Goal: Task Accomplishment & Management: Manage account settings

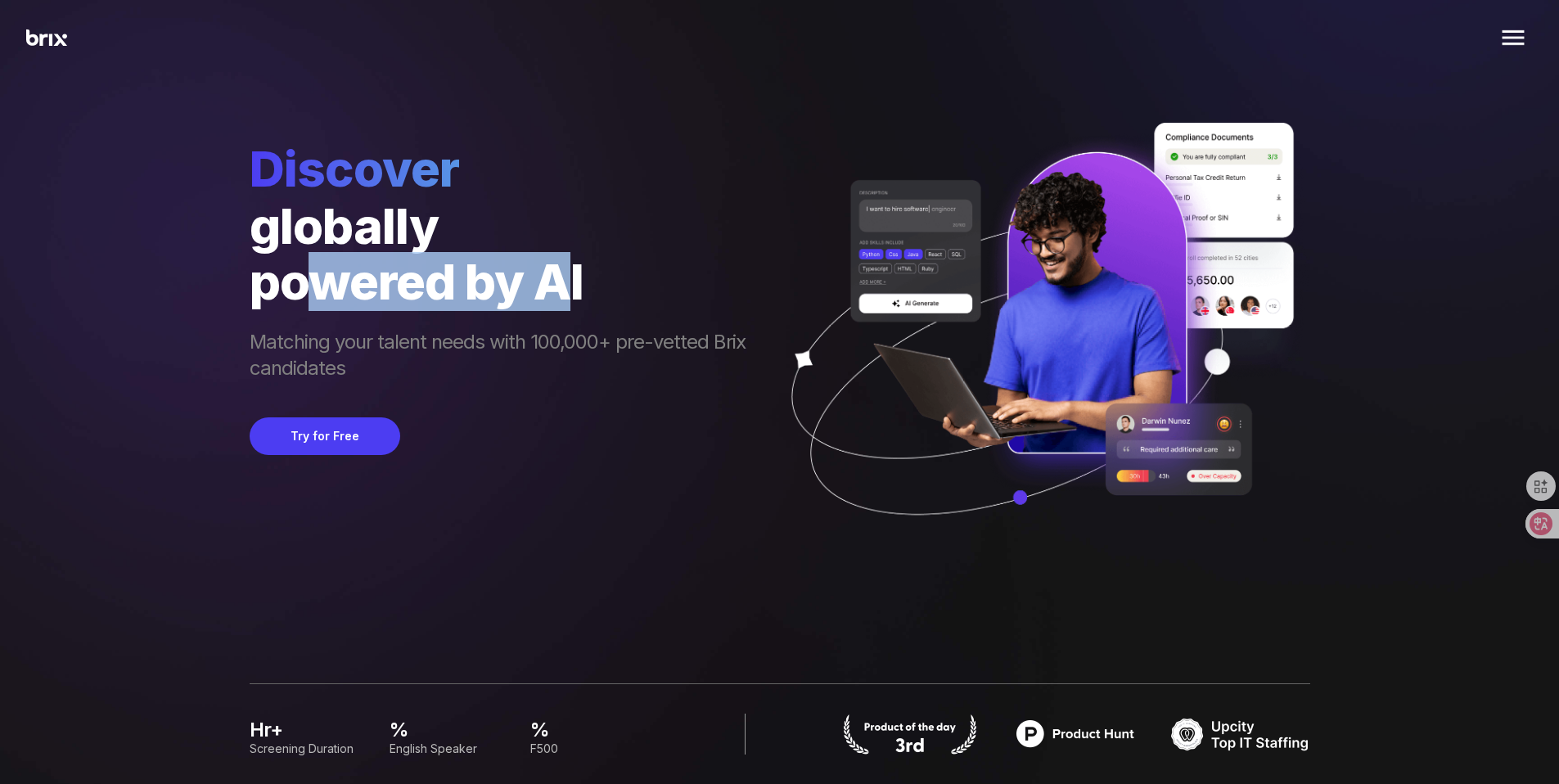
drag, startPoint x: 313, startPoint y: 282, endPoint x: 572, endPoint y: 262, distance: 259.8
click at [569, 262] on div "powered by AI" at bounding box center [505, 281] width 512 height 55
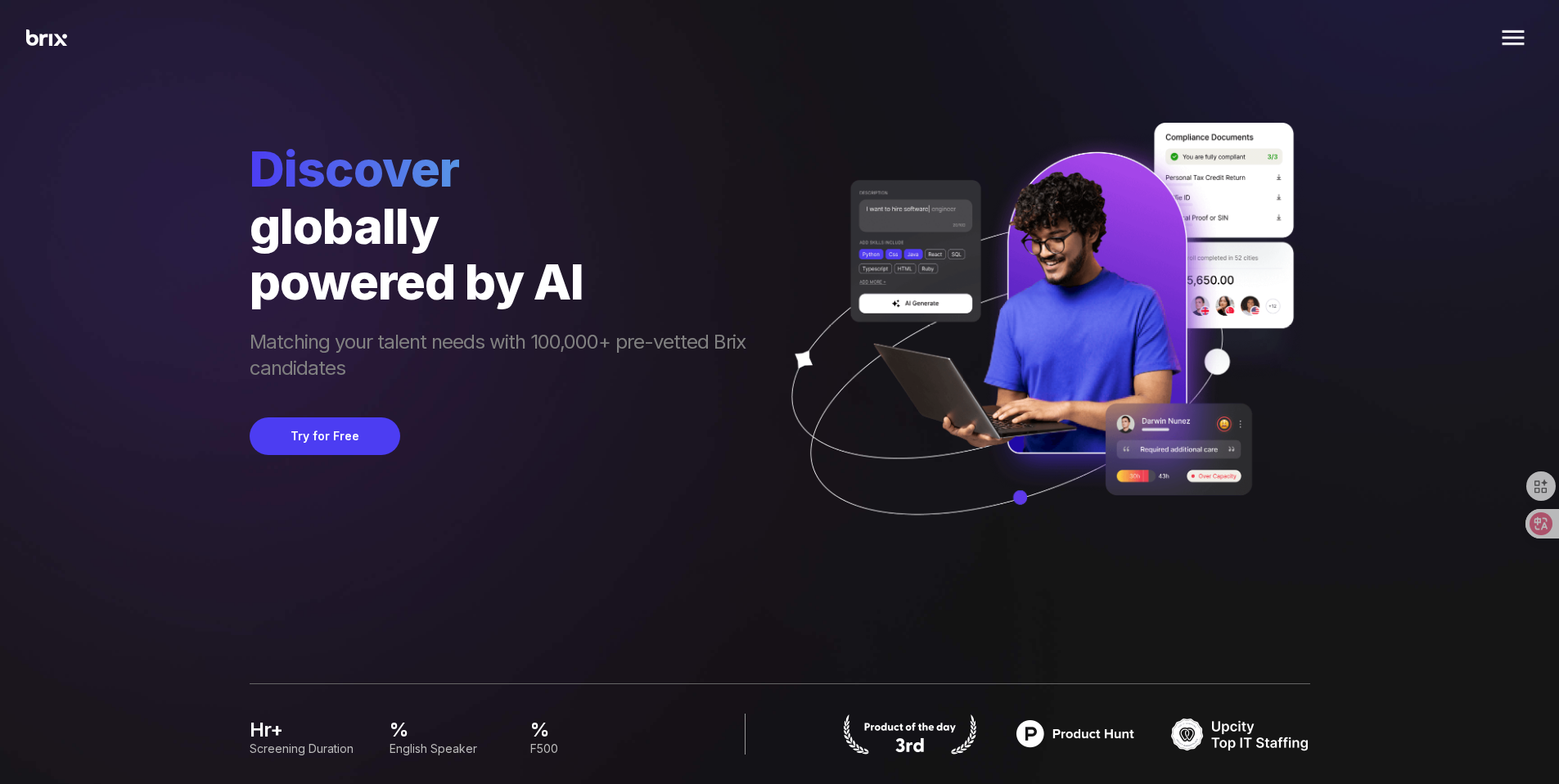
click at [605, 367] on span "Matching your talent needs with 100,000+ pre-vetted Brix candidates" at bounding box center [505, 356] width 512 height 55
drag, startPoint x: 270, startPoint y: 337, endPoint x: 570, endPoint y: 350, distance: 300.3
click at [551, 349] on div "HR Solutions Recruiter HR Assistant Global Talent Network Onboarding Manager Pe…" at bounding box center [779, 392] width 1481 height 784
click at [691, 406] on div "Discover globally powered by AI Matching your talent needs with 100,000+ pre-ve…" at bounding box center [505, 350] width 512 height 424
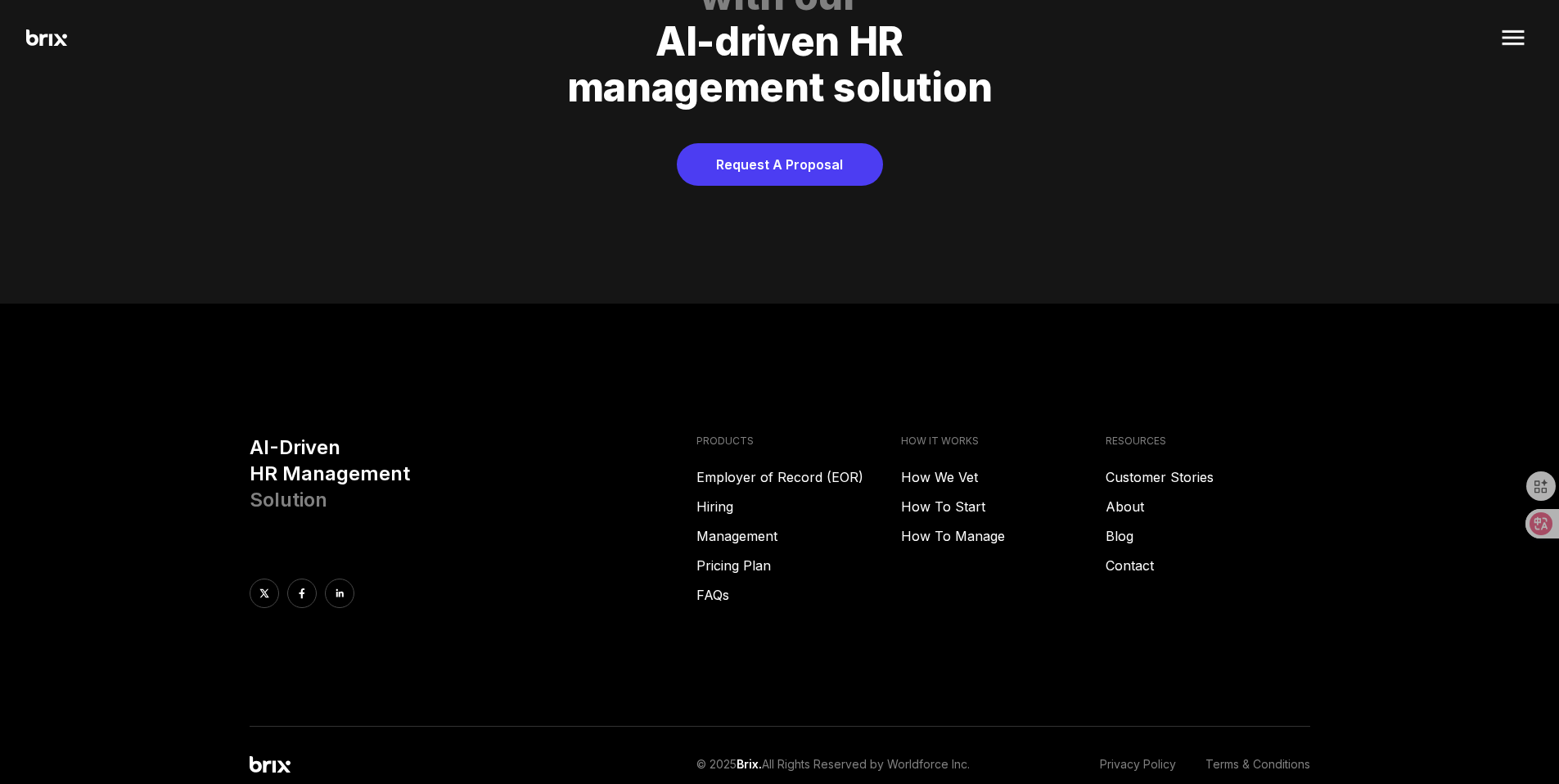
scroll to position [8009, 0]
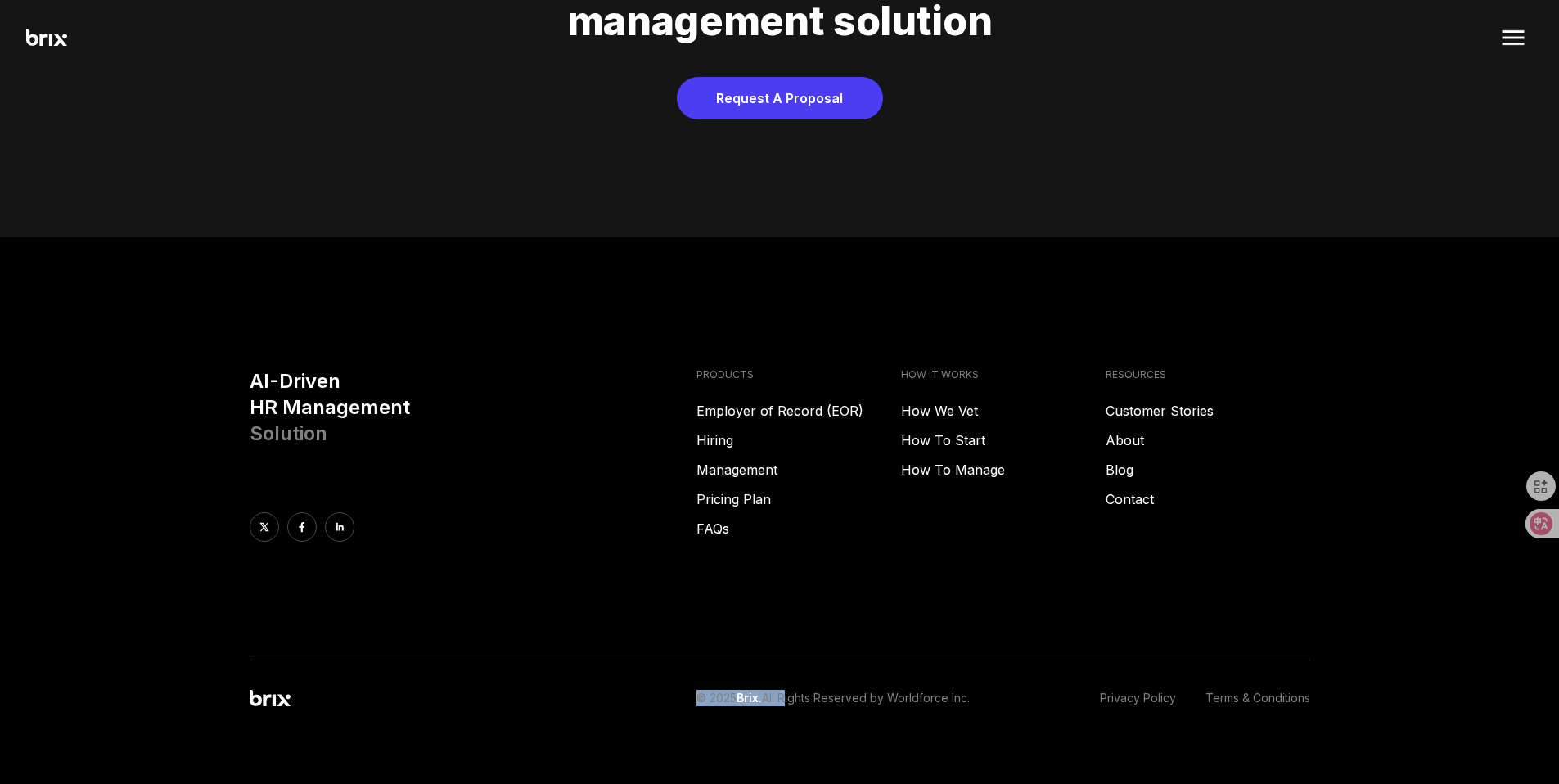
drag, startPoint x: 790, startPoint y: 675, endPoint x: 1033, endPoint y: 646, distance: 244.7
click at [1026, 660] on div "© 2025 Brix. All Rights Reserved by Worldforce Inc. Privacy Policy Terms & Cond…" at bounding box center [780, 683] width 1179 height 47
click at [1051, 556] on div "AI-Driven HR Management Solution PRODUCTS Employer of Record (EOR) Hiring Manag…" at bounding box center [780, 514] width 1179 height 292
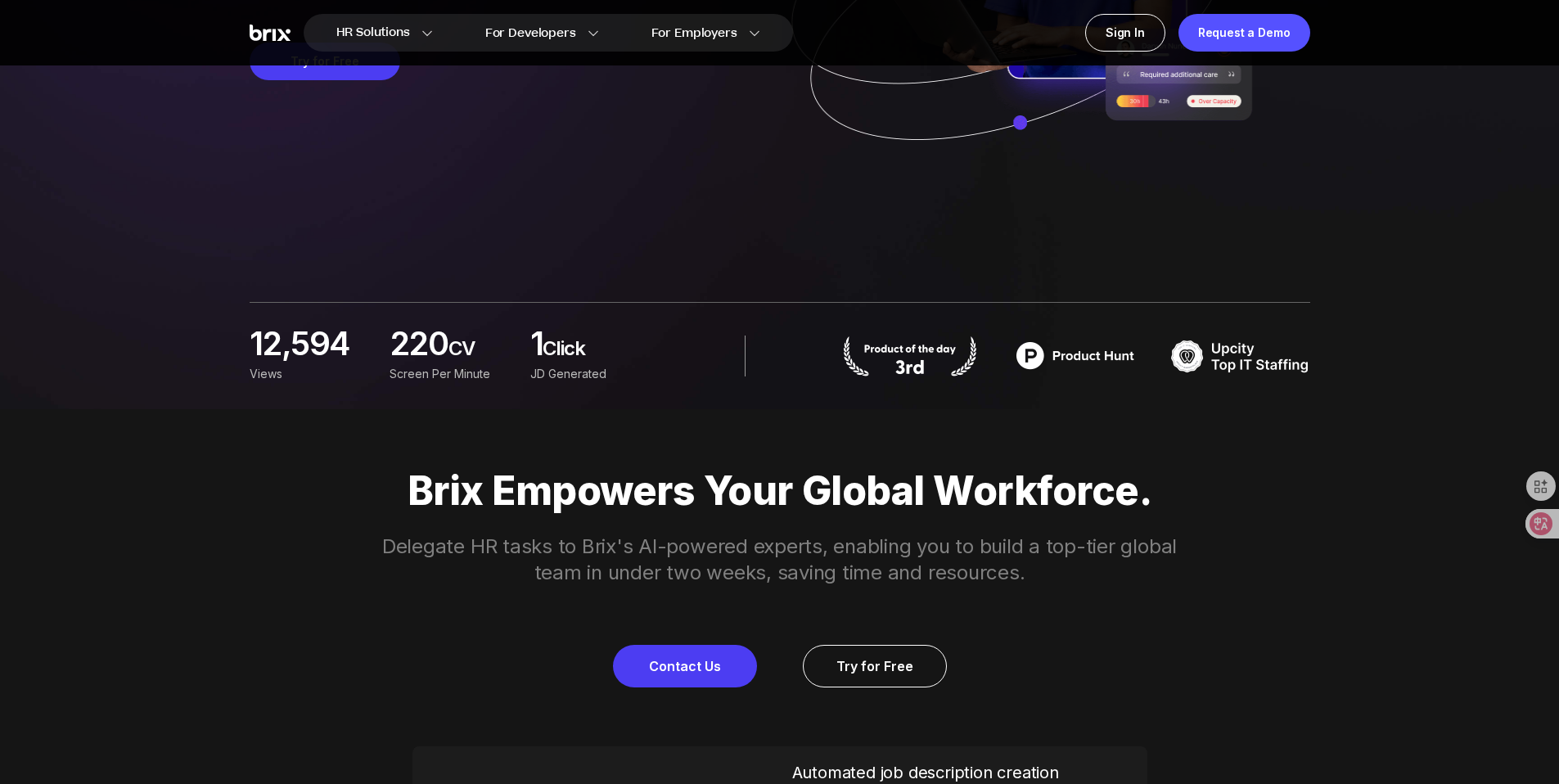
scroll to position [0, 0]
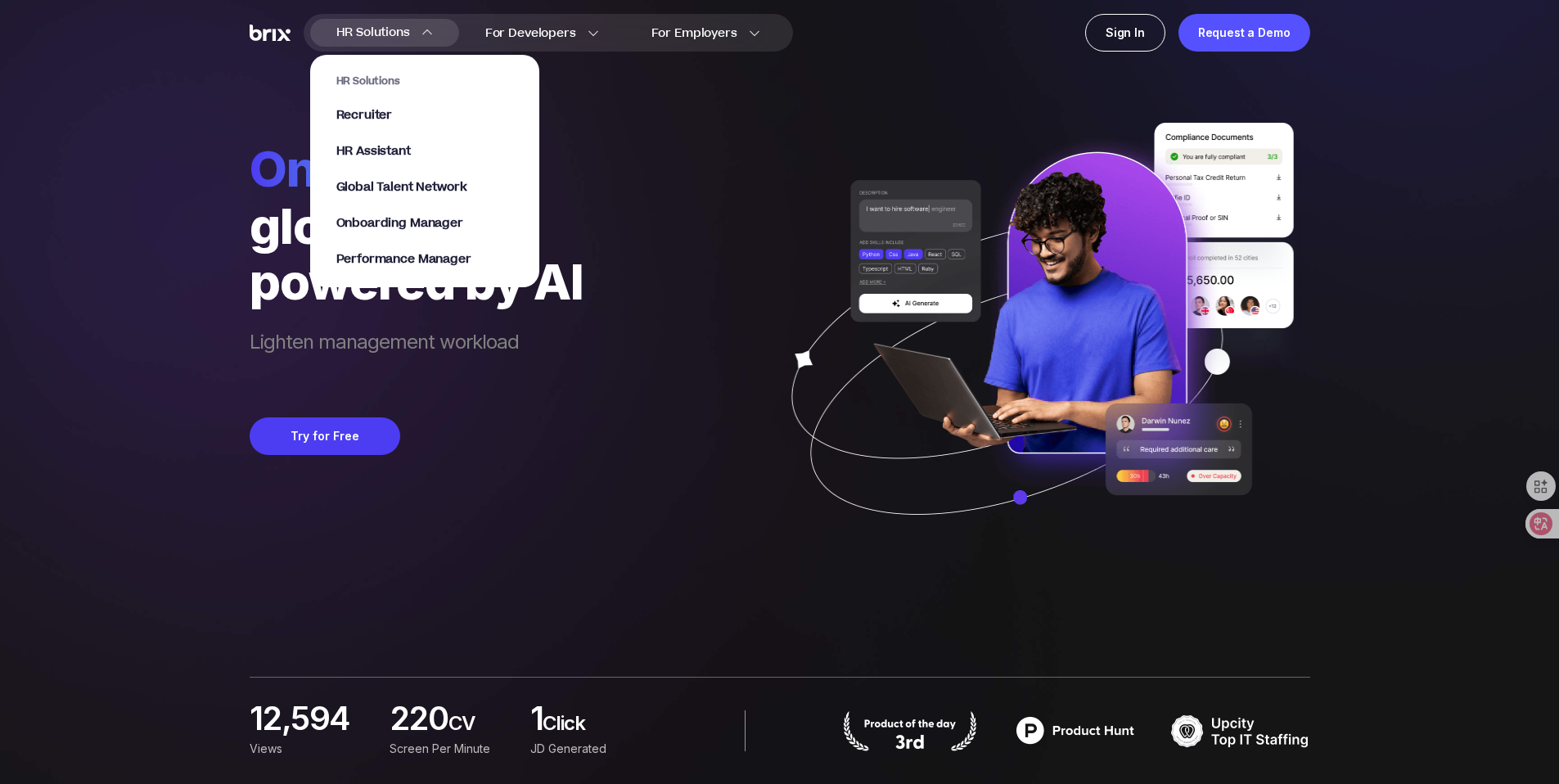
click at [373, 36] on span "HR Solutions" at bounding box center [373, 32] width 73 height 26
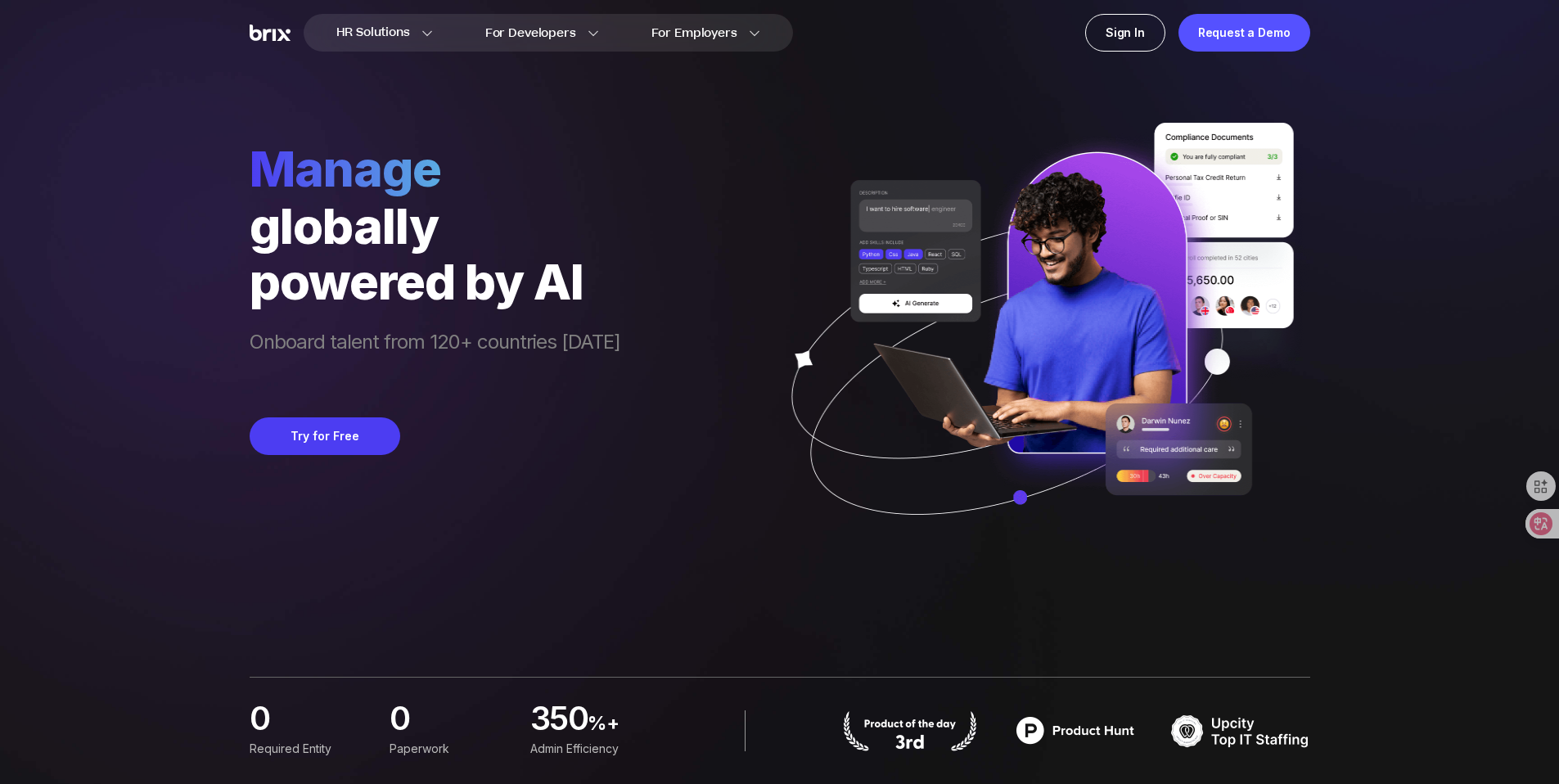
click at [200, 274] on div "HR Solutions HR Solutions Recruiter HR Assistant Global Talent Network Onboardi…" at bounding box center [779, 392] width 1481 height 784
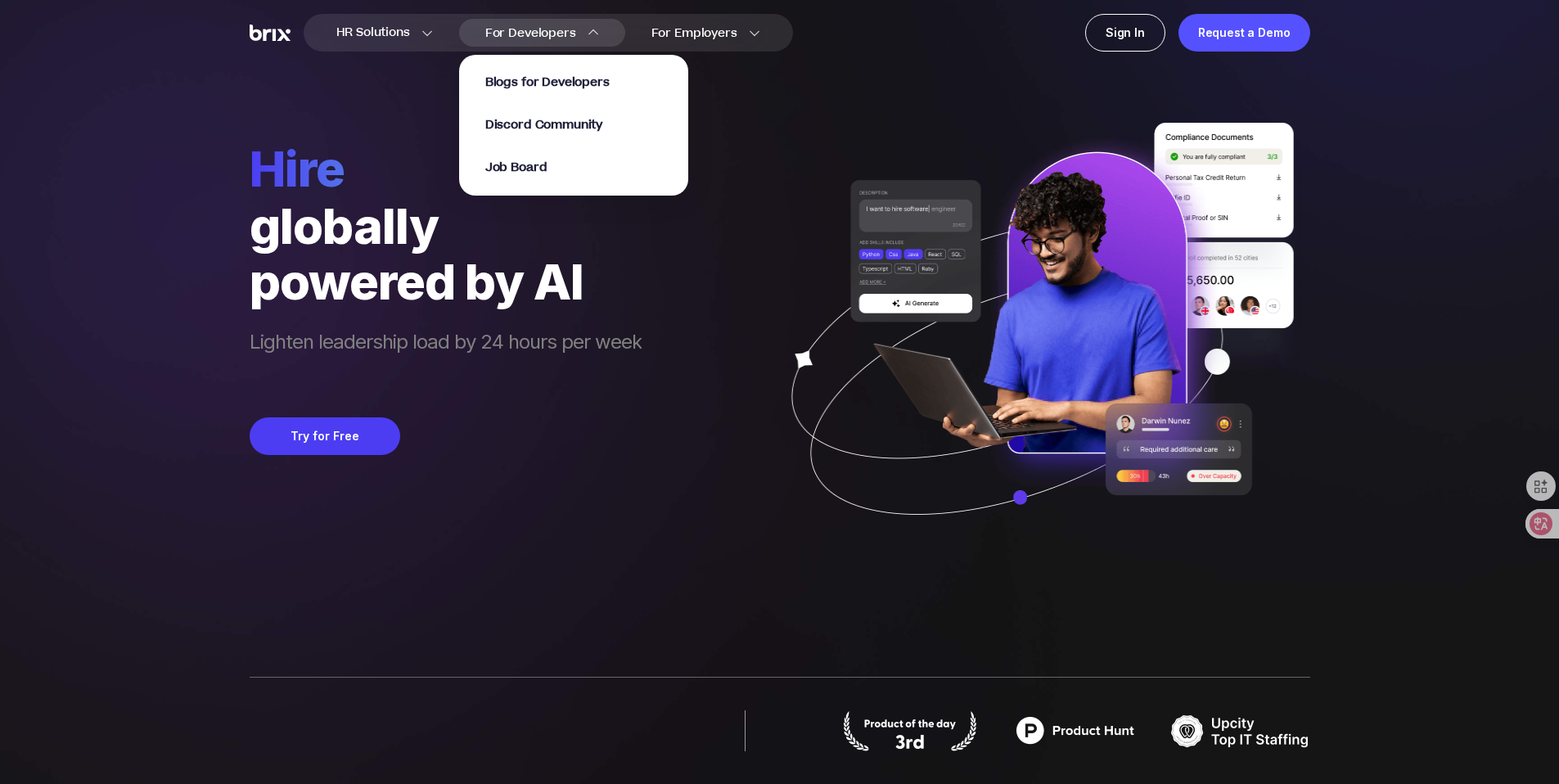
click at [530, 37] on span "For Developers" at bounding box center [530, 33] width 91 height 17
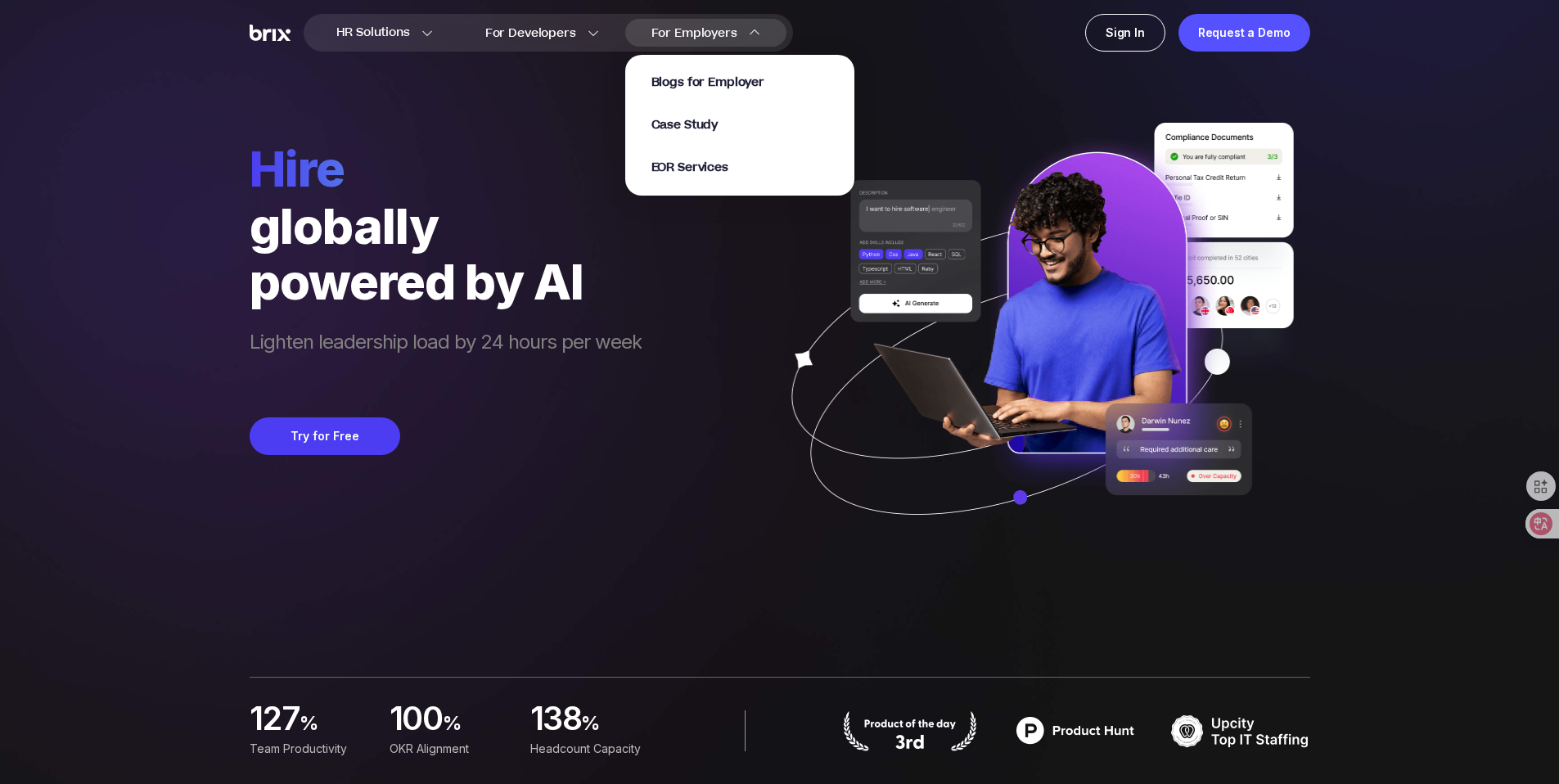
click at [680, 32] on span "For Employers" at bounding box center [694, 33] width 86 height 17
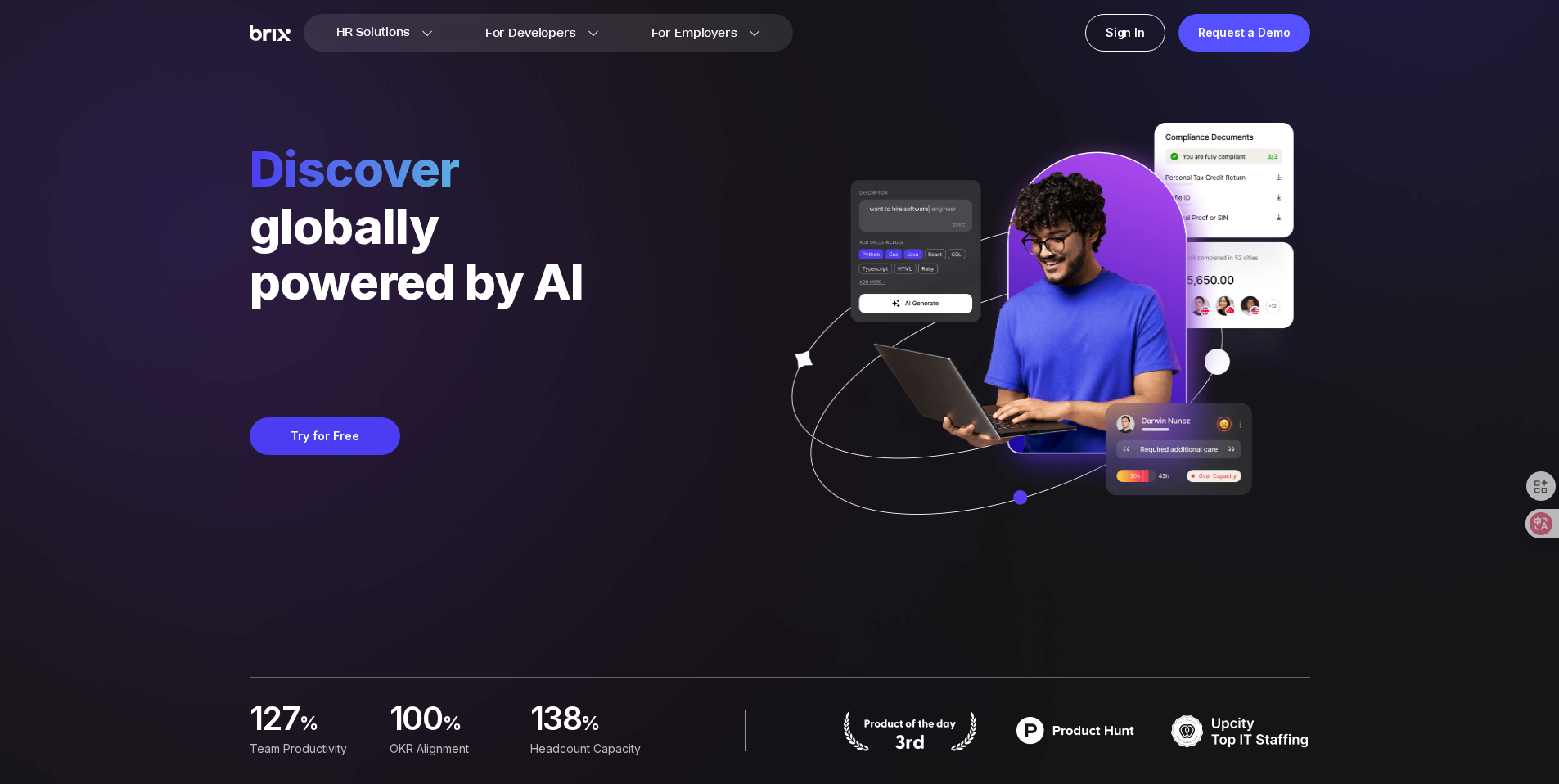
click at [484, 183] on span "Discover" at bounding box center [446, 168] width 392 height 59
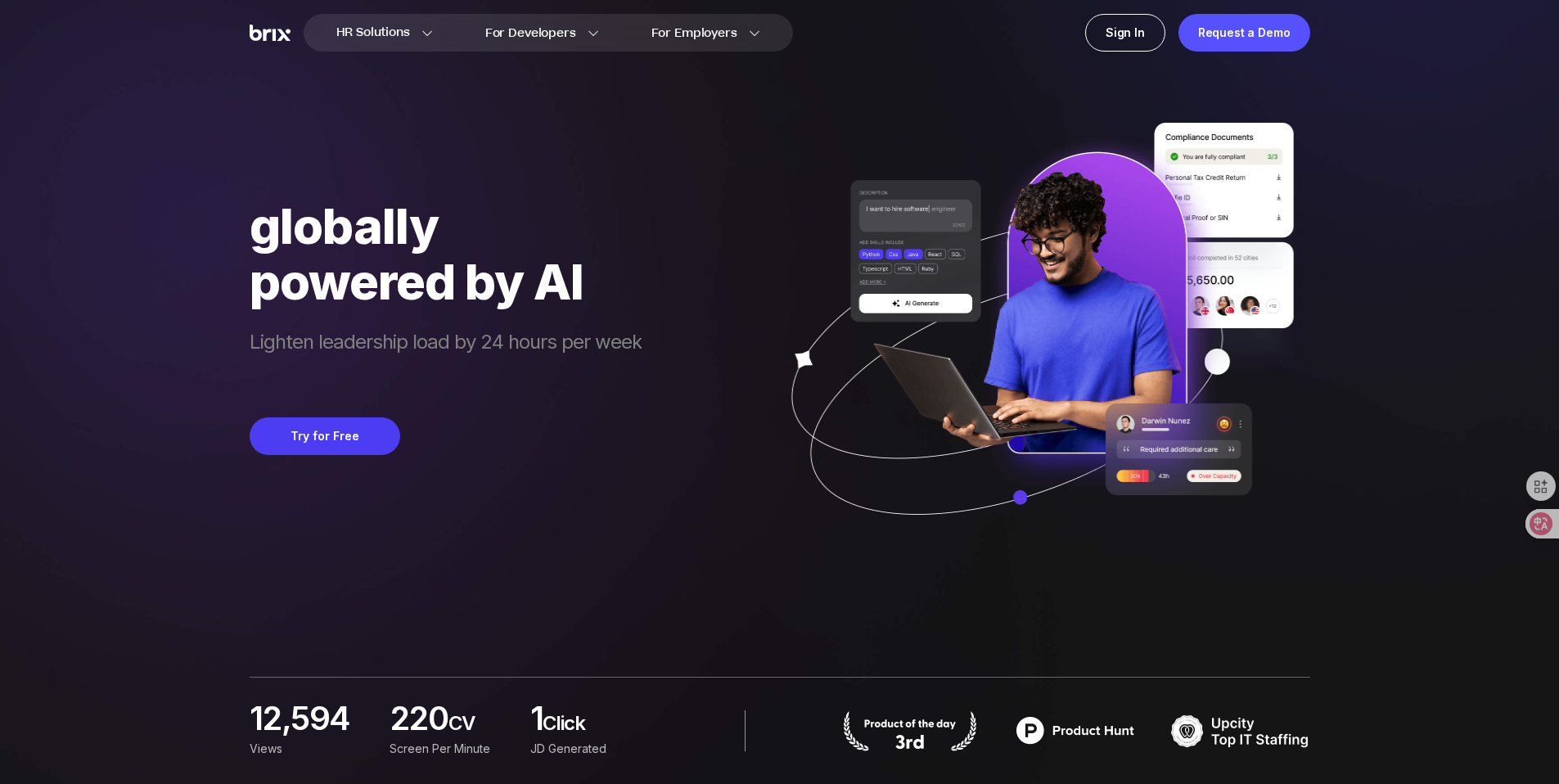
click at [536, 116] on div "Onboard globally powered by AI Lighten leadership load by 24 hours per week Try…" at bounding box center [780, 281] width 1060 height 563
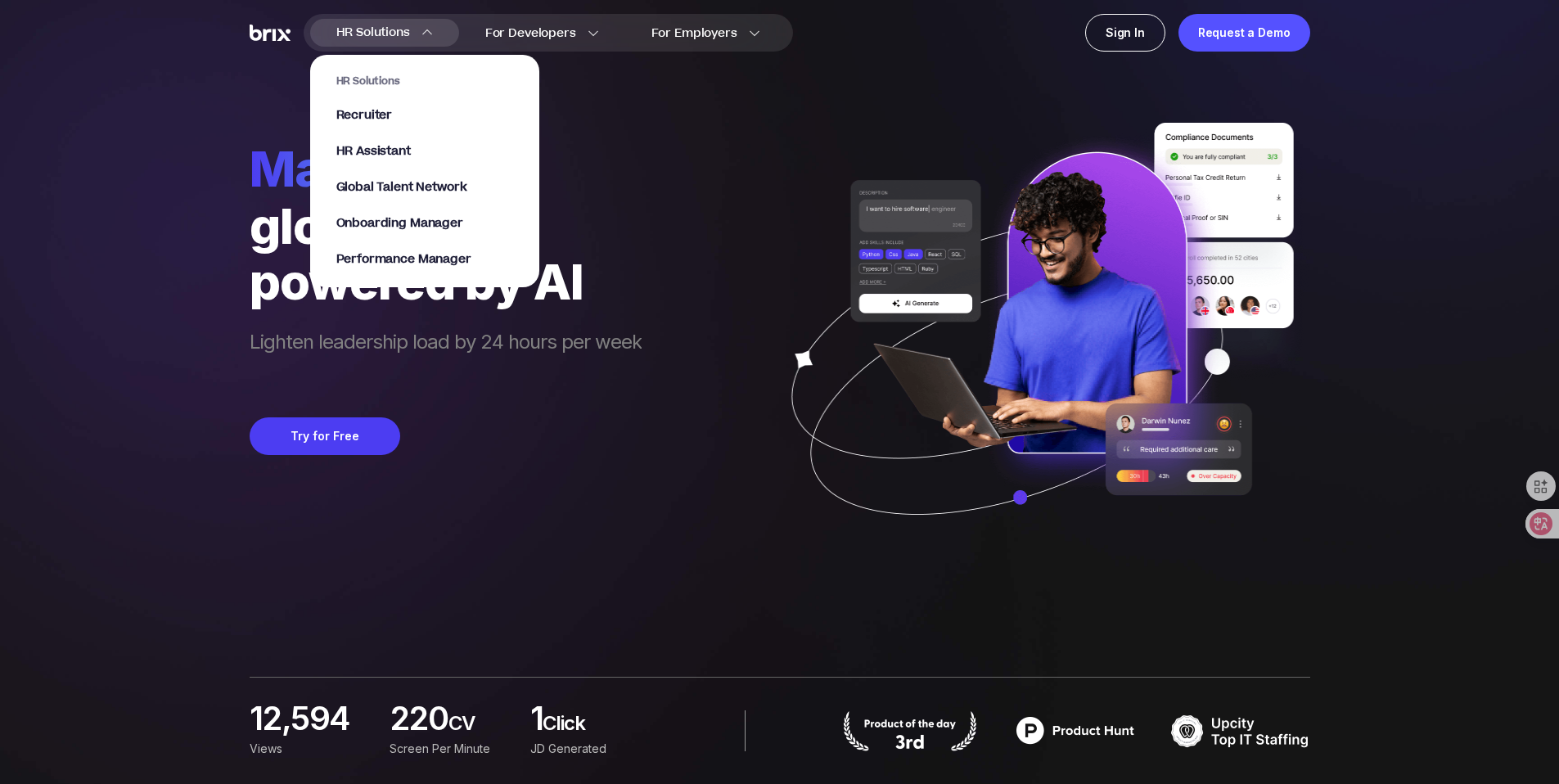
click at [387, 42] on section "HR Solutions Recruiter HR Assistant Global Talent Network Onboarding Manager Pe…" at bounding box center [424, 163] width 229 height 249
click at [386, 115] on span "Recruiter" at bounding box center [365, 116] width 56 height 19
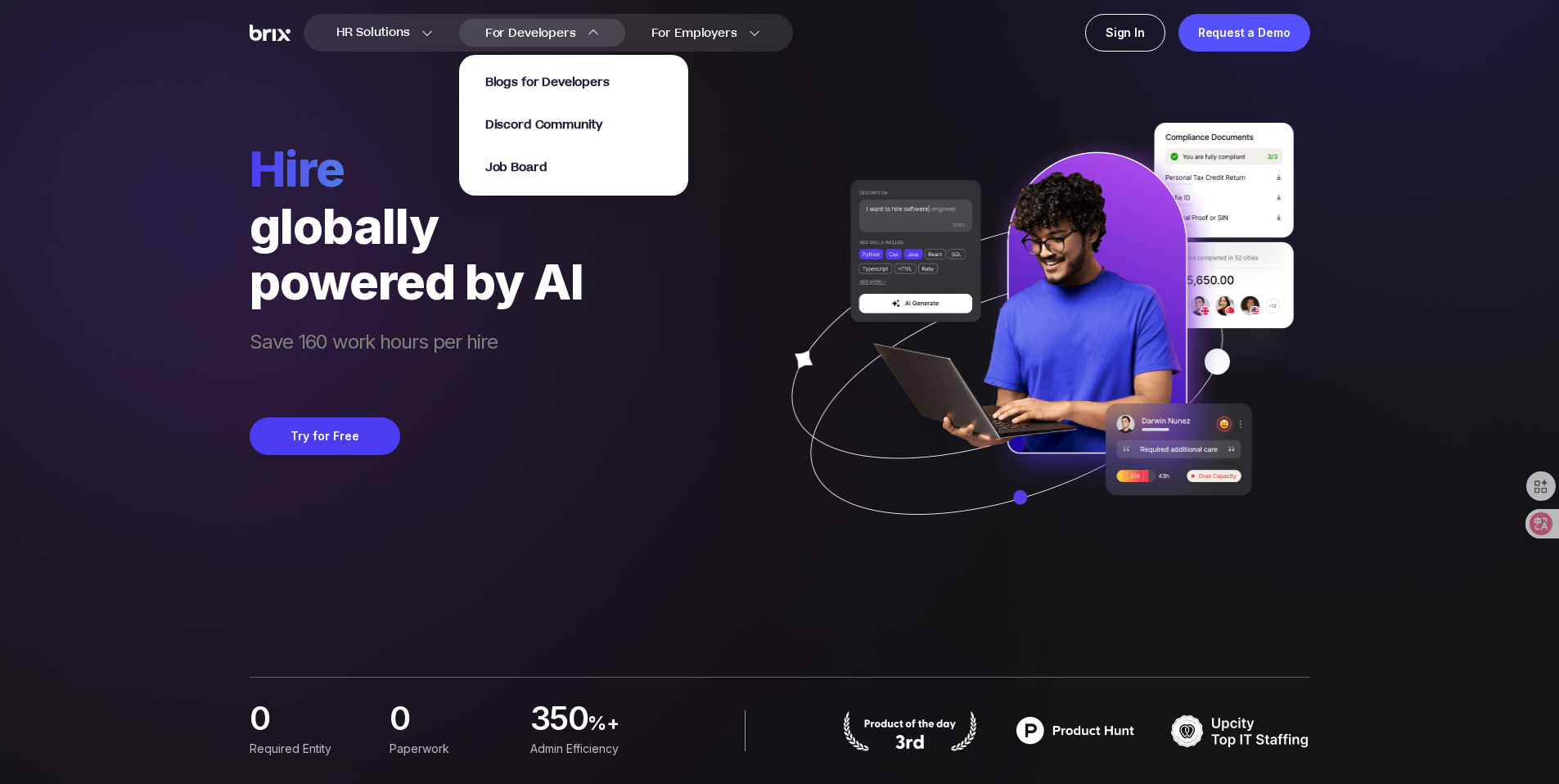
click at [504, 33] on span "For Developers" at bounding box center [530, 33] width 91 height 17
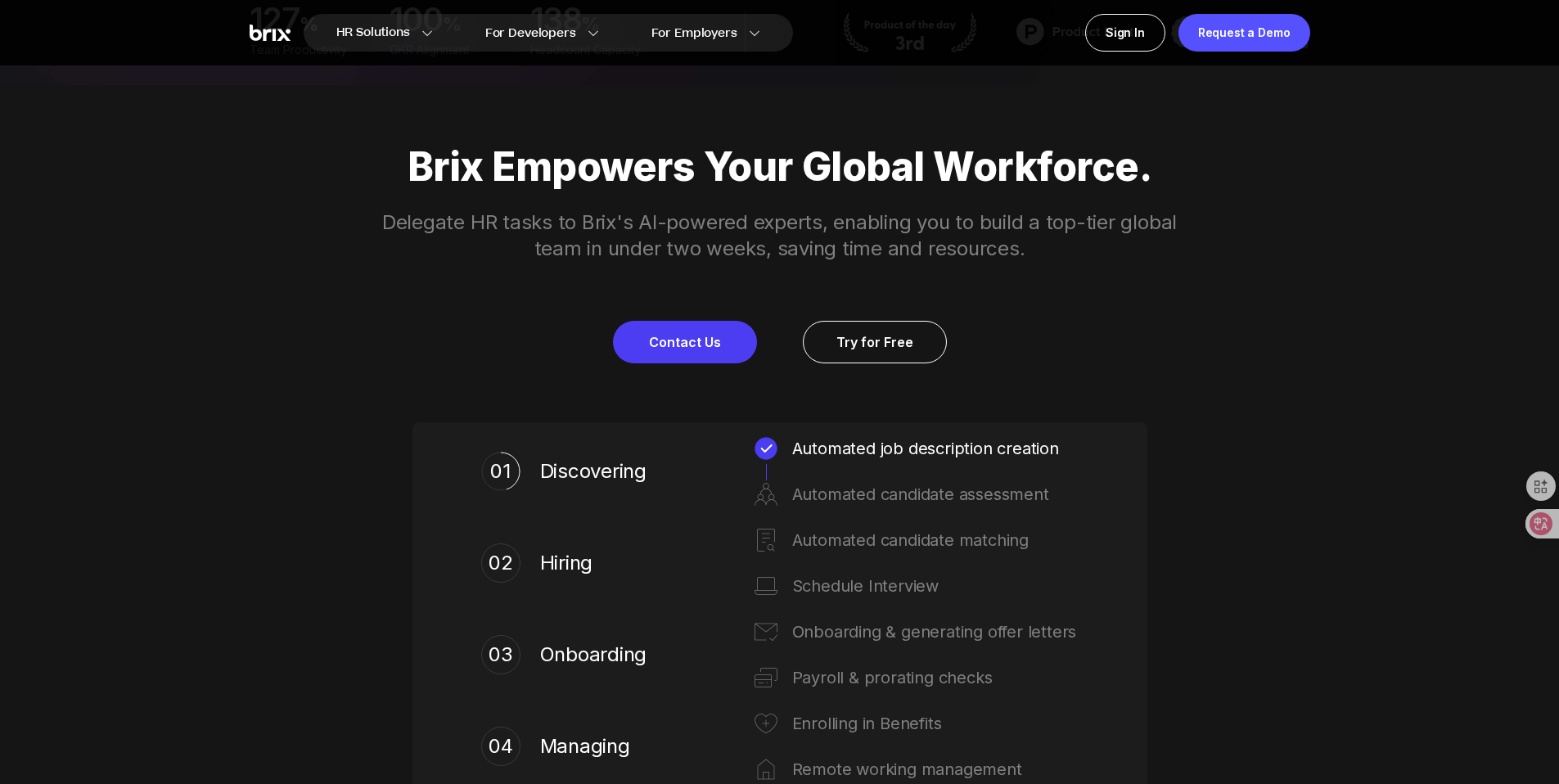
scroll to position [1007, 0]
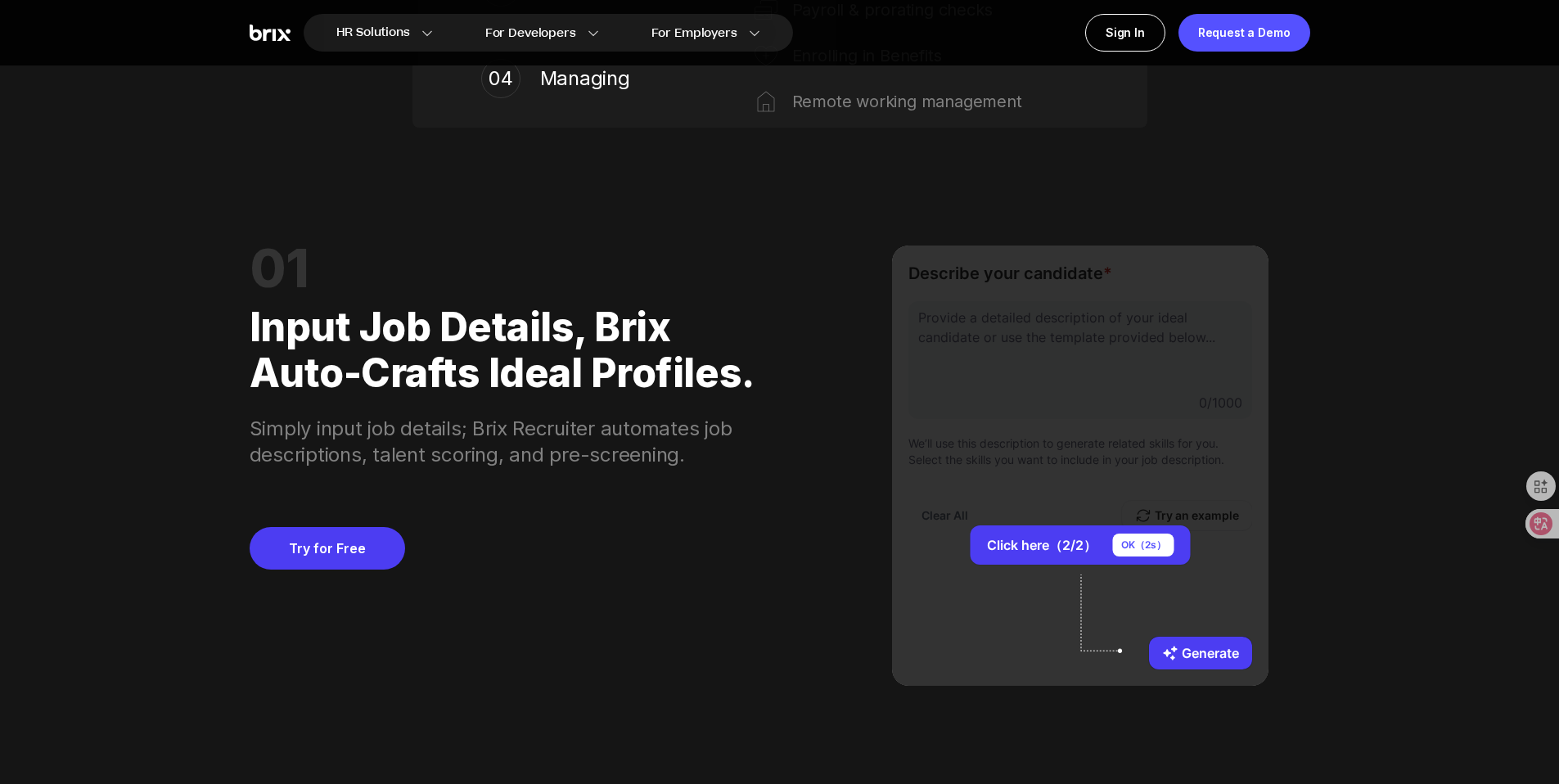
scroll to position [1384, 0]
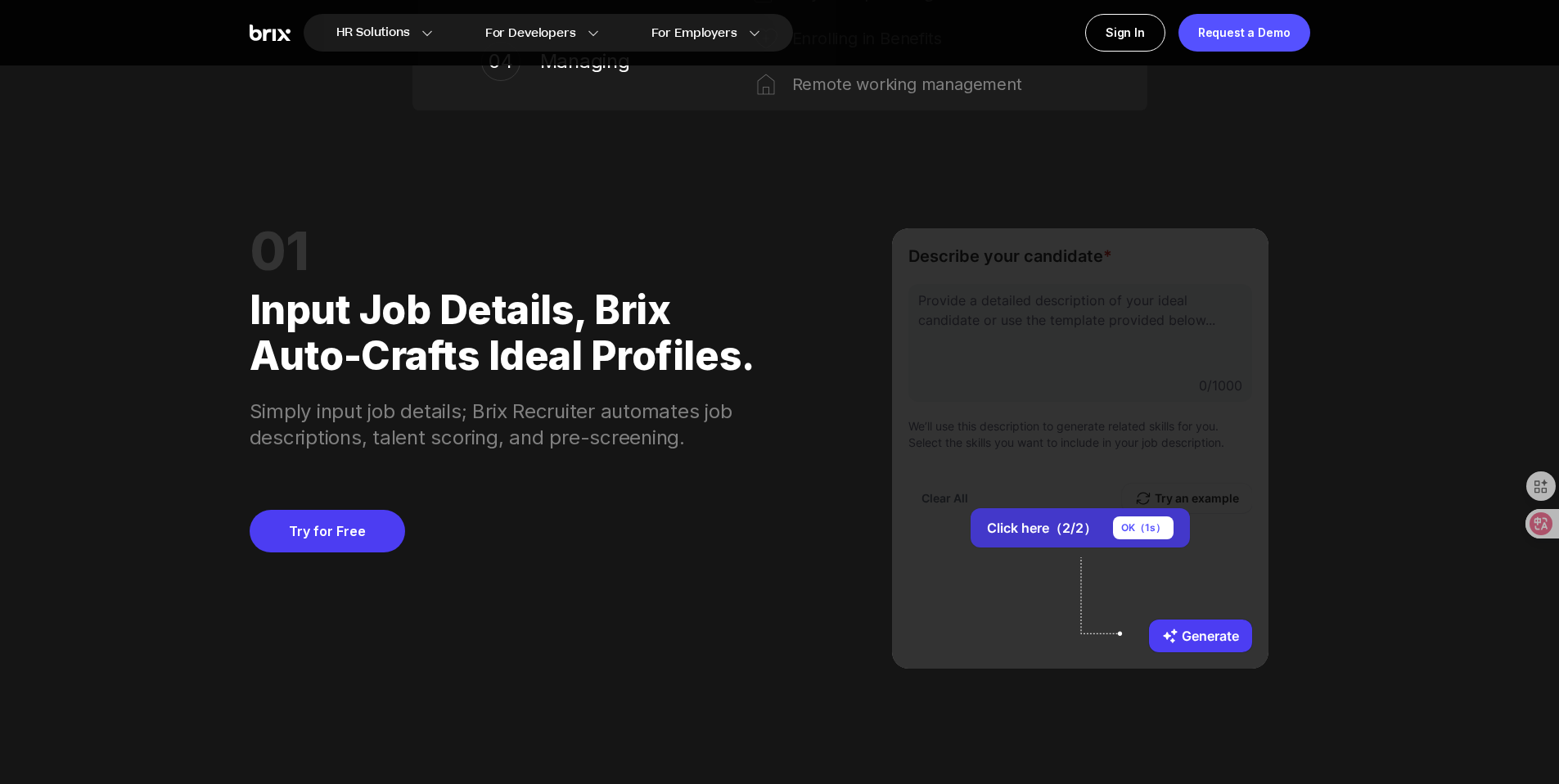
click at [1063, 526] on button "Click here（2/2） OK（ 1 s）" at bounding box center [1080, 527] width 219 height 39
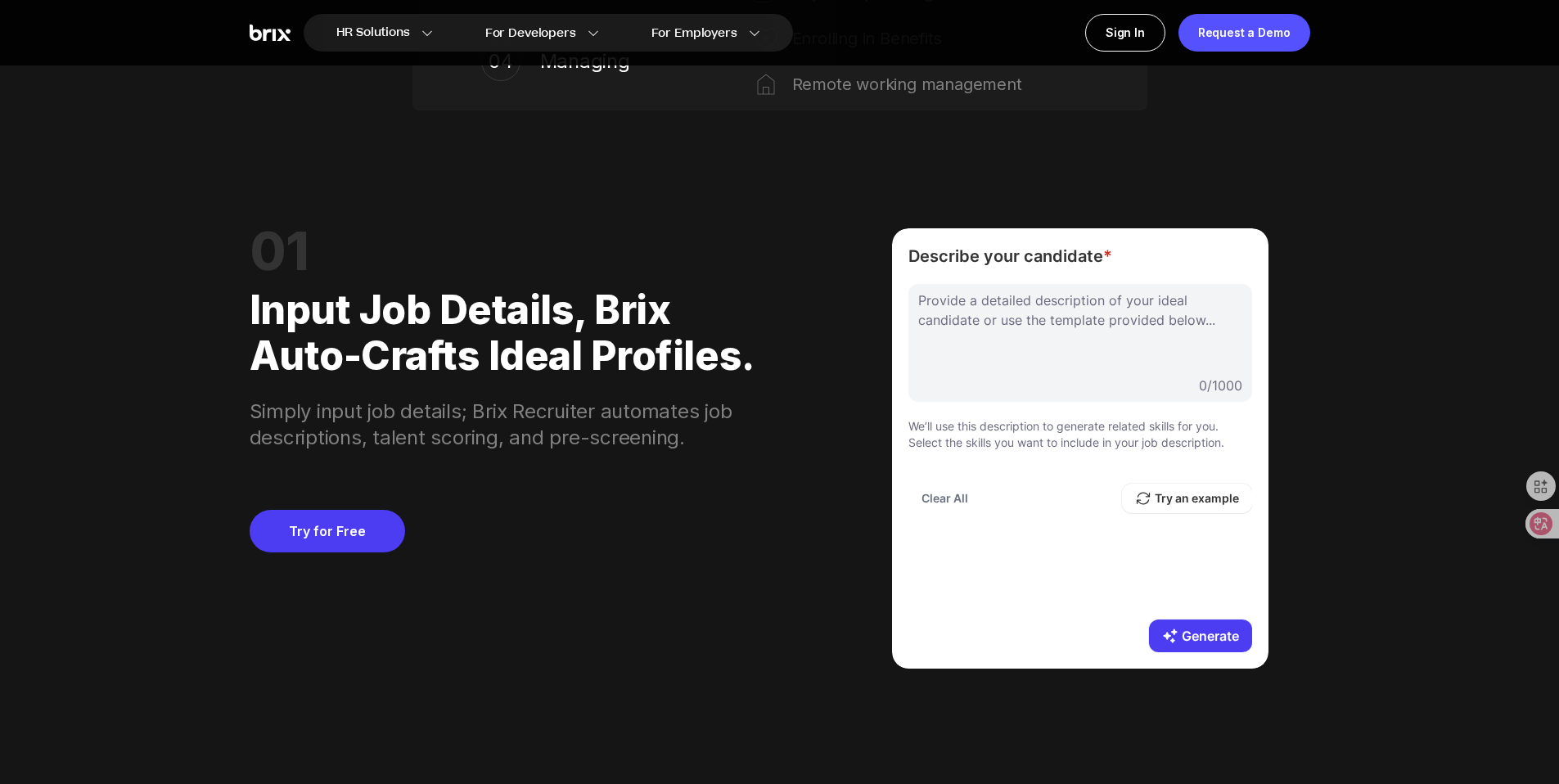
click at [1146, 527] on div "Provide a detailed description of your ideal candidate or use the template prov…" at bounding box center [1080, 443] width 344 height 319
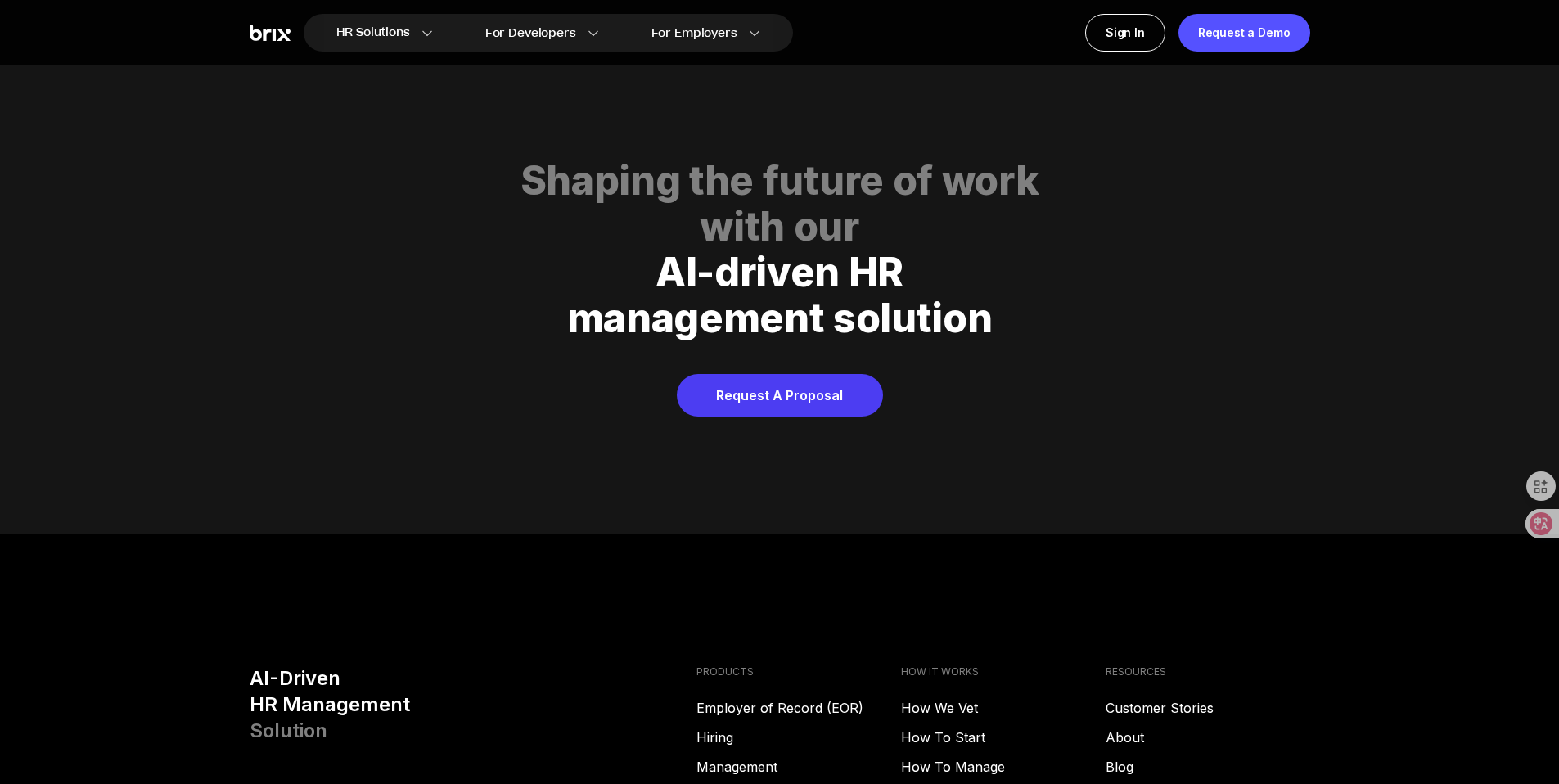
scroll to position [8355, 0]
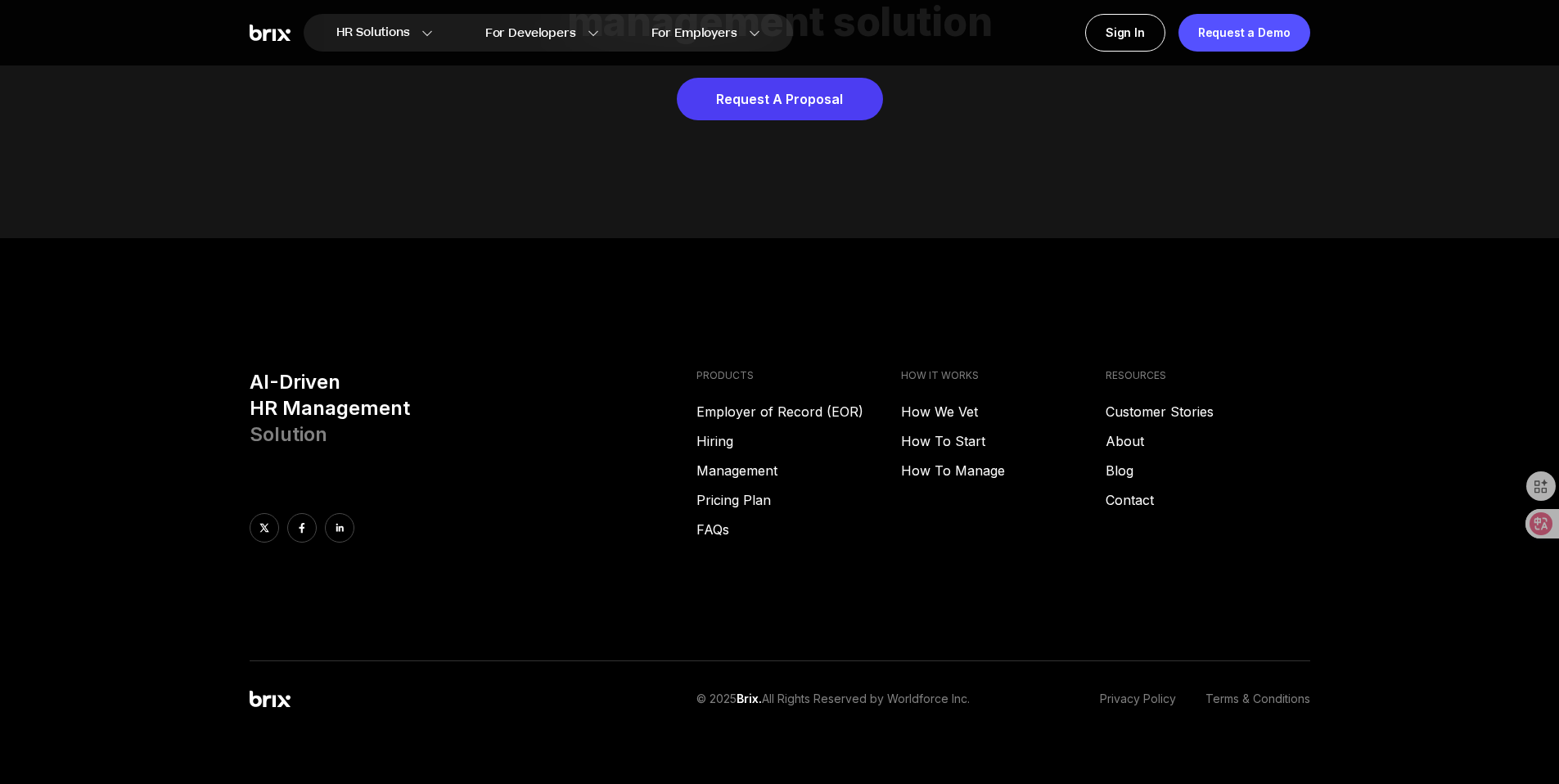
click at [286, 395] on h3 "AI-Driven HR Management Solution" at bounding box center [467, 408] width 435 height 78
click at [262, 422] on span "Solution" at bounding box center [288, 434] width 78 height 24
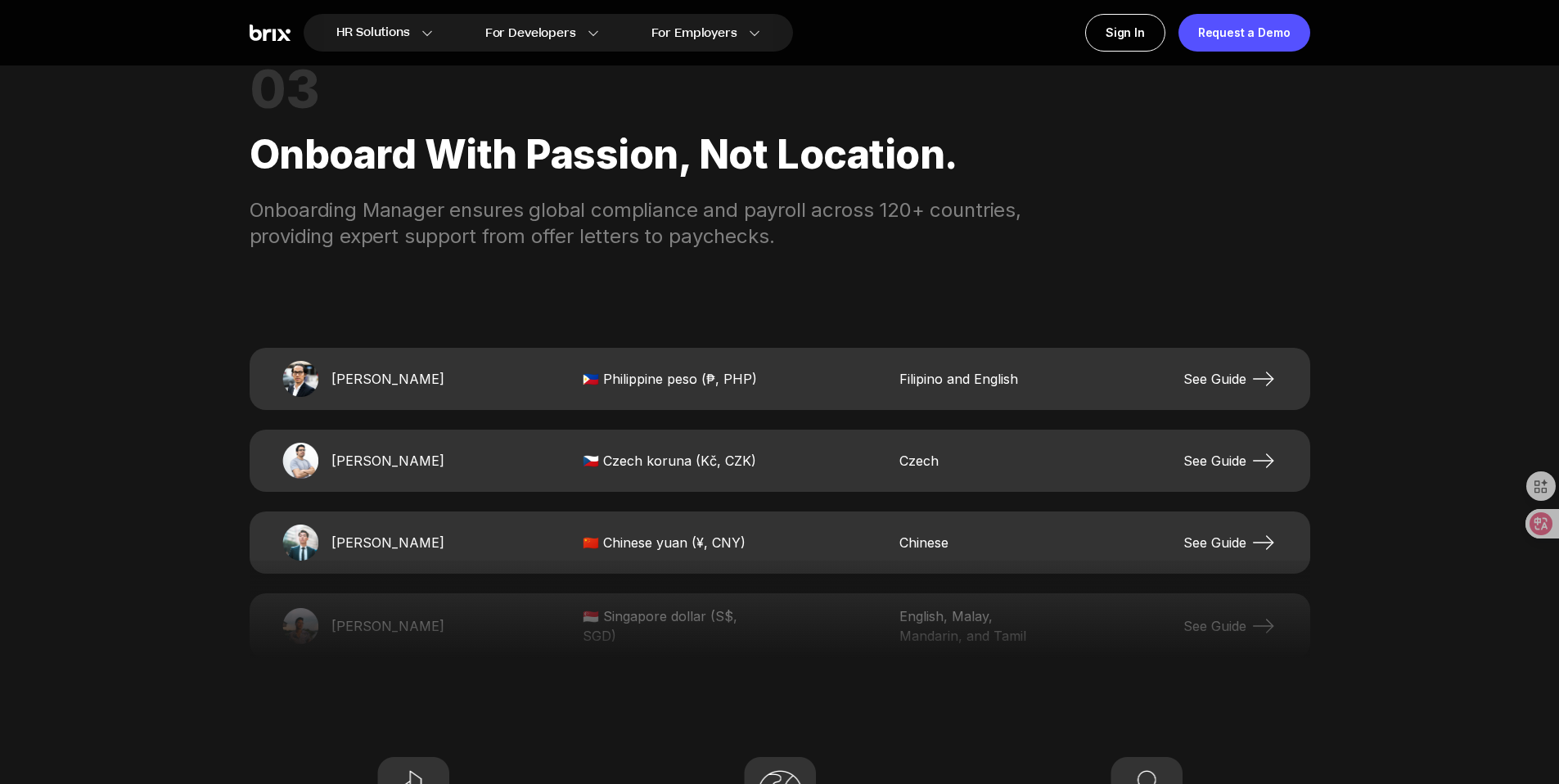
scroll to position [3025, 0]
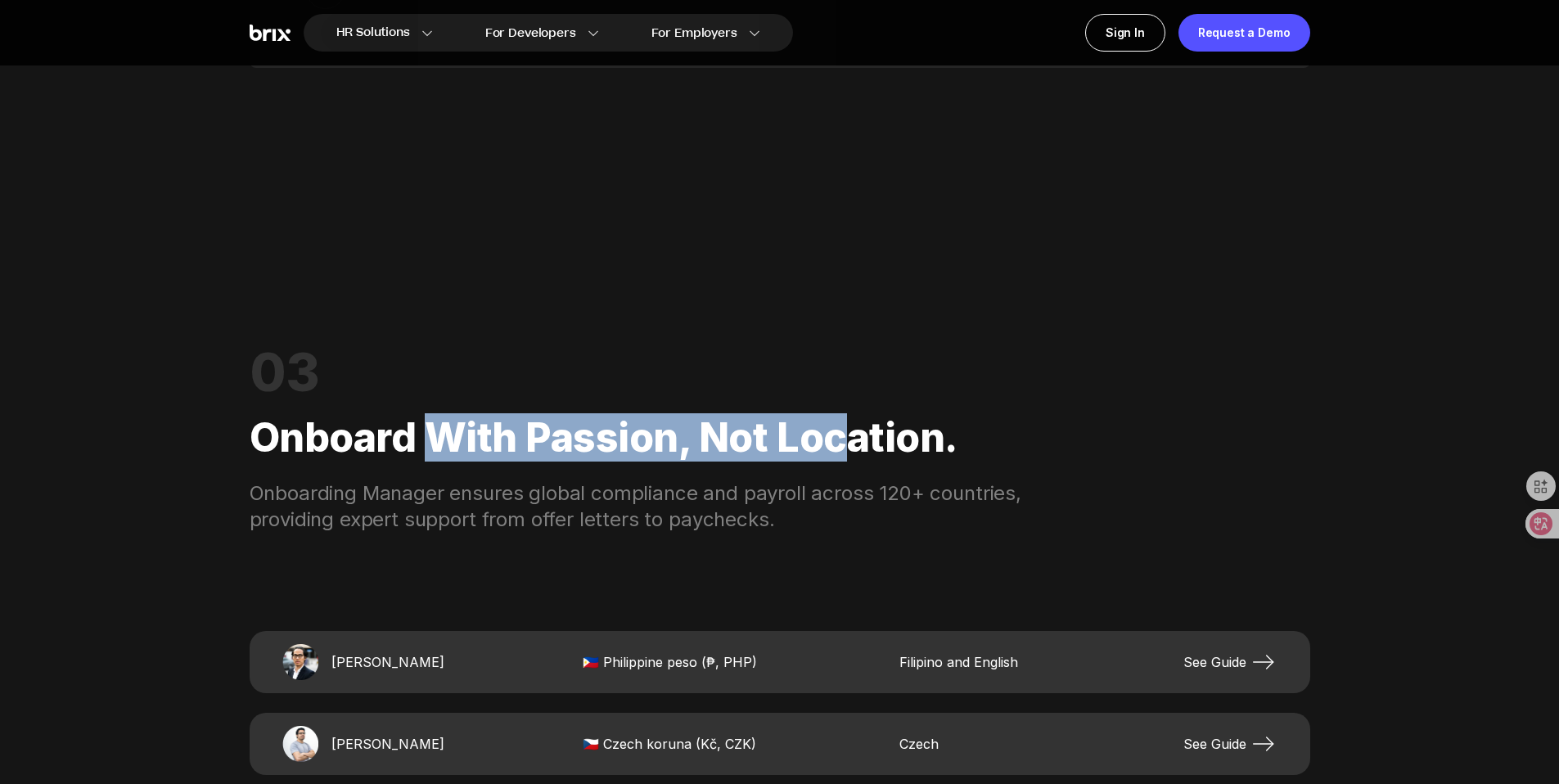
drag, startPoint x: 431, startPoint y: 429, endPoint x: 852, endPoint y: 432, distance: 421.0
click at [847, 432] on div "Onboard with passion, not location." at bounding box center [780, 438] width 1060 height 85
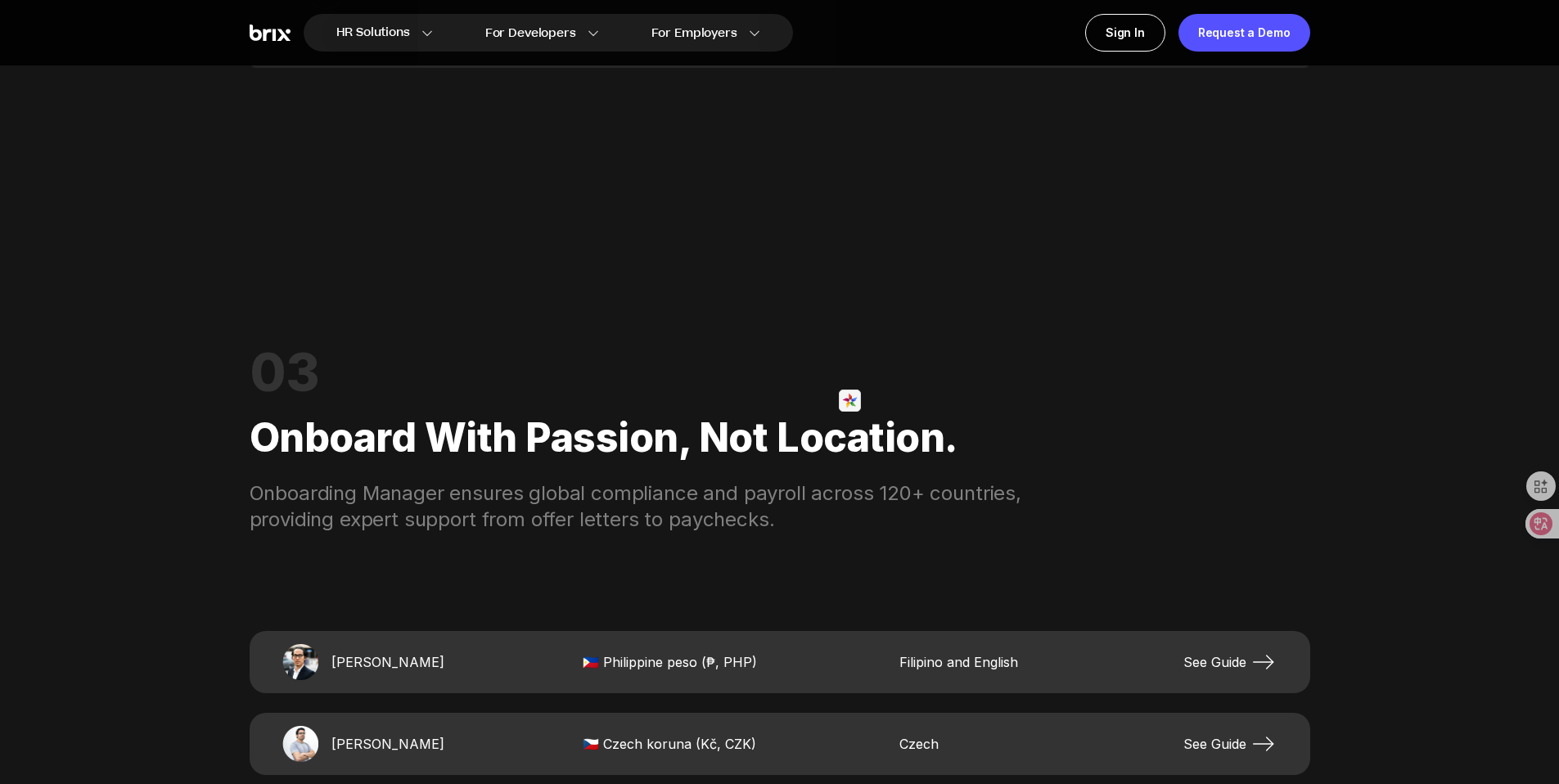
click at [501, 497] on div "Onboarding Manager ensures global compliance and payroll across 120+ countries,…" at bounding box center [668, 506] width 838 height 52
drag, startPoint x: 345, startPoint y: 475, endPoint x: 592, endPoint y: 481, distance: 247.1
click at [577, 481] on div "Onboarding Manager ensures global compliance and payroll across 120+ countries,…" at bounding box center [668, 506] width 838 height 52
click at [726, 492] on div "Onboarding Manager ensures global compliance and payroll across 120+ countries,…" at bounding box center [668, 506] width 838 height 52
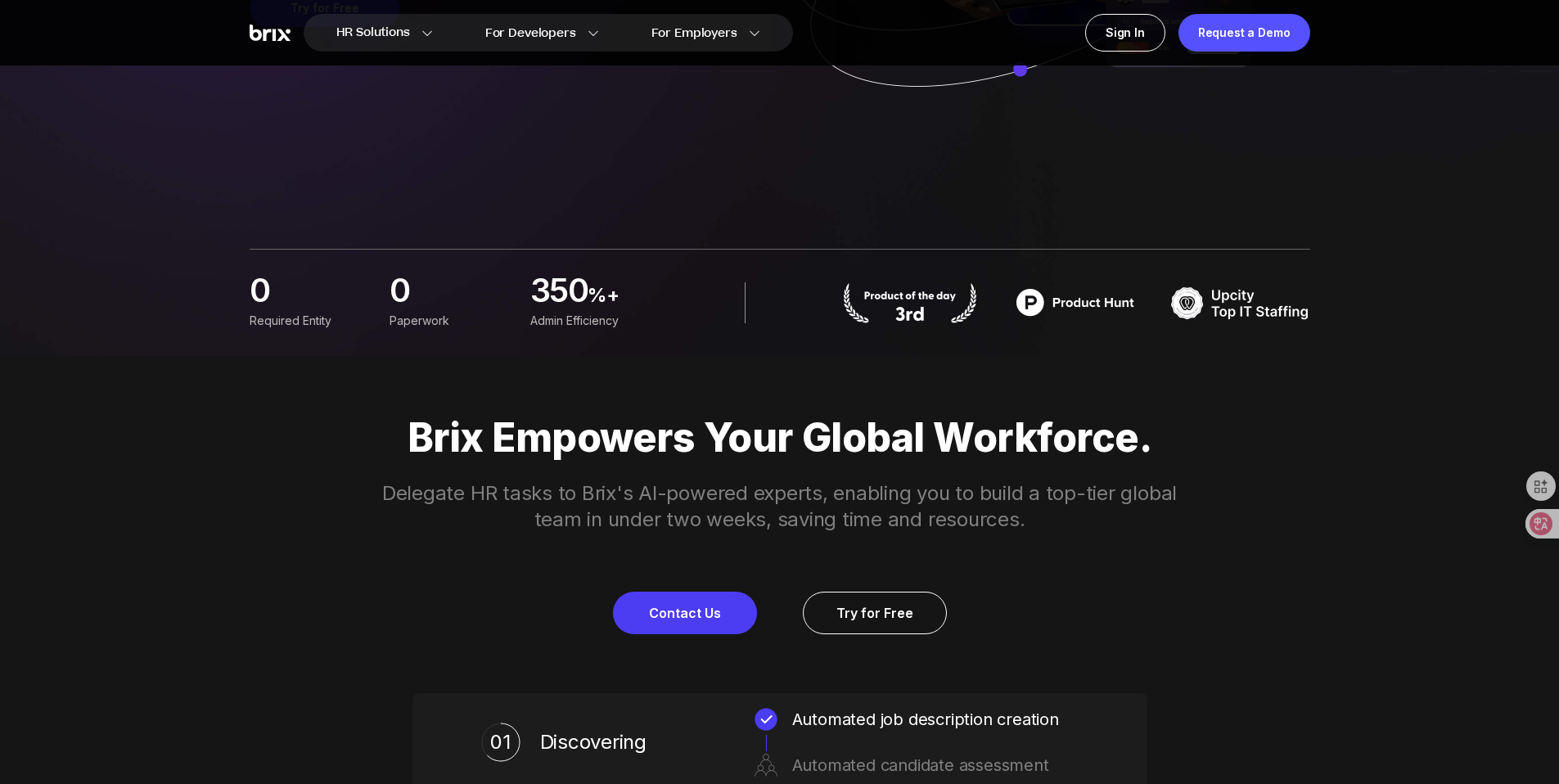
scroll to position [448, 0]
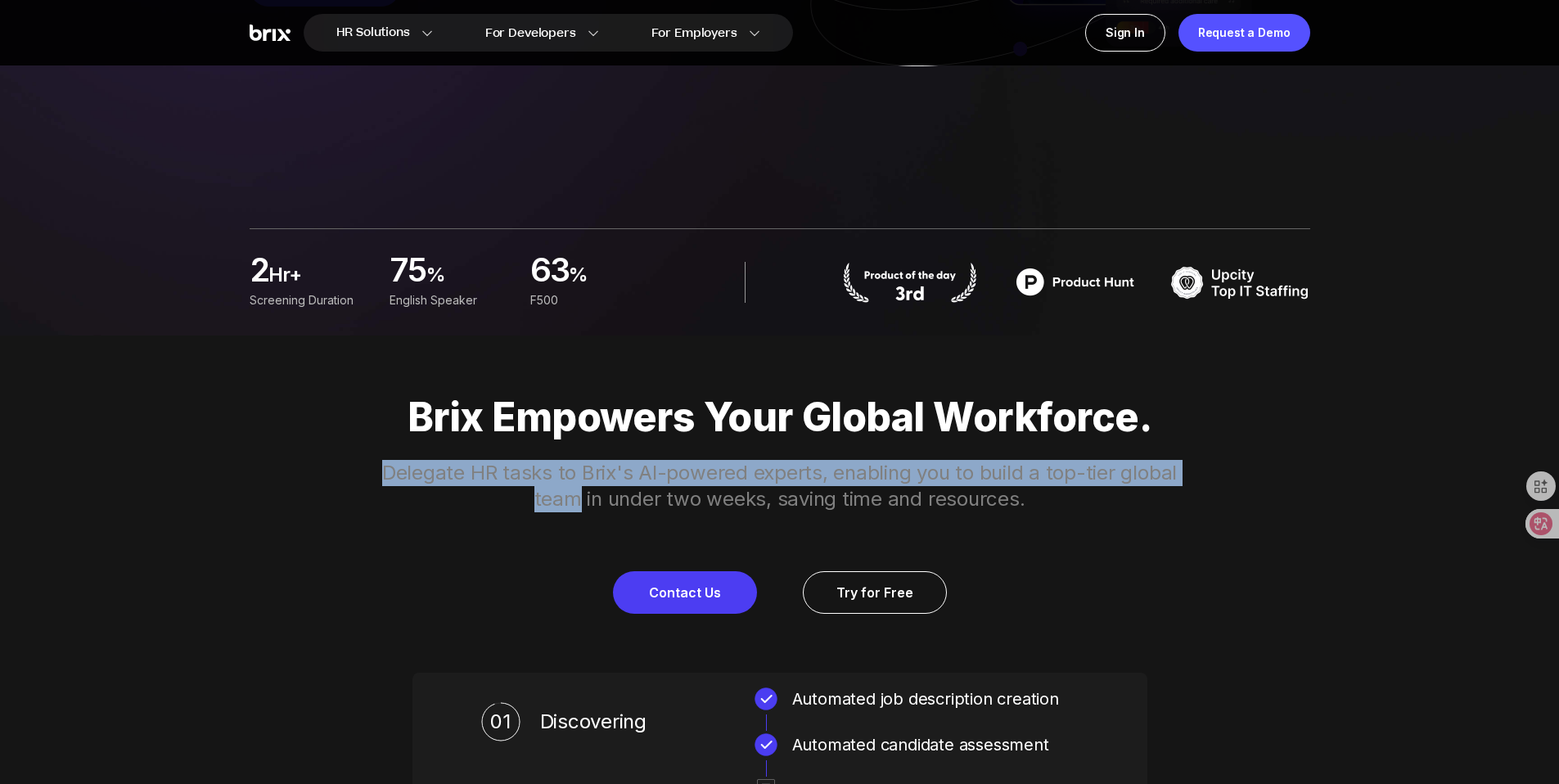
drag, startPoint x: 369, startPoint y: 471, endPoint x: 1237, endPoint y: 475, distance: 868.0
click at [1237, 475] on div "Brix Empowers Your Global Workforce. Delegate HR tasks to Brix's AI-powered exp…" at bounding box center [780, 504] width 1179 height 219
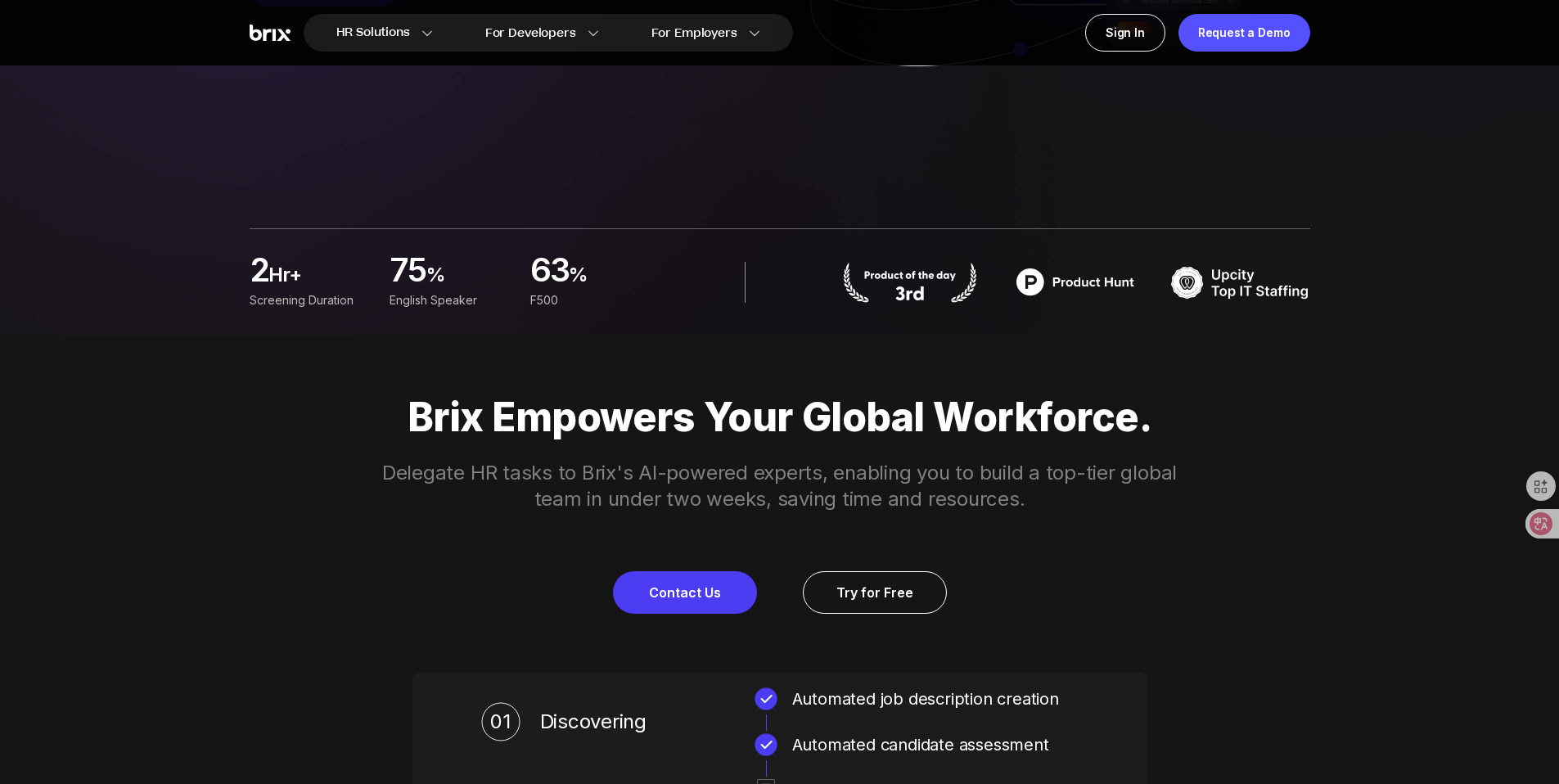
click at [917, 496] on p "Delegate HR tasks to Brix's AI-powered experts, enabling you to build a top-tie…" at bounding box center [779, 486] width 838 height 52
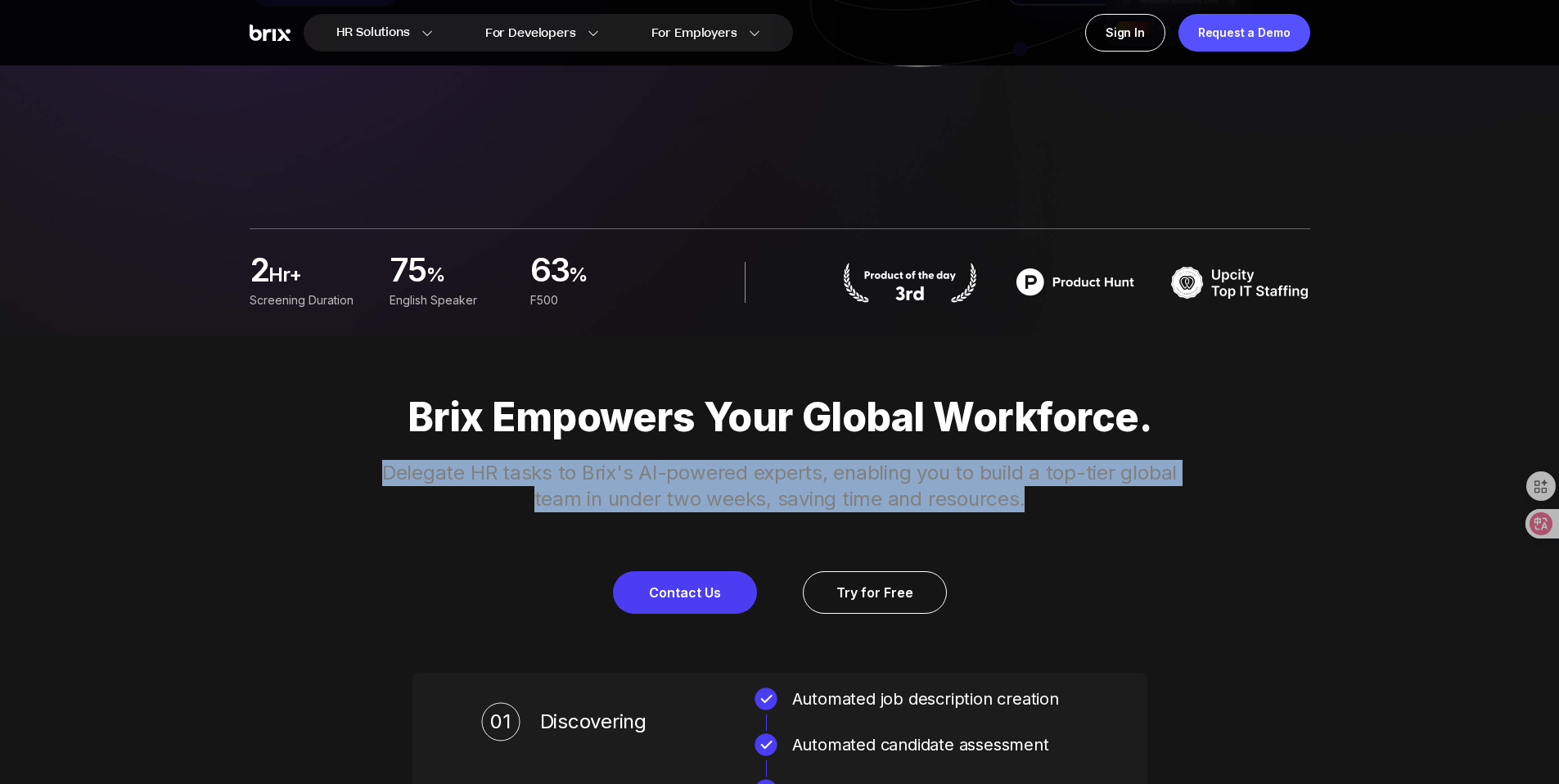
drag, startPoint x: 998, startPoint y: 499, endPoint x: 355, endPoint y: 479, distance: 643.3
click at [355, 479] on div "Brix Empowers Your Global Workforce. Delegate HR tasks to Brix's AI-powered exp…" at bounding box center [780, 504] width 1179 height 219
click at [544, 485] on p "Delegate HR tasks to Brix's AI-powered experts, enabling you to build a top-tie…" at bounding box center [779, 486] width 838 height 52
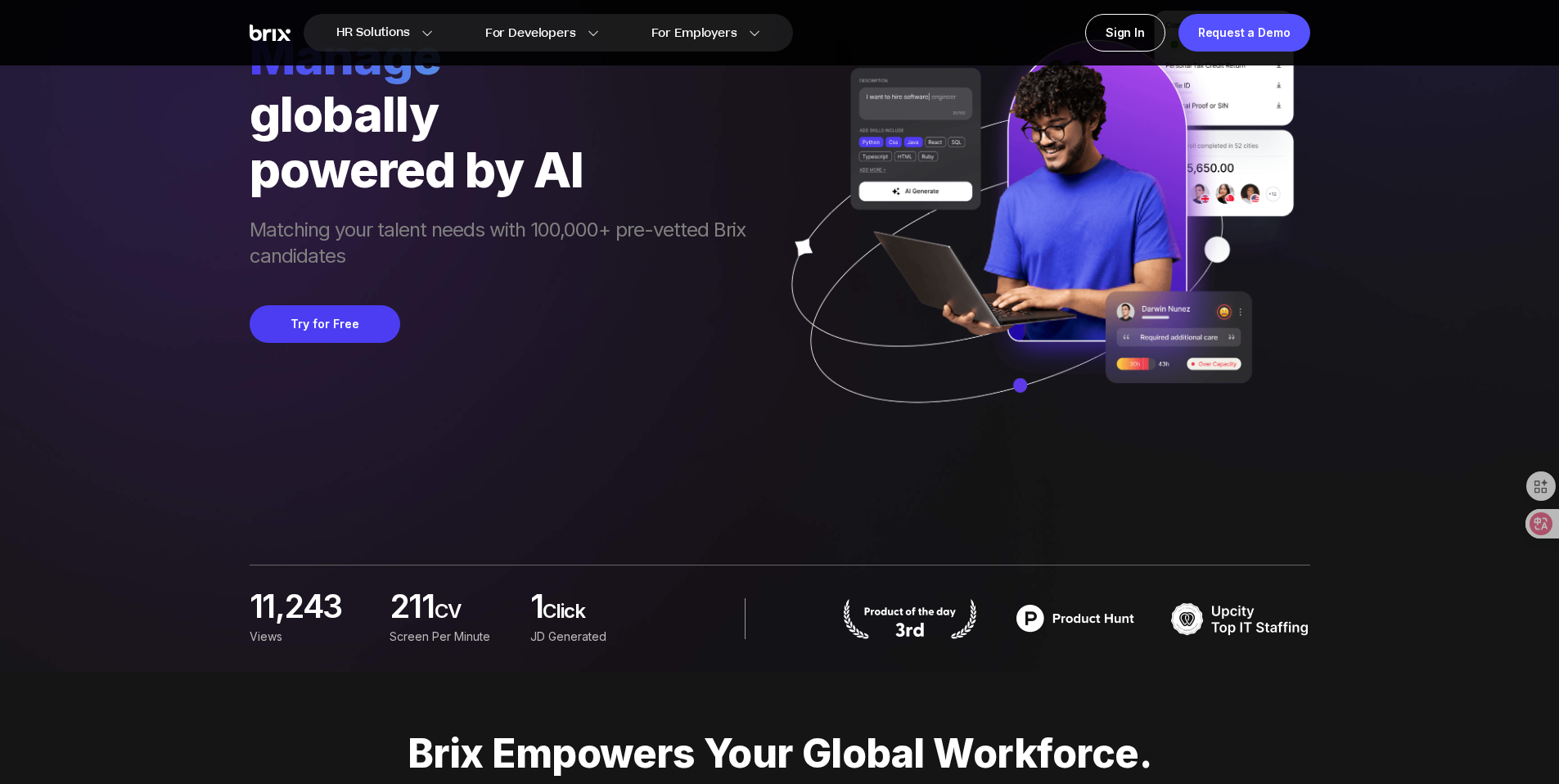
scroll to position [0, 0]
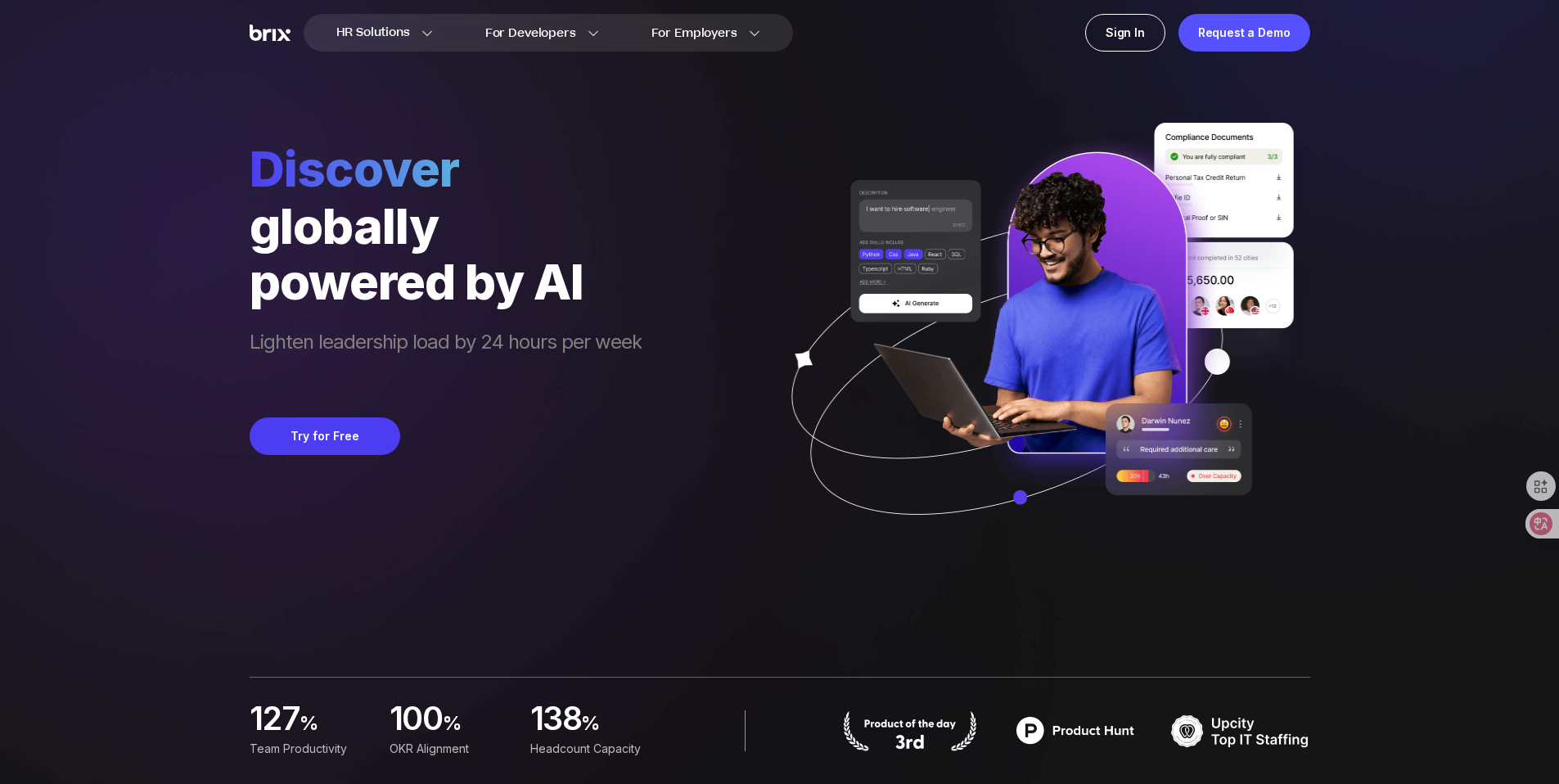
click at [719, 225] on div "Discover globally powered by AI Lighten leadership load by 24 hours per week Tr…" at bounding box center [780, 281] width 1060 height 563
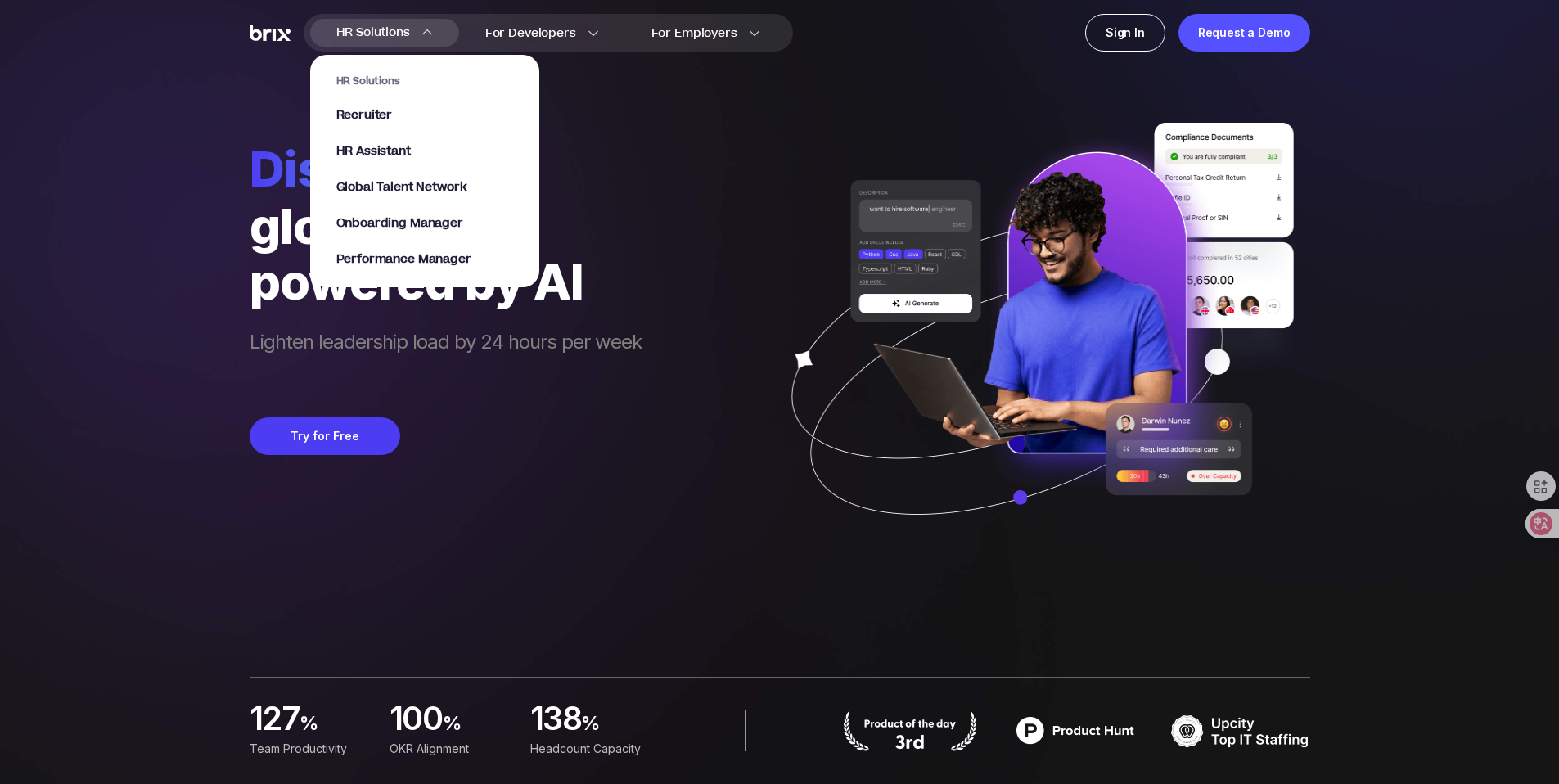
click at [403, 33] on span "HR Solutions" at bounding box center [373, 32] width 73 height 26
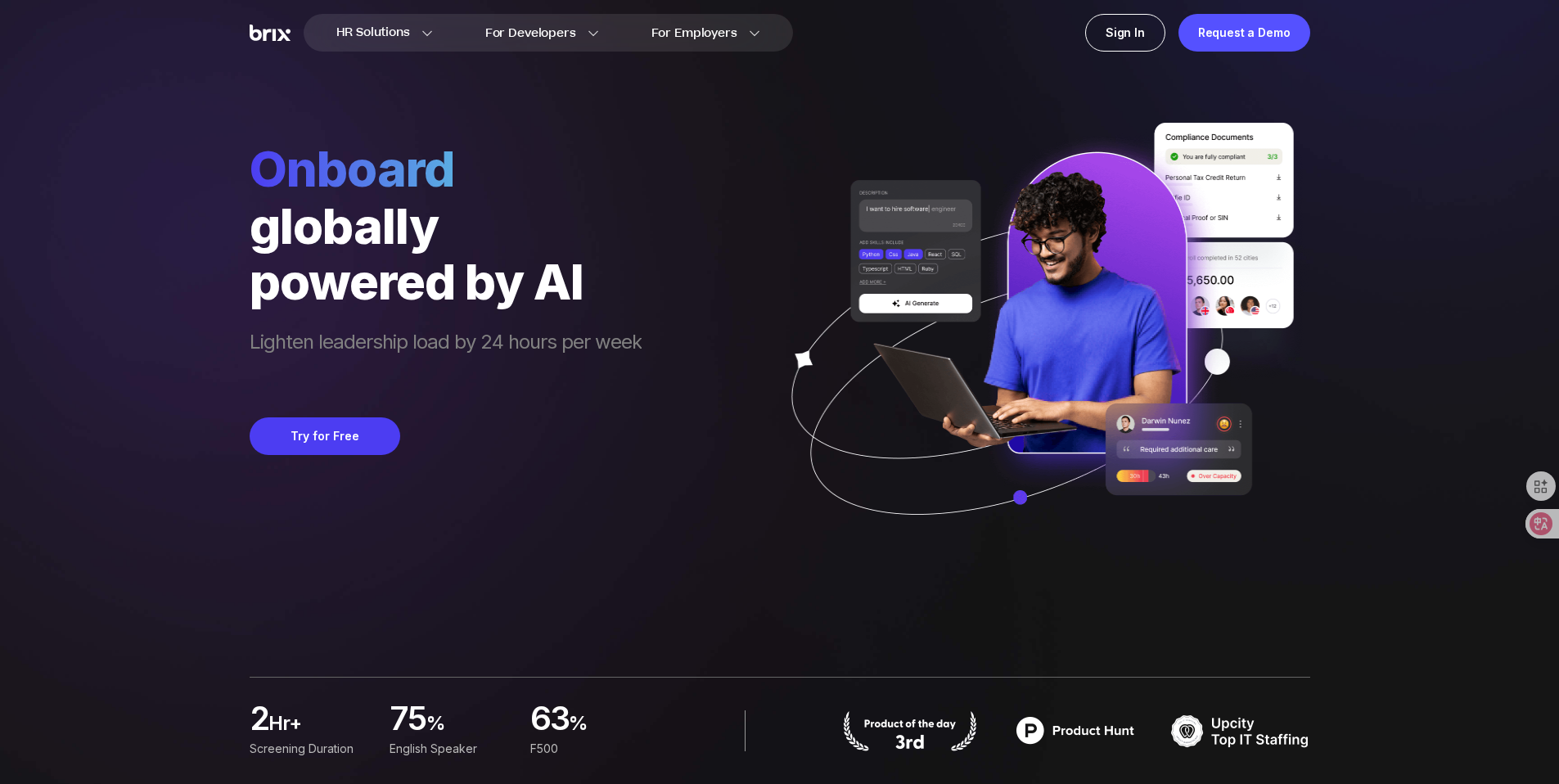
click at [564, 101] on div "Onboard globally powered by AI Lighten leadership load by 24 hours per week Try…" at bounding box center [780, 281] width 1060 height 563
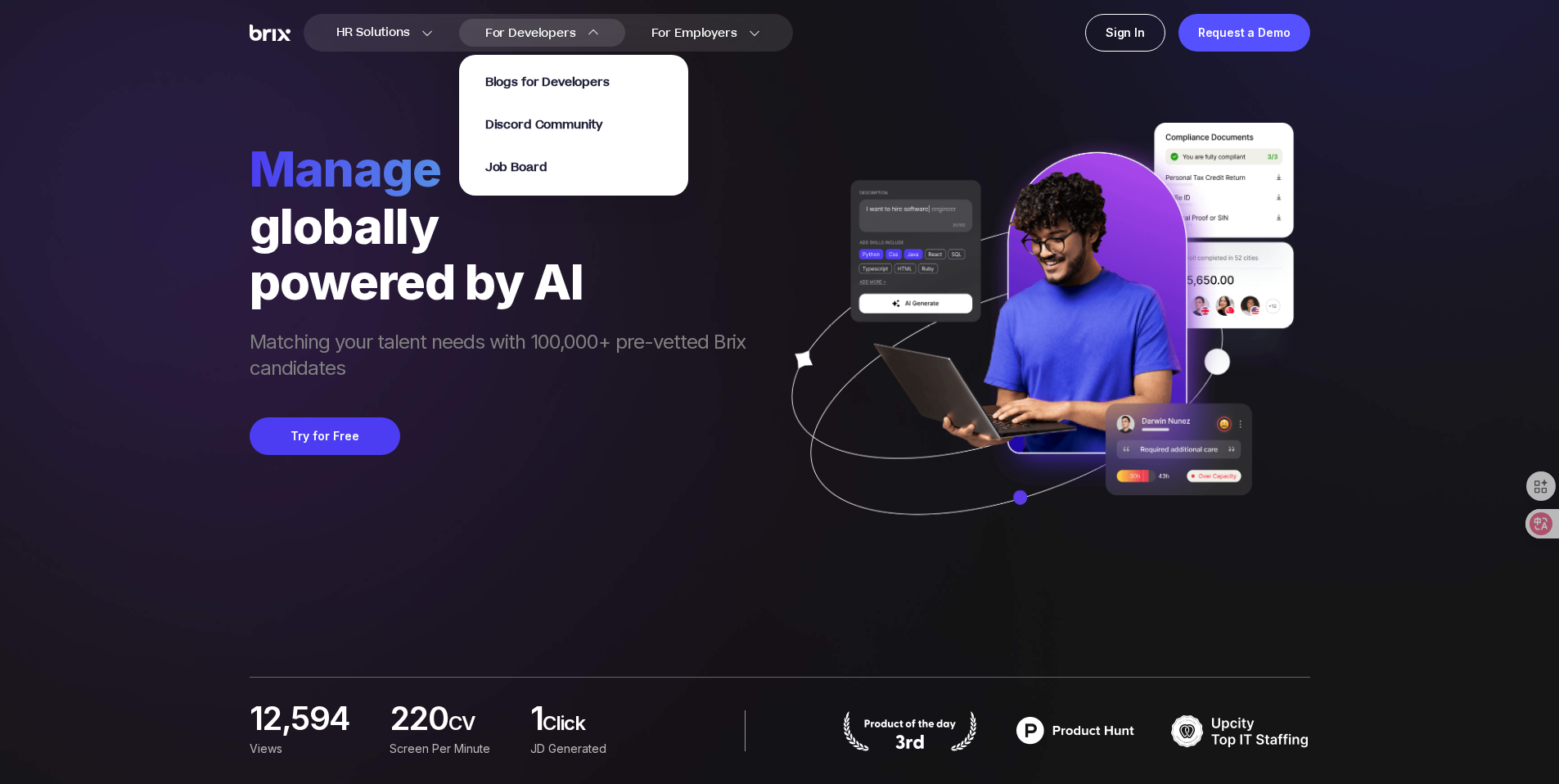
click at [520, 28] on span "For Developers" at bounding box center [530, 33] width 91 height 17
click at [507, 86] on span "Blogs for Developers" at bounding box center [547, 83] width 124 height 19
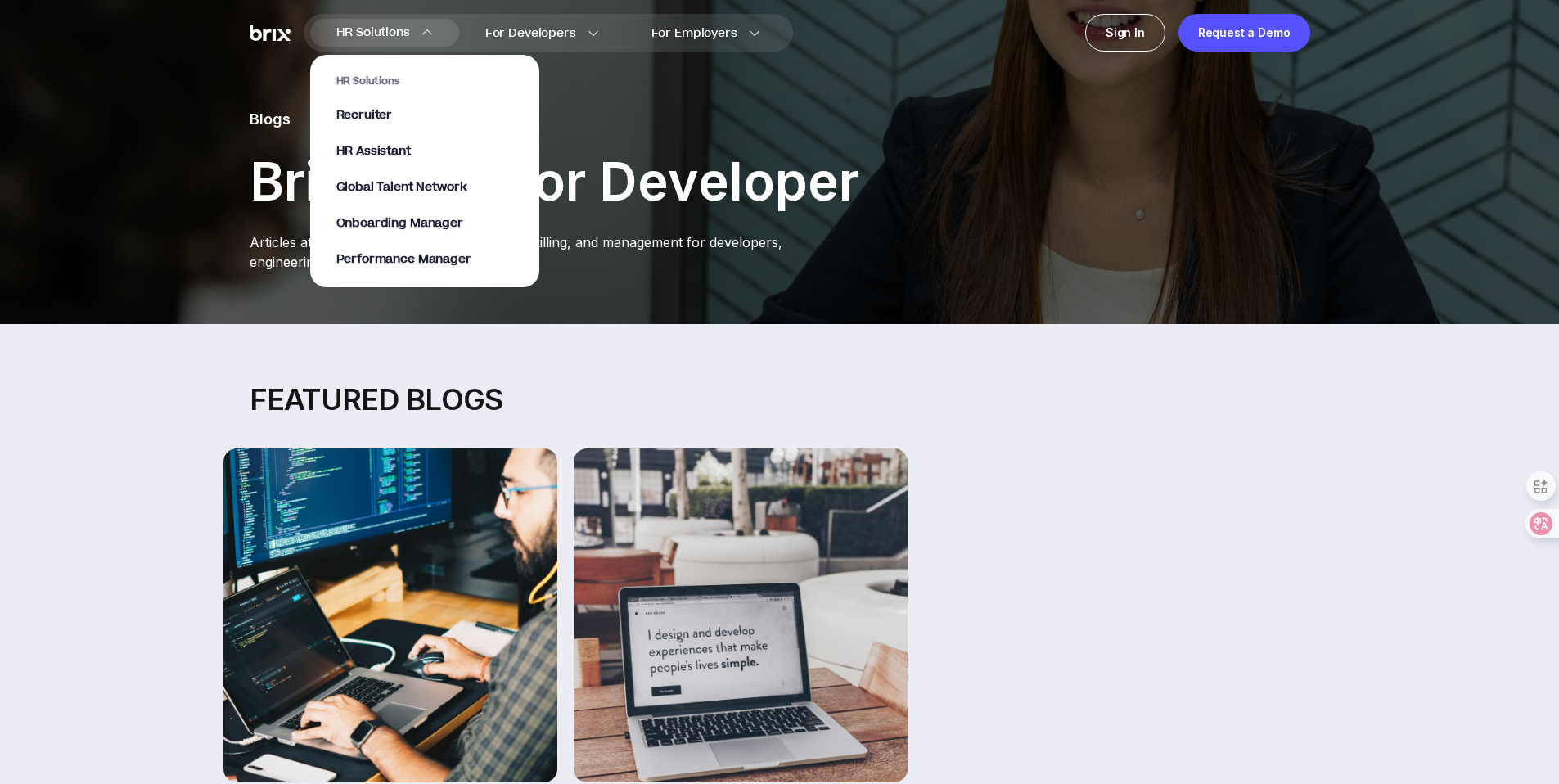
click at [414, 43] on section "HR Solutions Recruiter HR Assistant Global Talent Network Onboarding Manager Pe…" at bounding box center [424, 163] width 229 height 249
click at [384, 120] on span "Recruiter" at bounding box center [365, 116] width 56 height 19
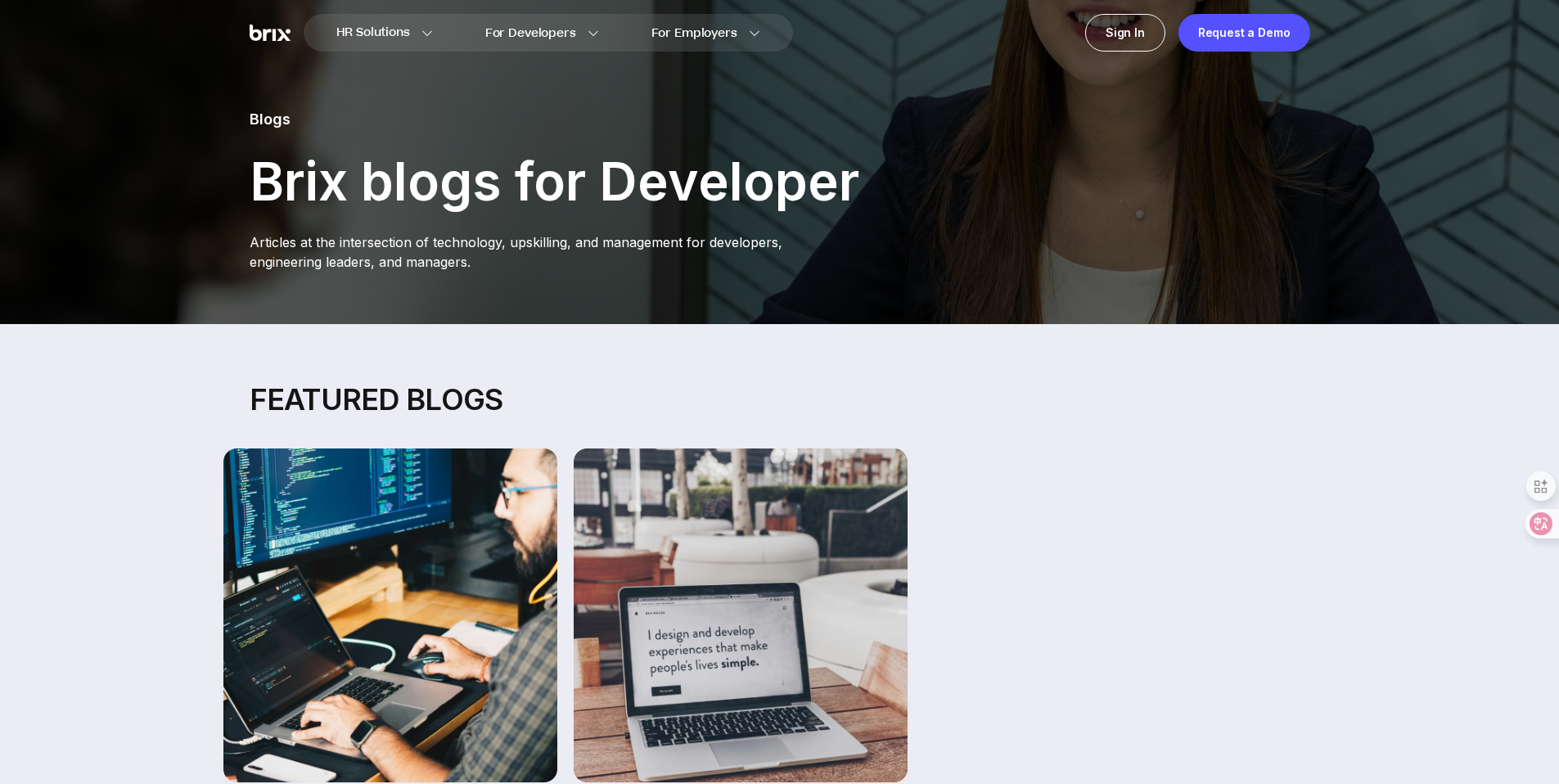
click at [261, 32] on img at bounding box center [270, 33] width 41 height 17
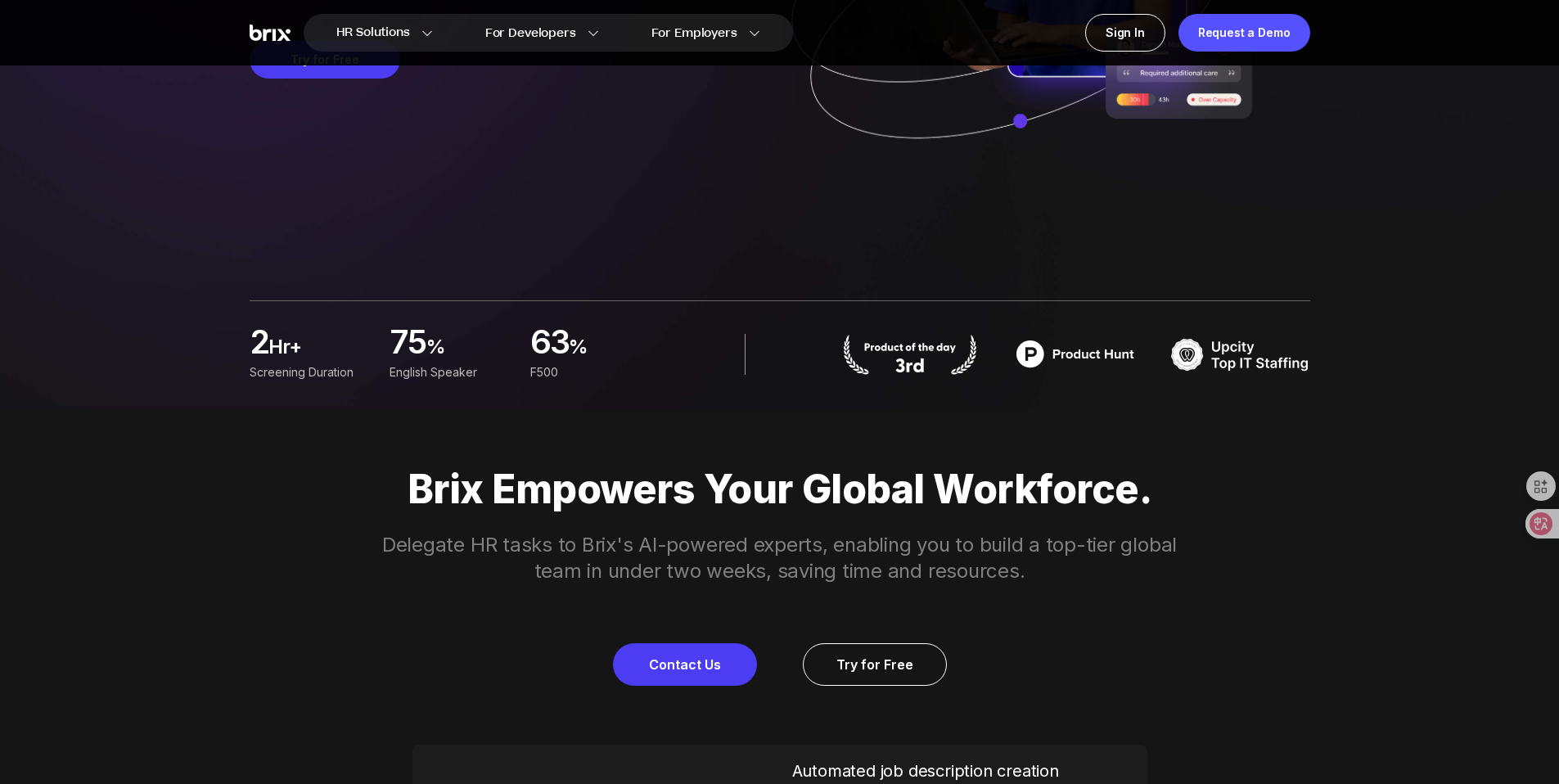
scroll to position [383, 0]
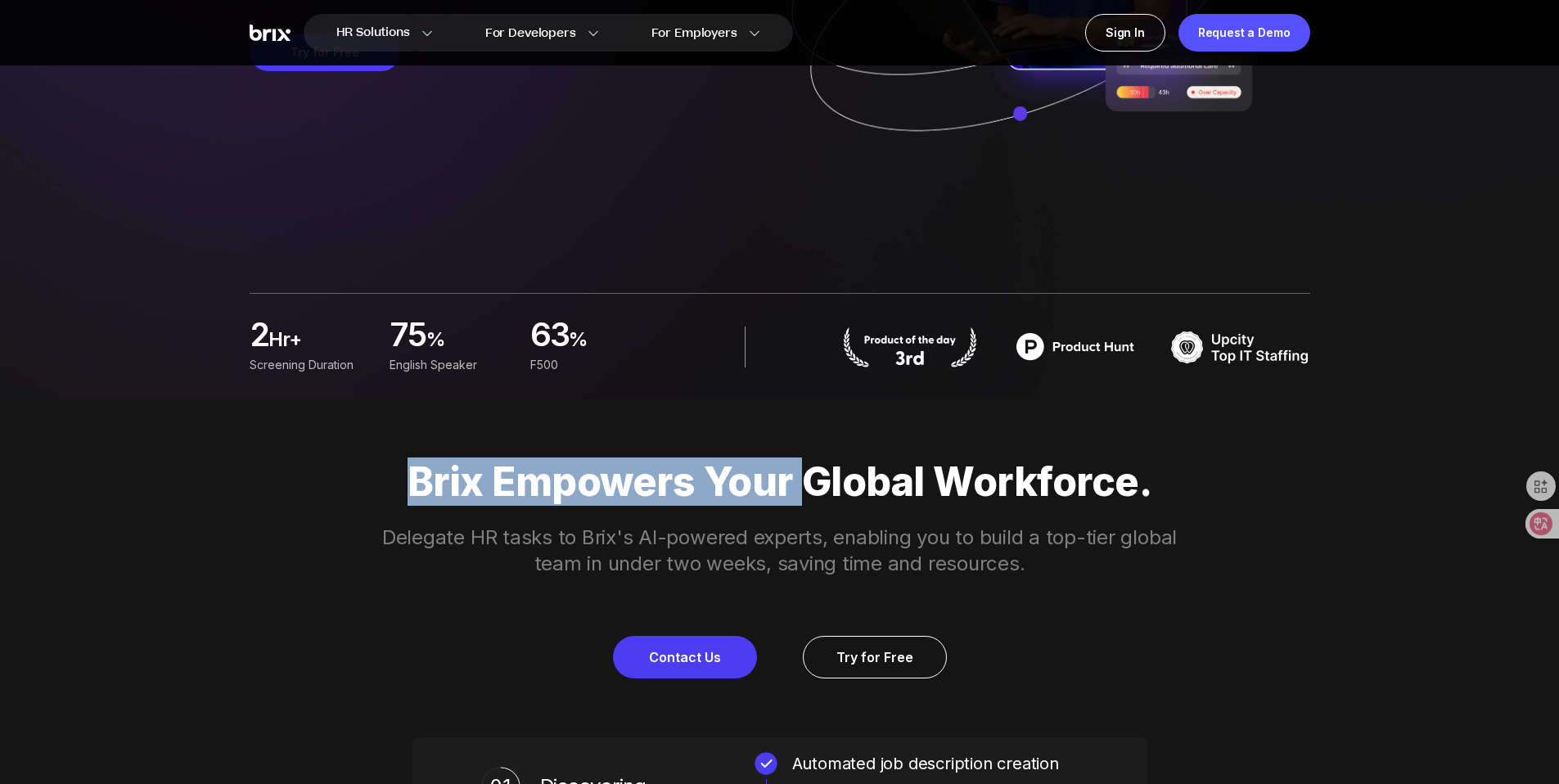
drag, startPoint x: 454, startPoint y: 476, endPoint x: 938, endPoint y: 485, distance: 484.1
click at [872, 489] on p "Brix Empowers Your Global Workforce." at bounding box center [780, 482] width 1179 height 46
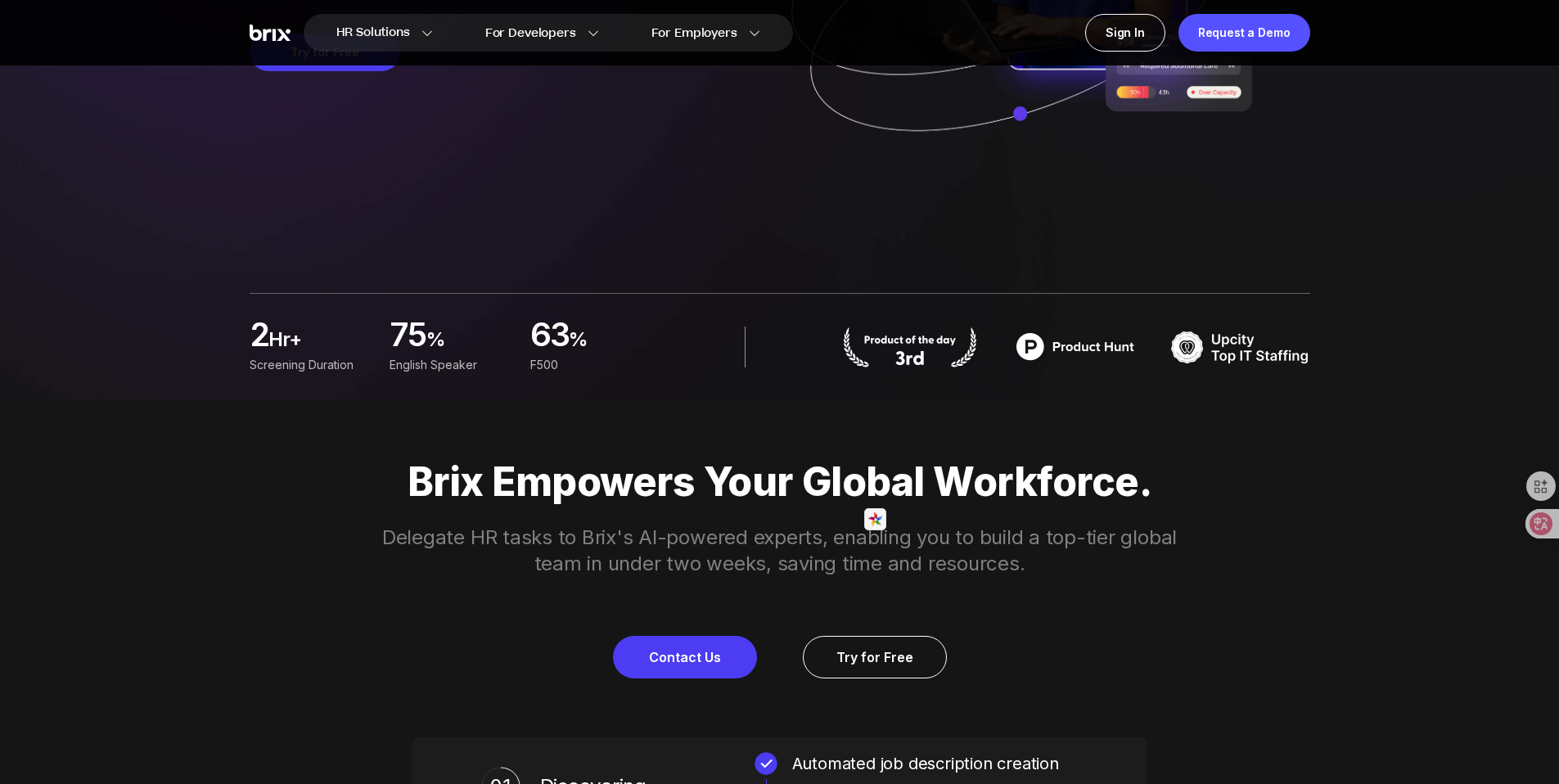
click at [1056, 501] on p "Brix Empowers Your Global Workforce." at bounding box center [780, 482] width 1179 height 46
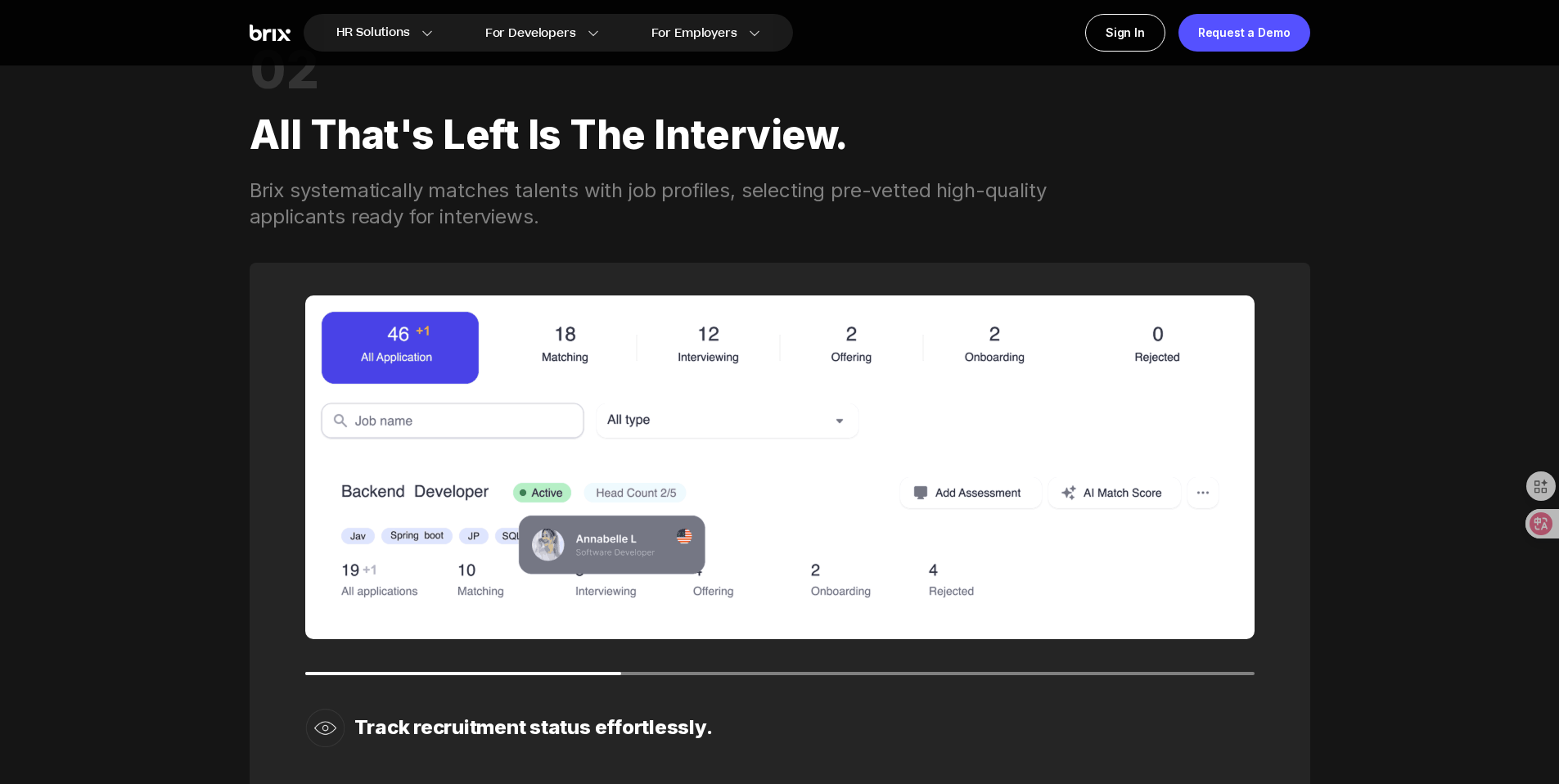
scroll to position [2471, 0]
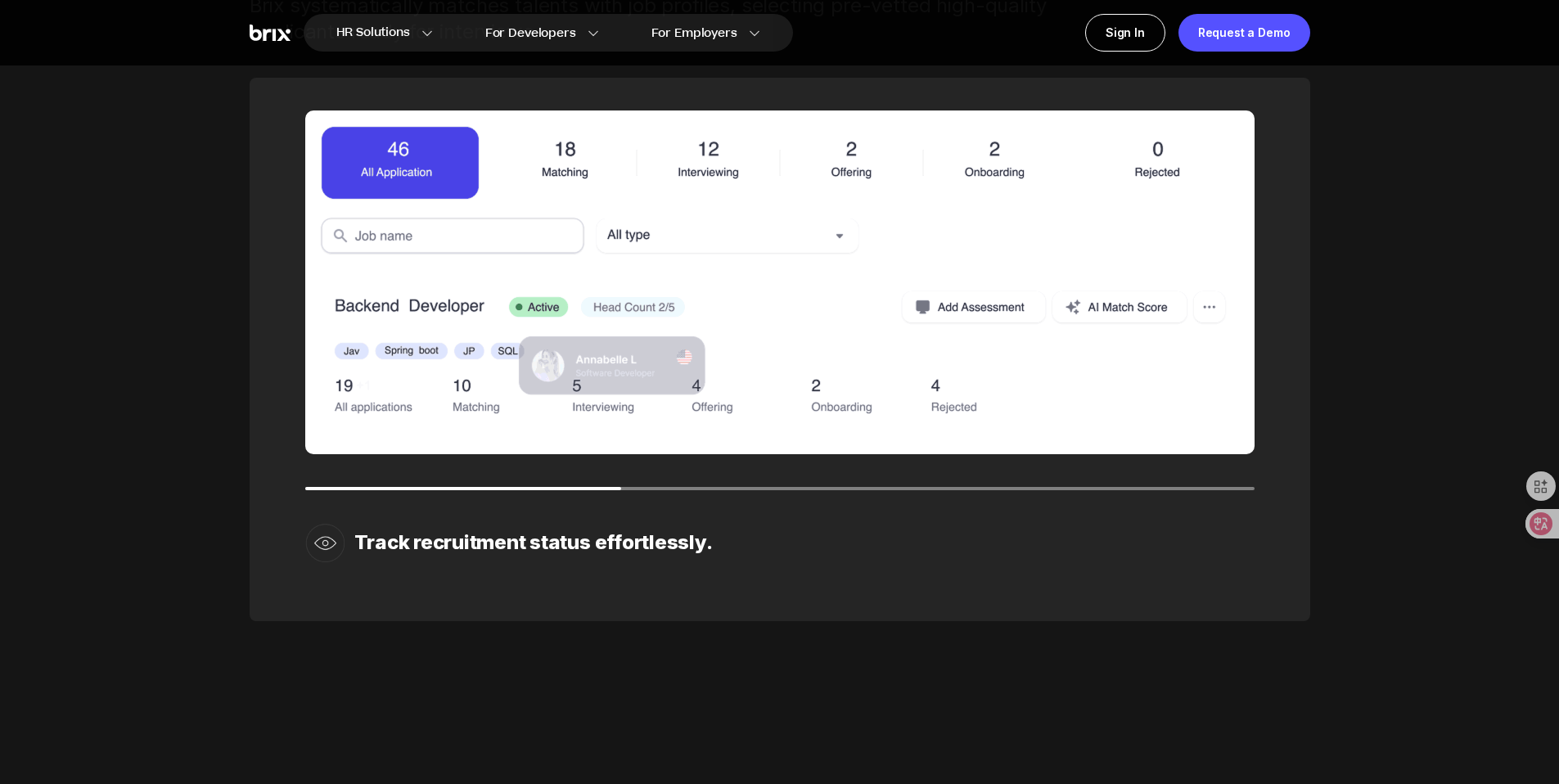
click at [556, 150] on img at bounding box center [780, 282] width 950 height 343
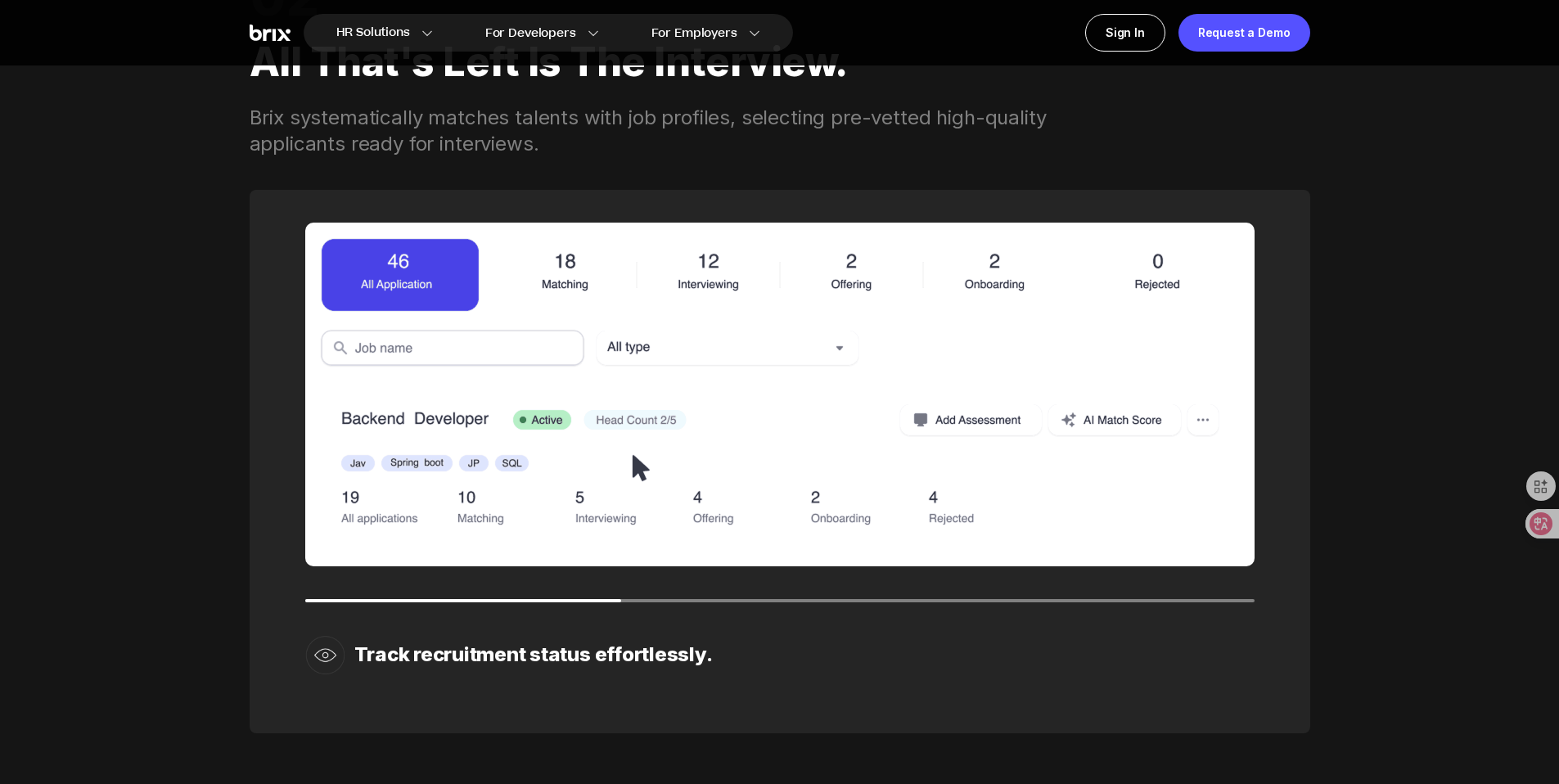
scroll to position [2320, 0]
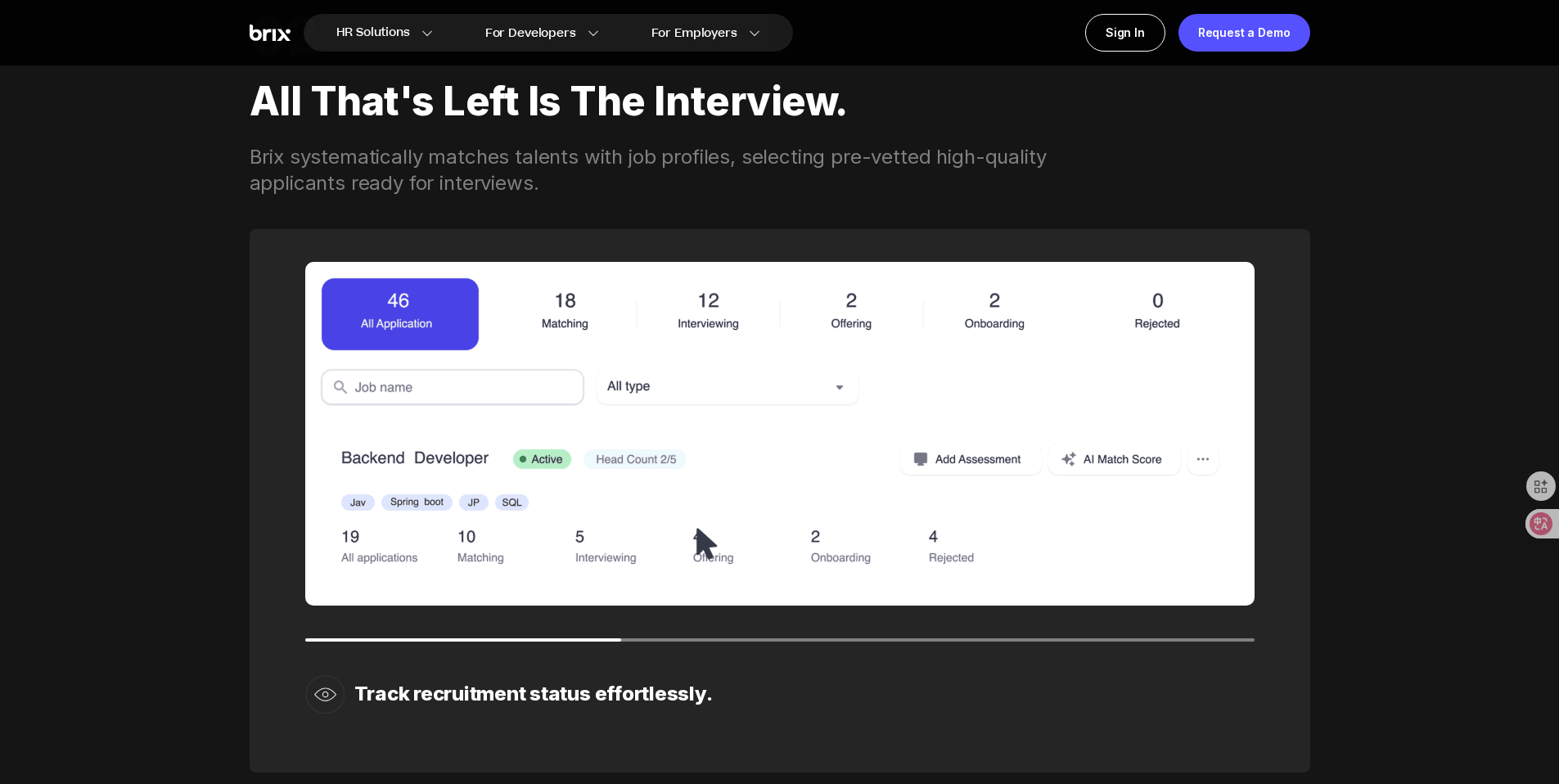
click at [835, 637] on div "Track recruitment status effortlessly." at bounding box center [780, 501] width 1060 height 544
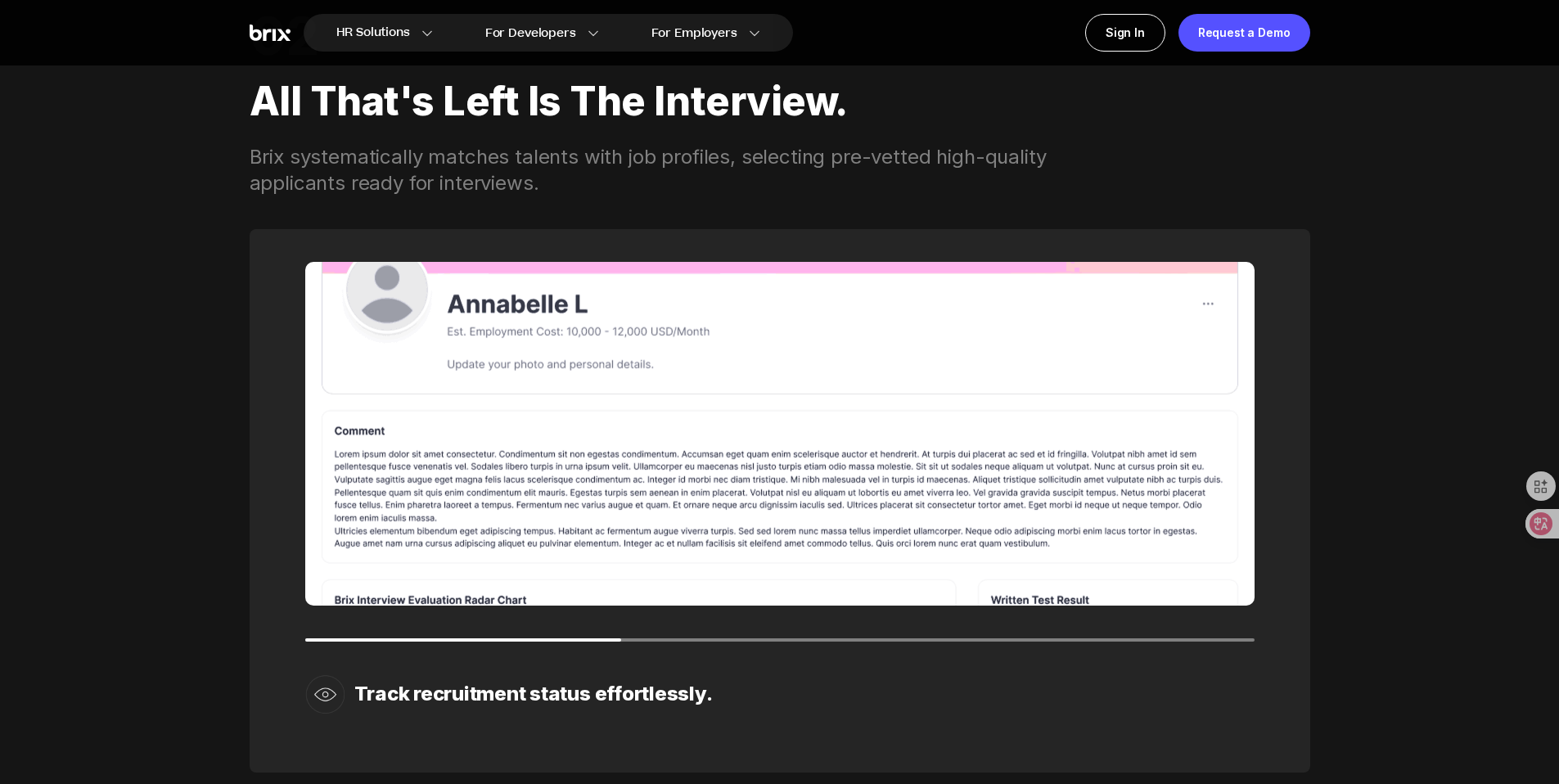
click at [823, 640] on div at bounding box center [780, 640] width 950 height 3
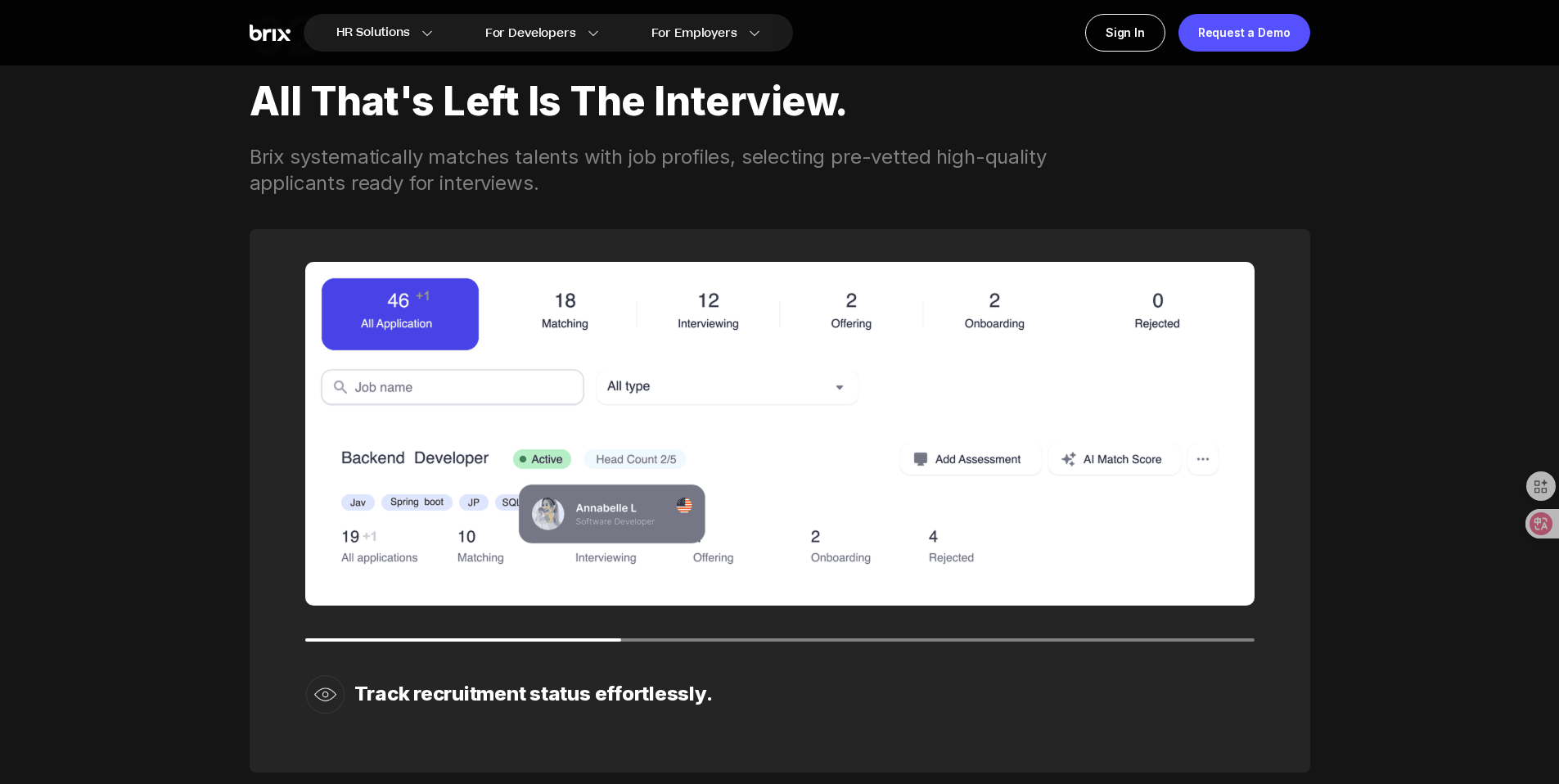
click at [332, 683] on img at bounding box center [325, 694] width 39 height 39
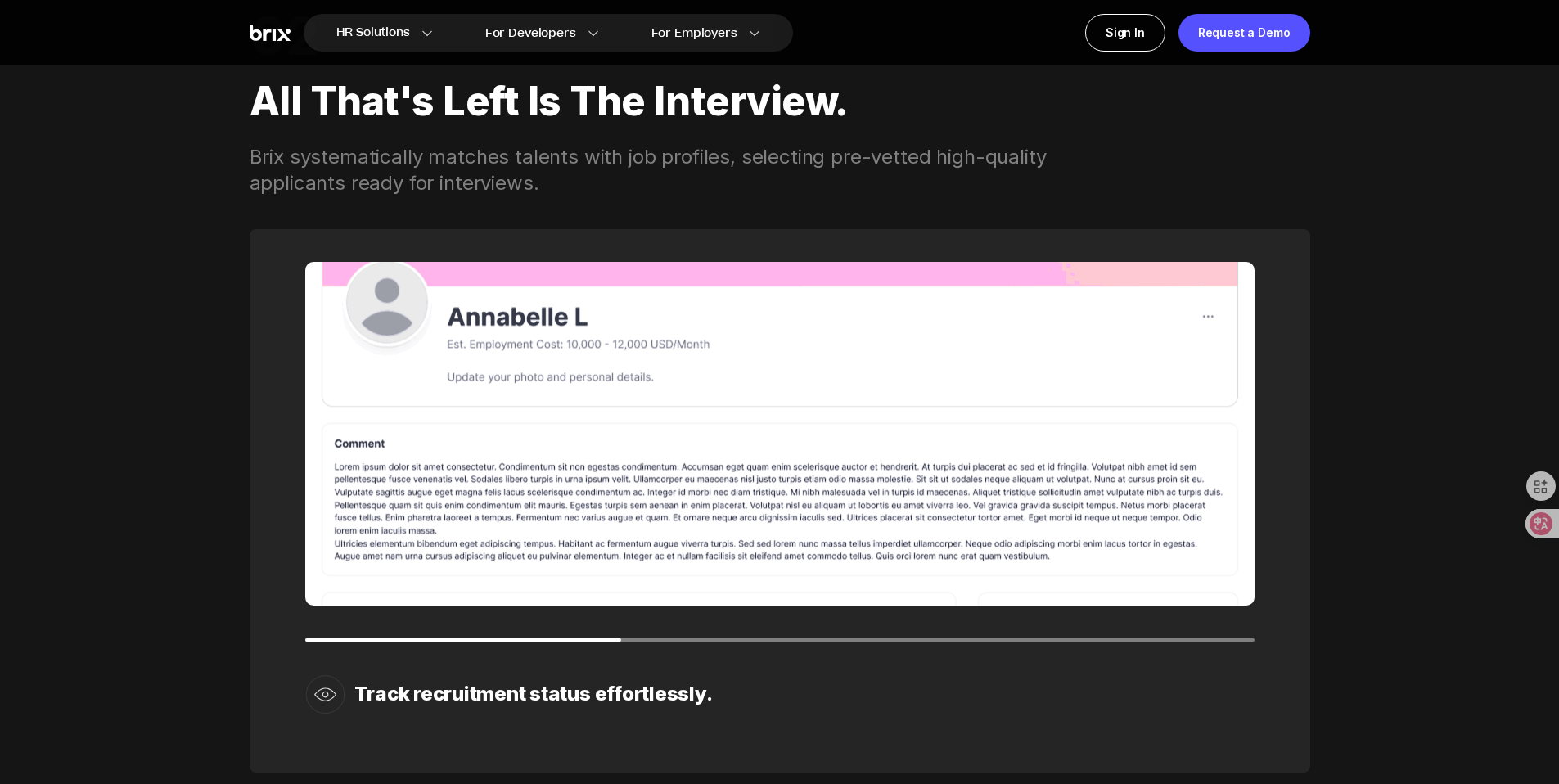
click at [332, 690] on img at bounding box center [325, 694] width 39 height 39
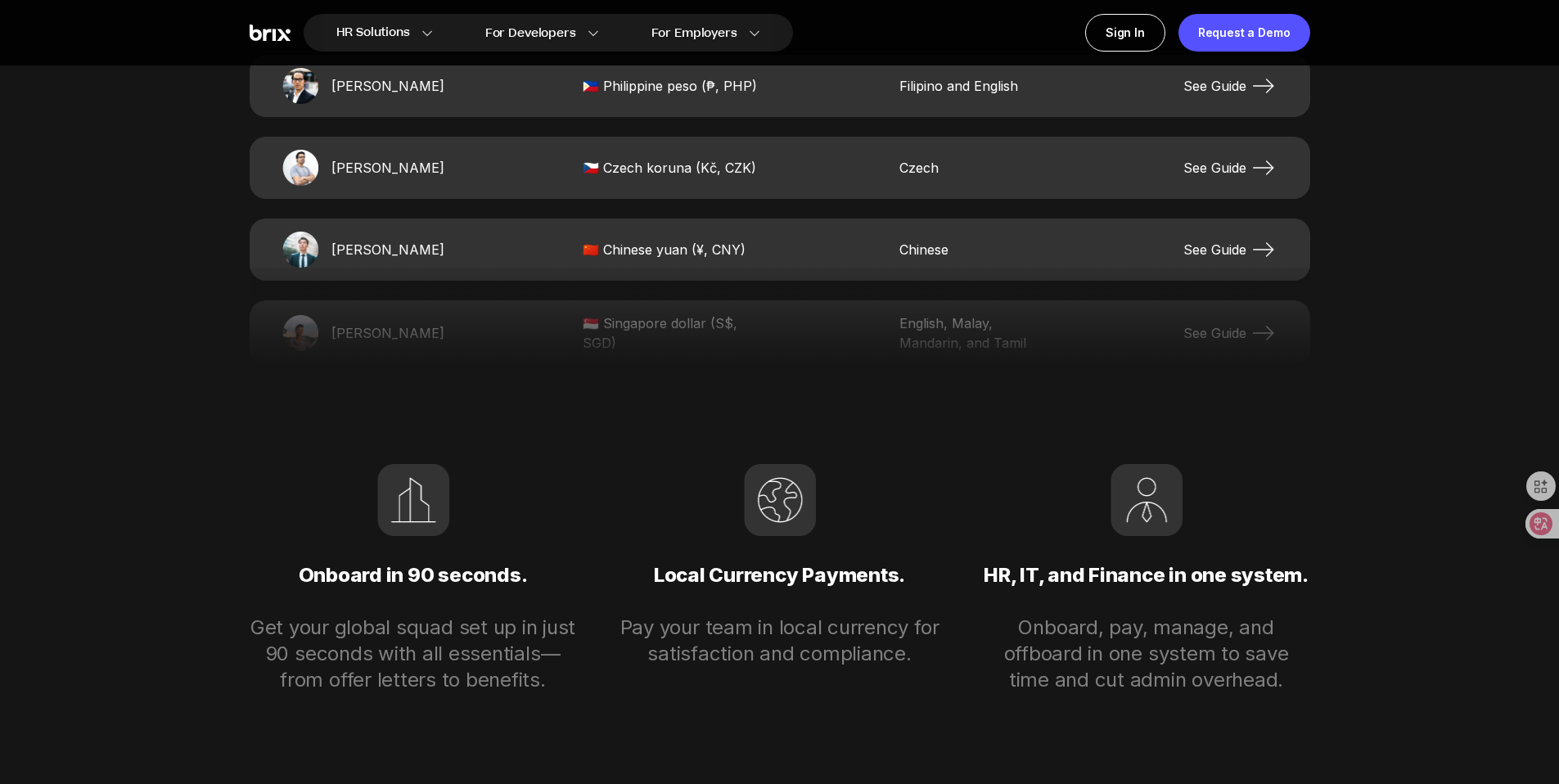
scroll to position [3604, 0]
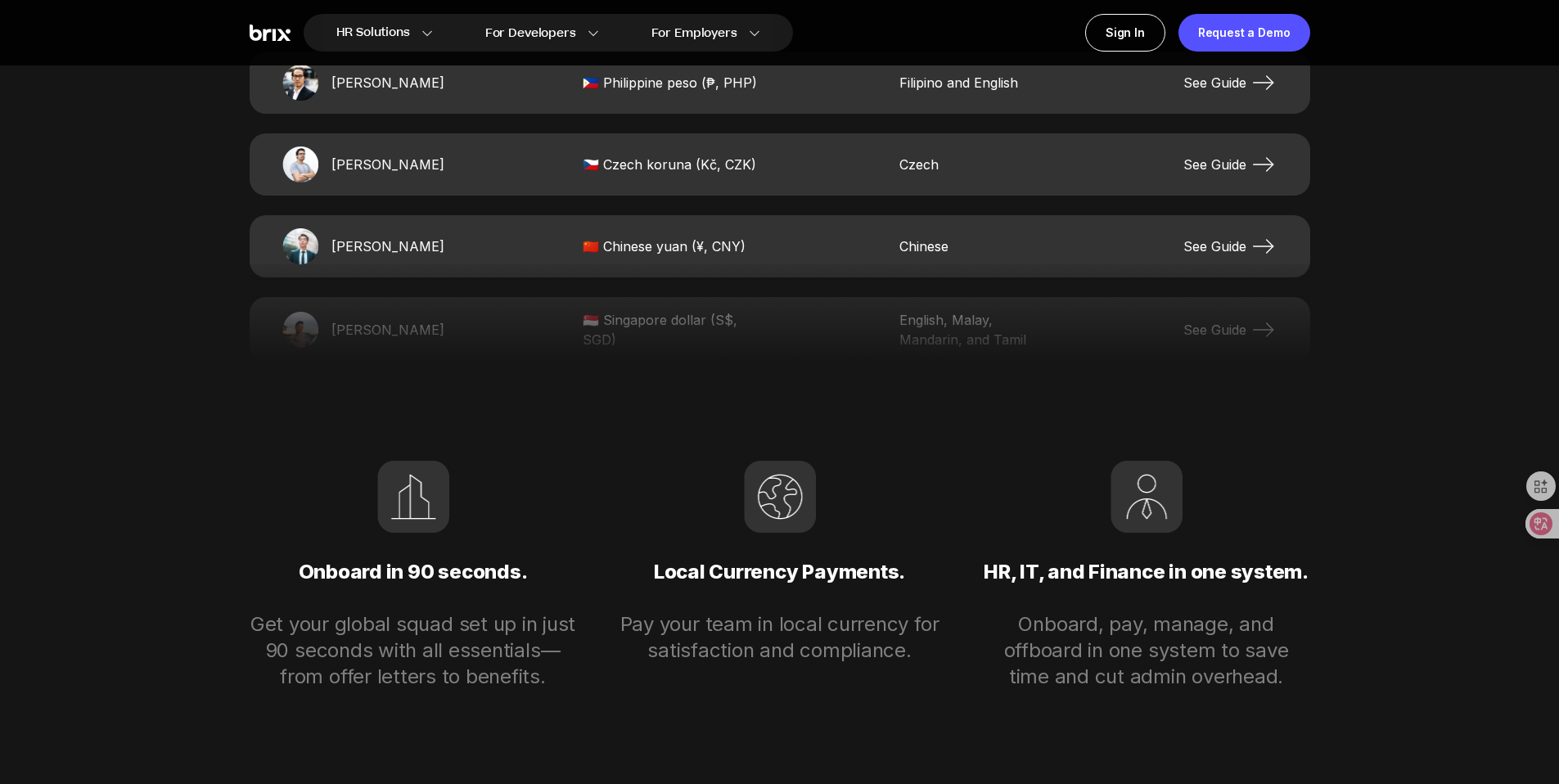
click at [421, 326] on div at bounding box center [780, 313] width 1060 height 98
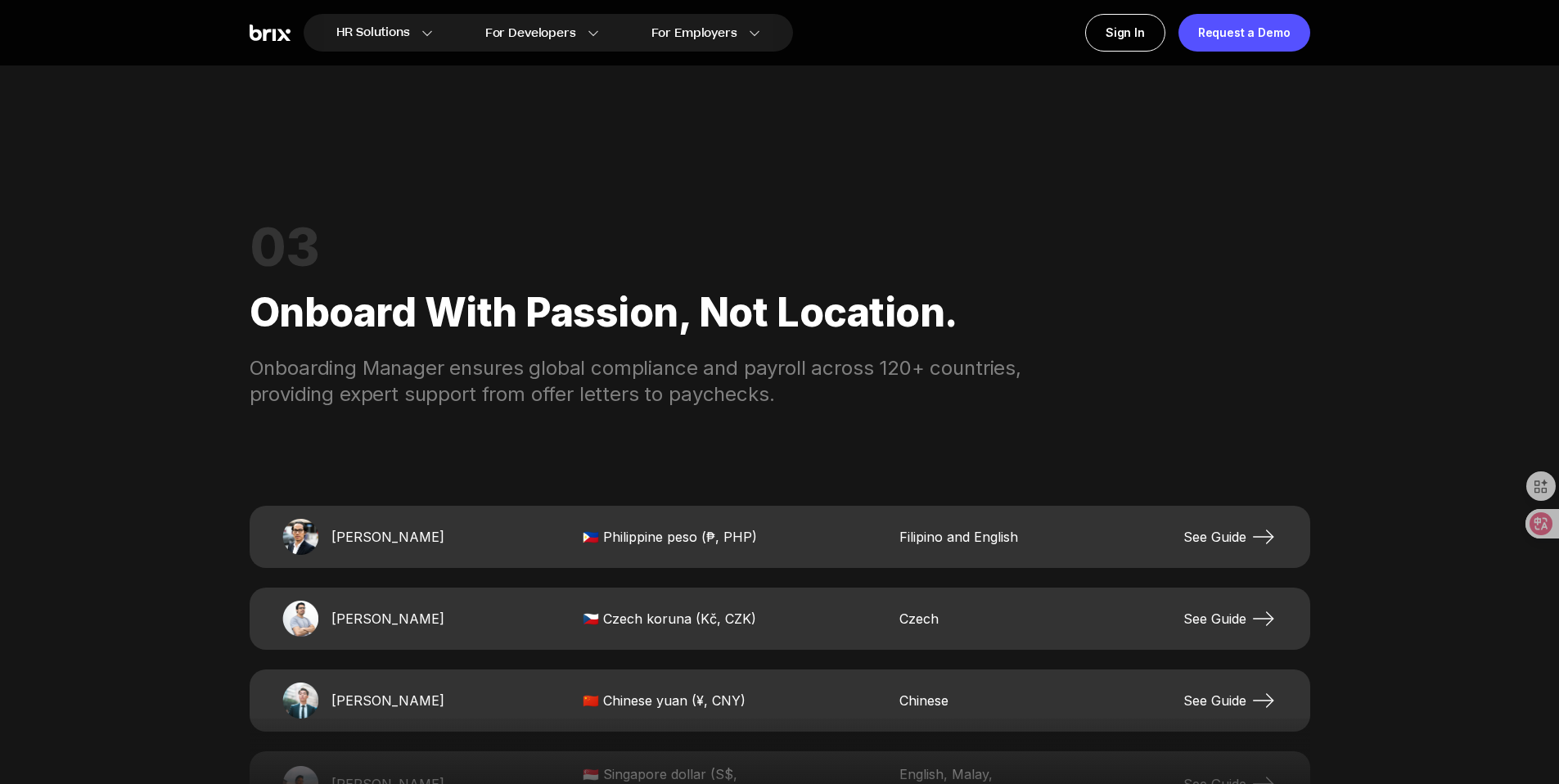
scroll to position [3271, 0]
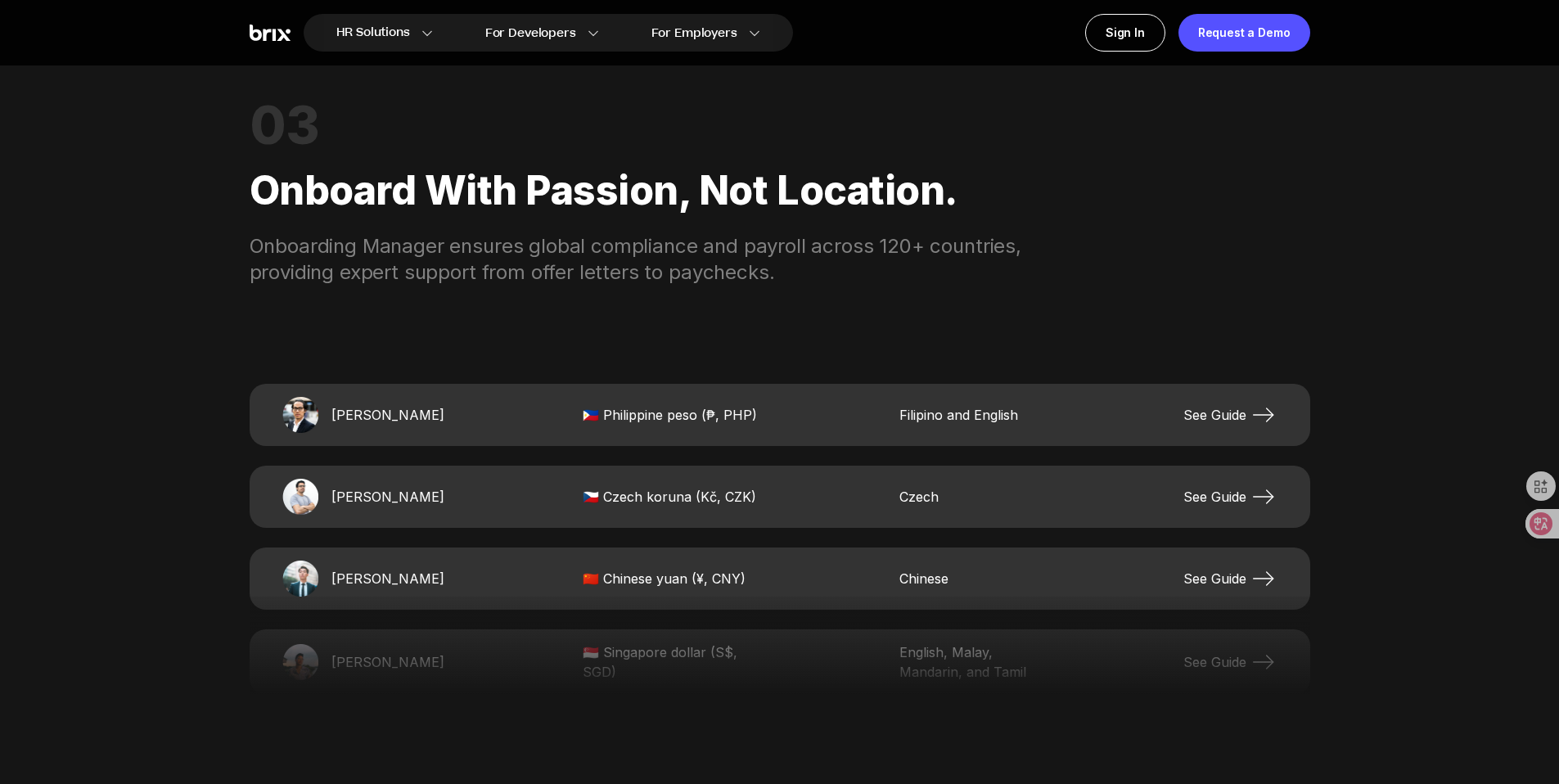
click at [659, 577] on span "🇨🇳 Chinese yuan (¥, CNY)" at bounding box center [673, 578] width 180 height 20
click at [416, 587] on span "[PERSON_NAME]" at bounding box center [389, 578] width 114 height 20
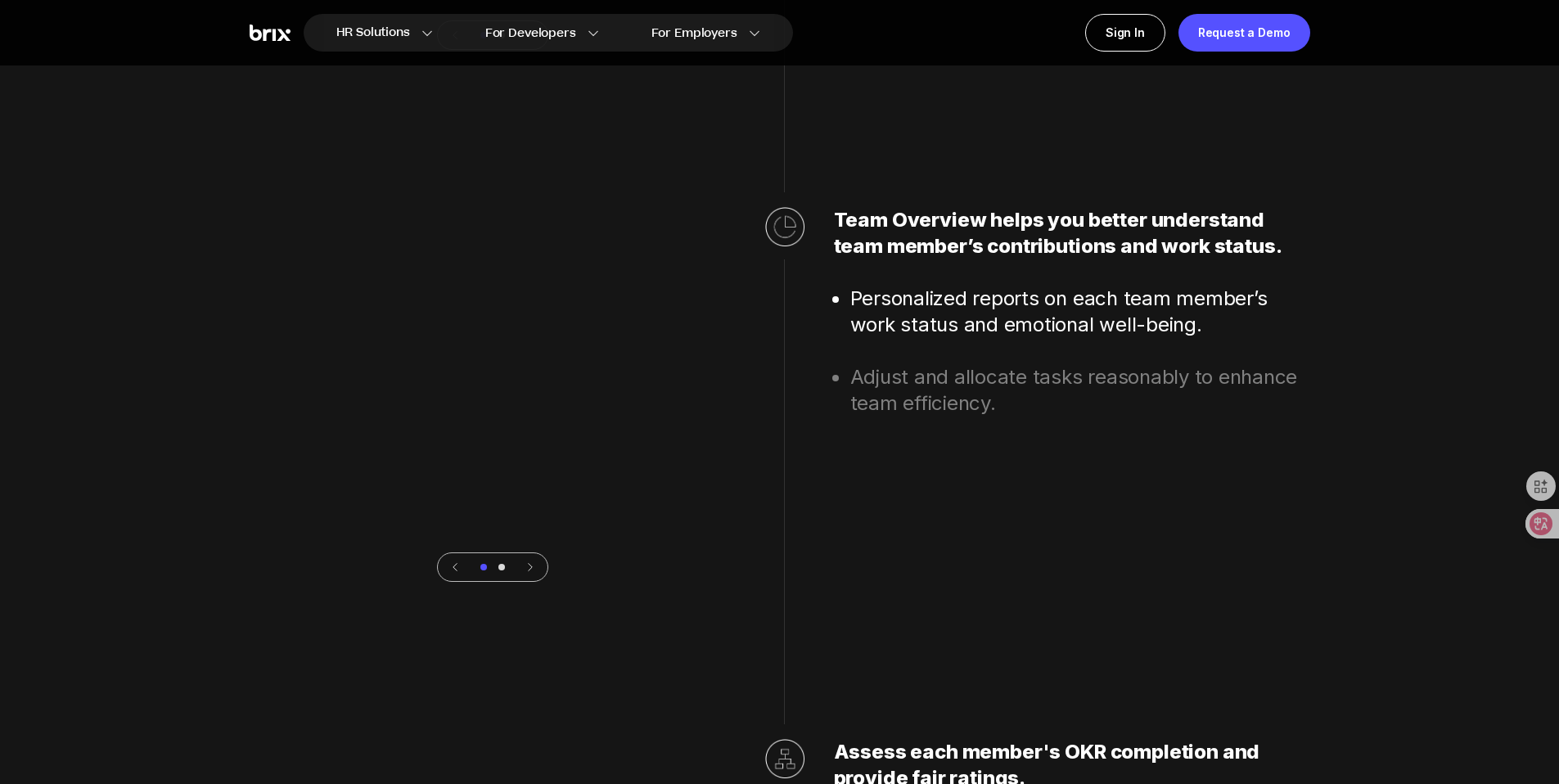
scroll to position [5415, 0]
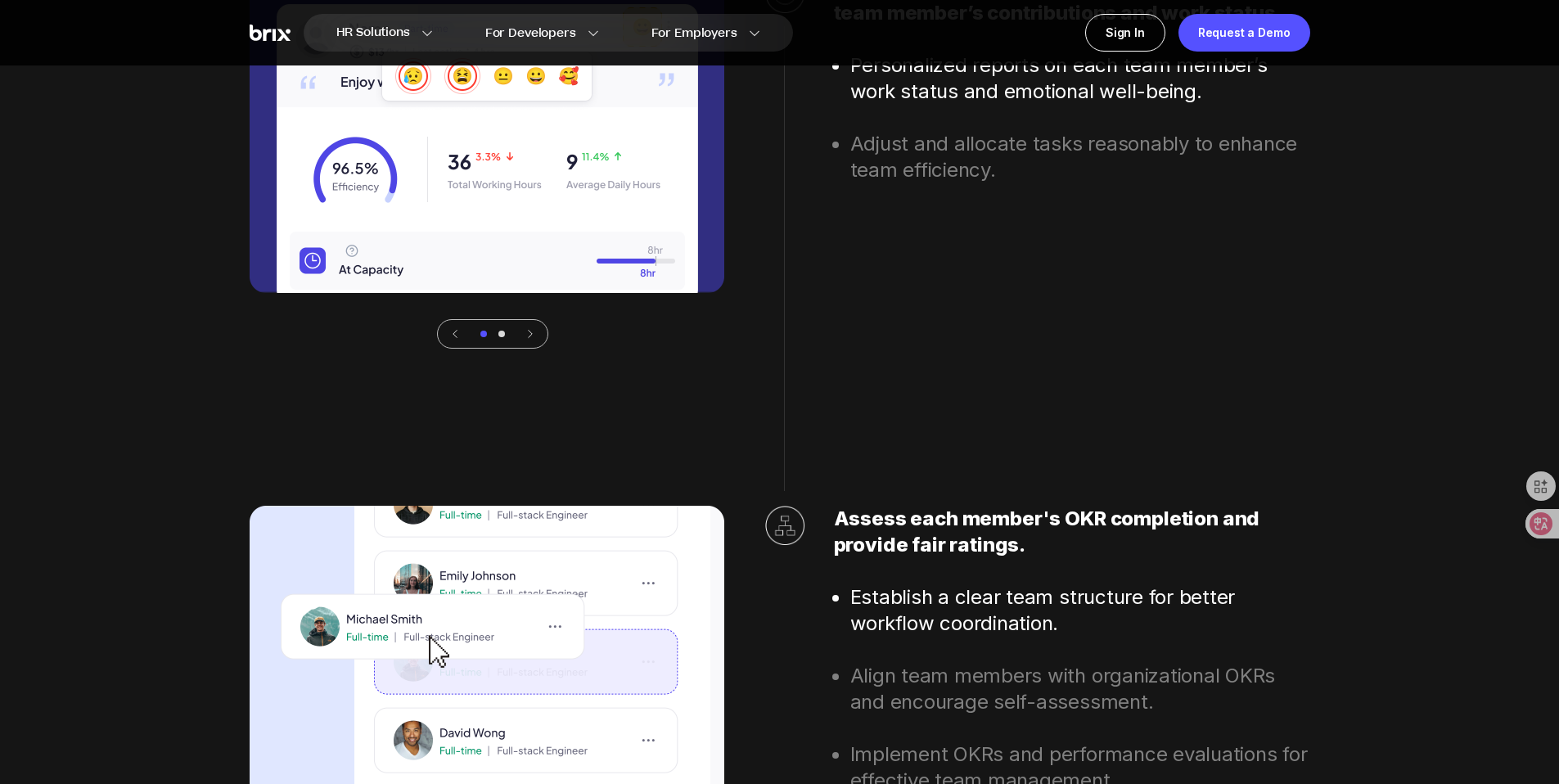
click at [502, 334] on div at bounding box center [502, 334] width 7 height 7
click at [459, 334] on icon at bounding box center [454, 333] width 11 height 11
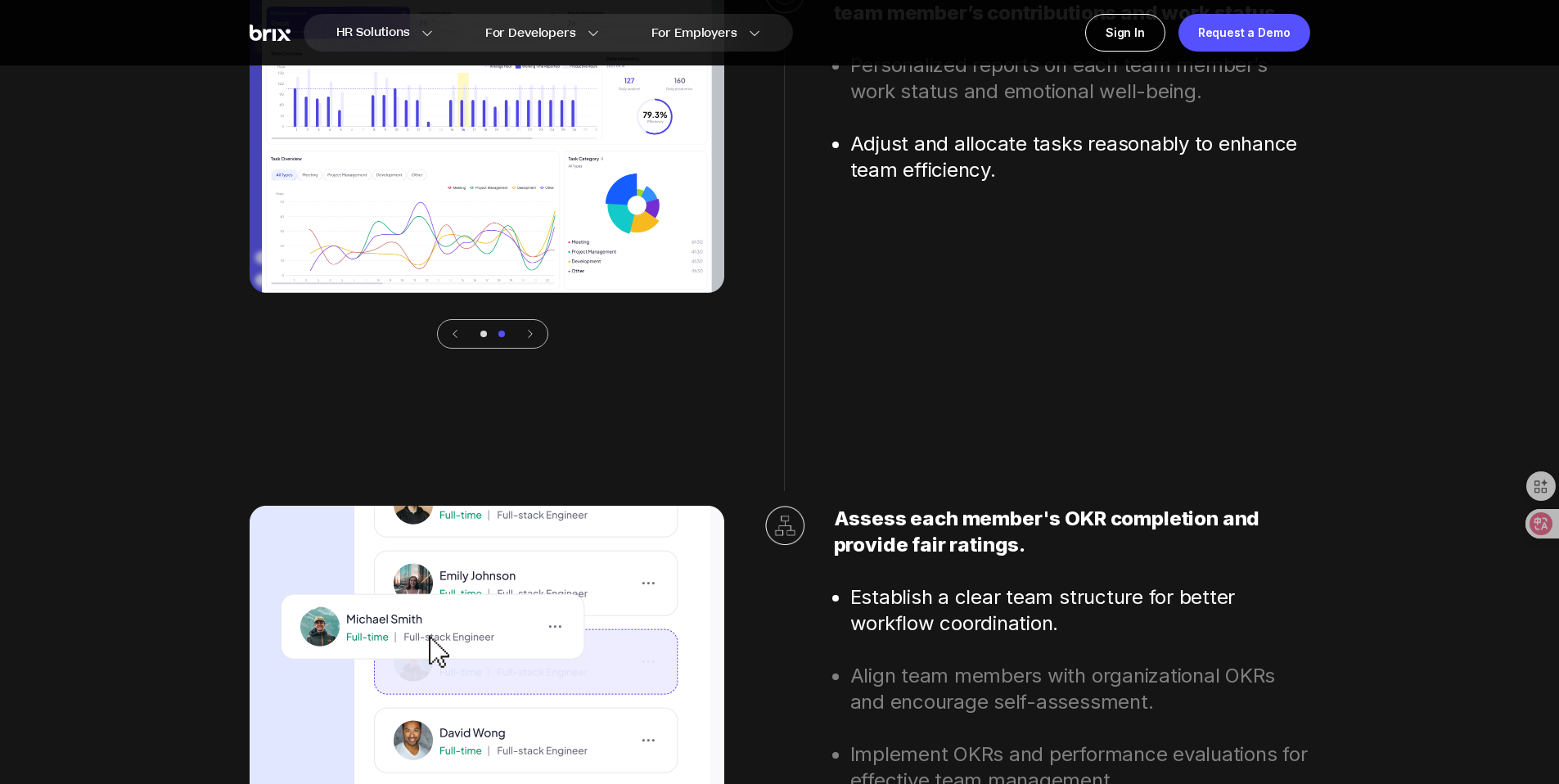
click at [532, 333] on icon at bounding box center [529, 333] width 11 height 11
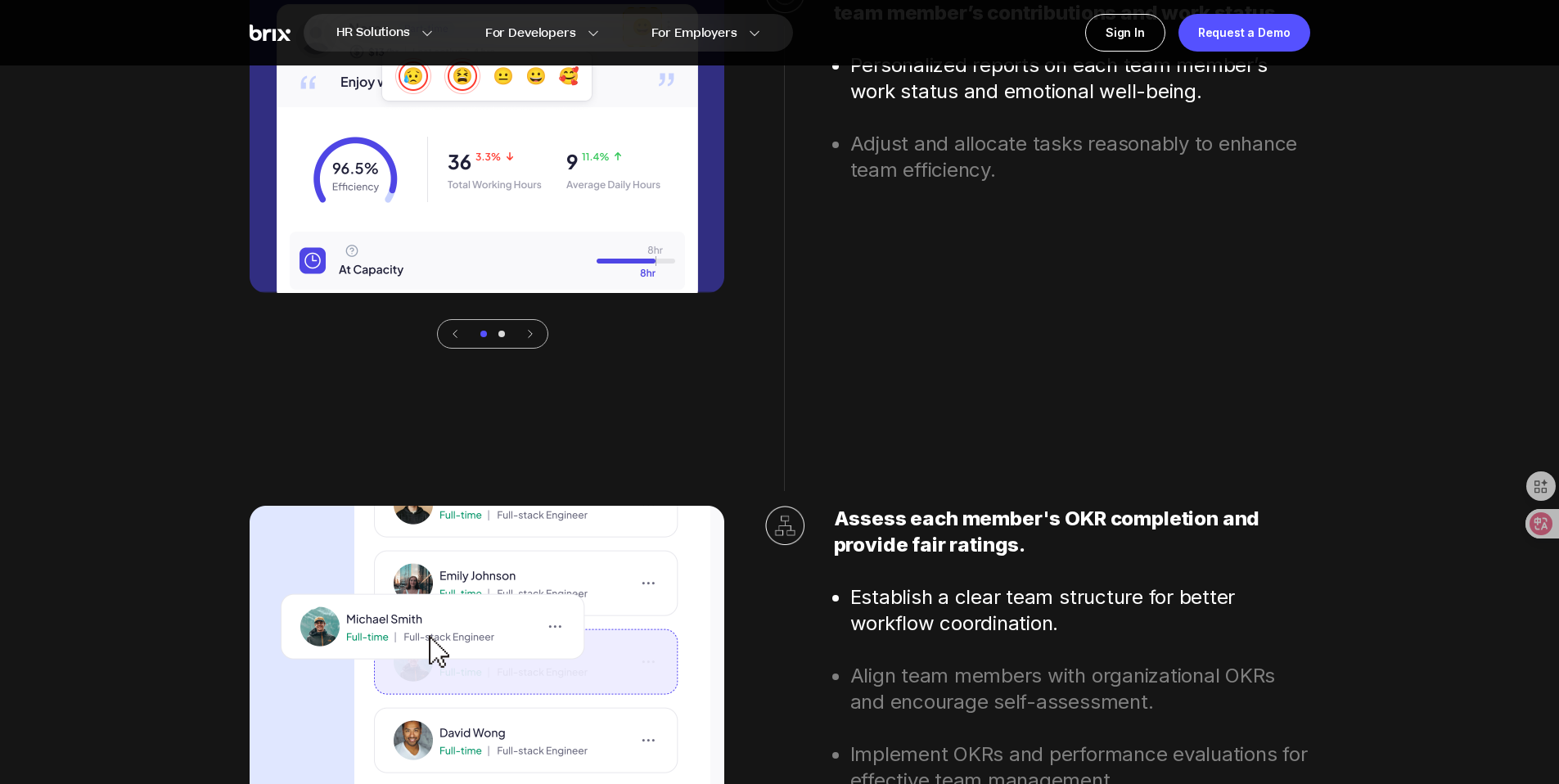
click at [451, 331] on icon at bounding box center [454, 333] width 11 height 11
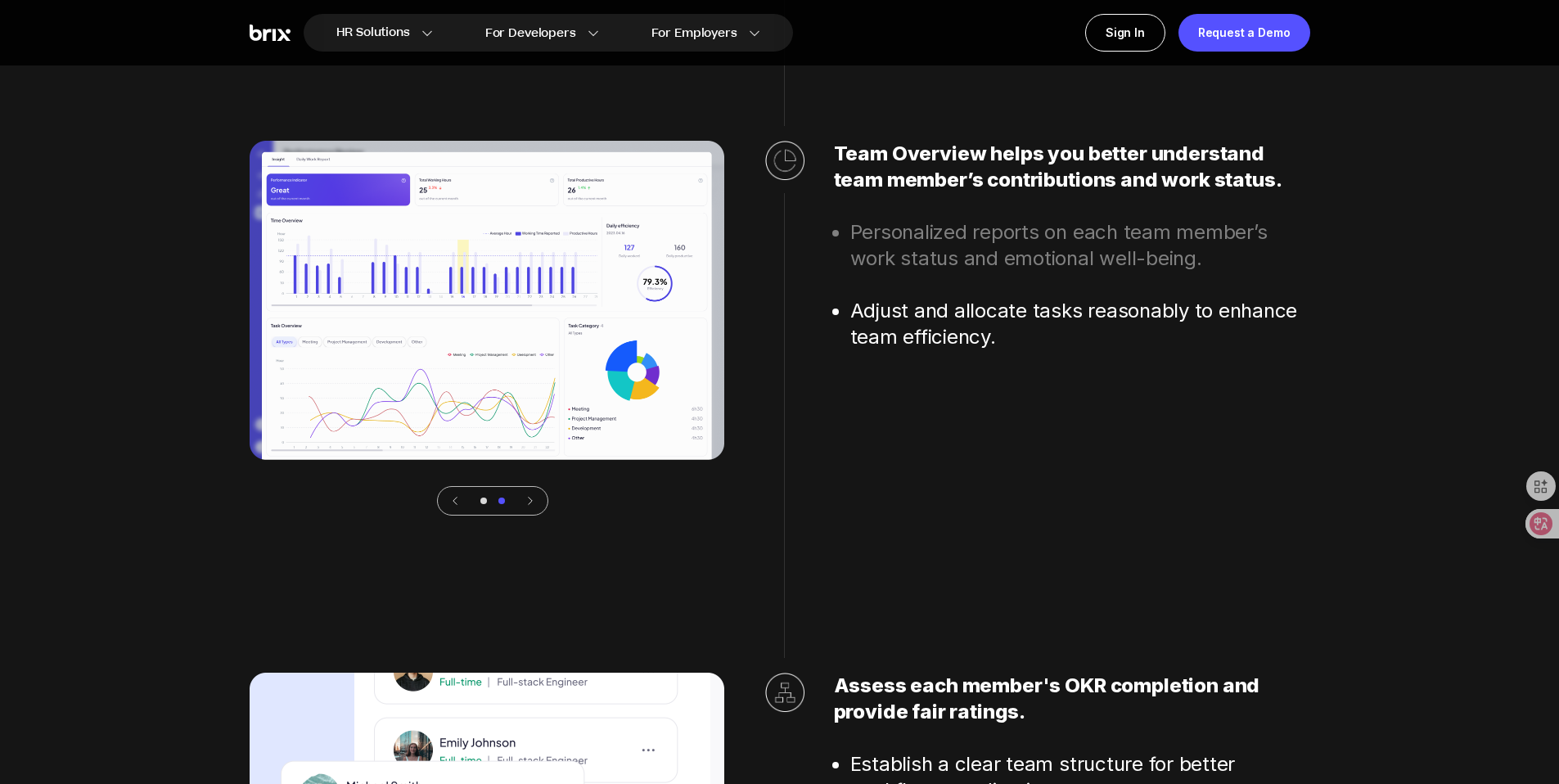
scroll to position [4921, 0]
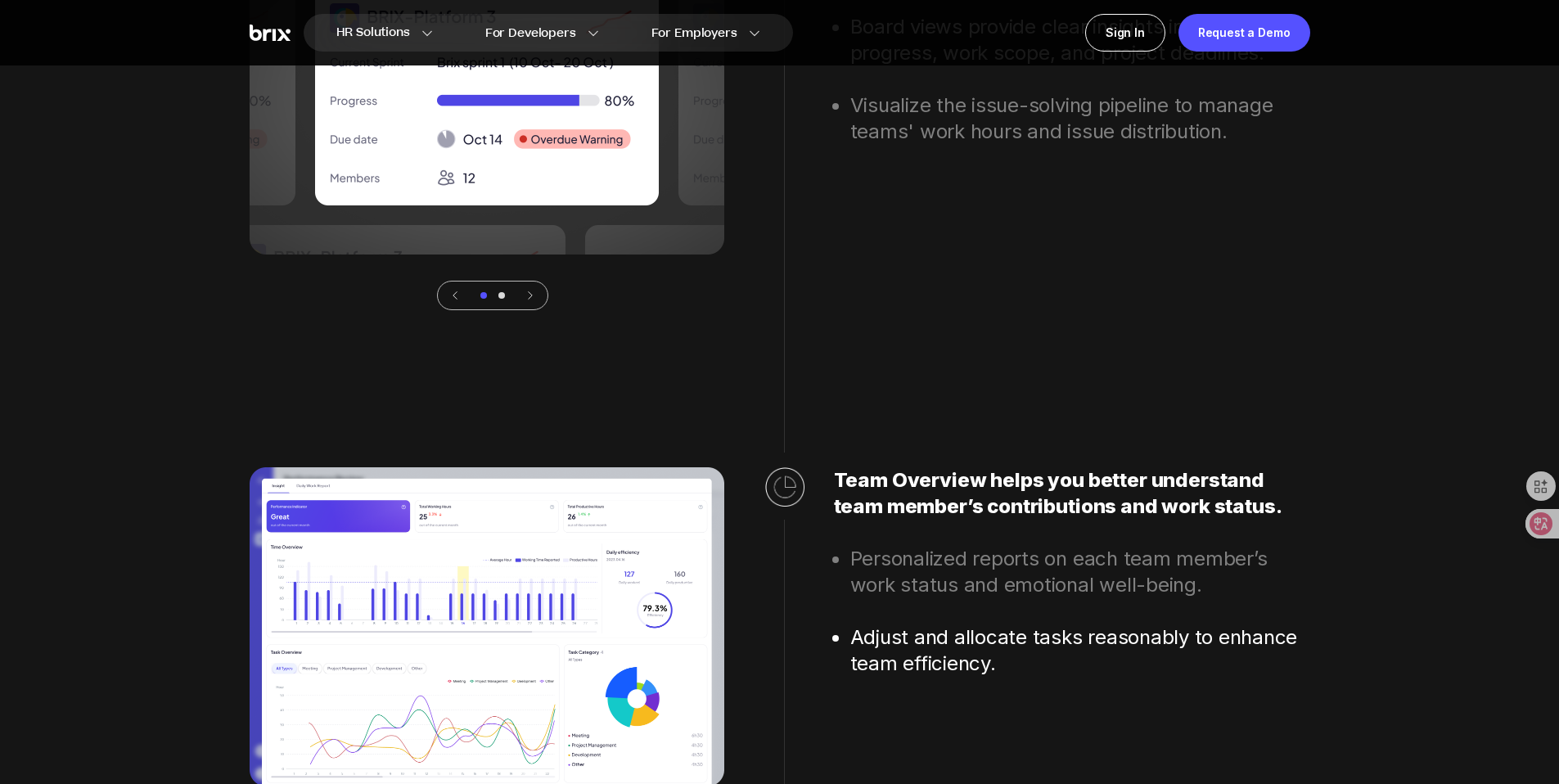
click at [531, 294] on icon at bounding box center [529, 295] width 11 height 11
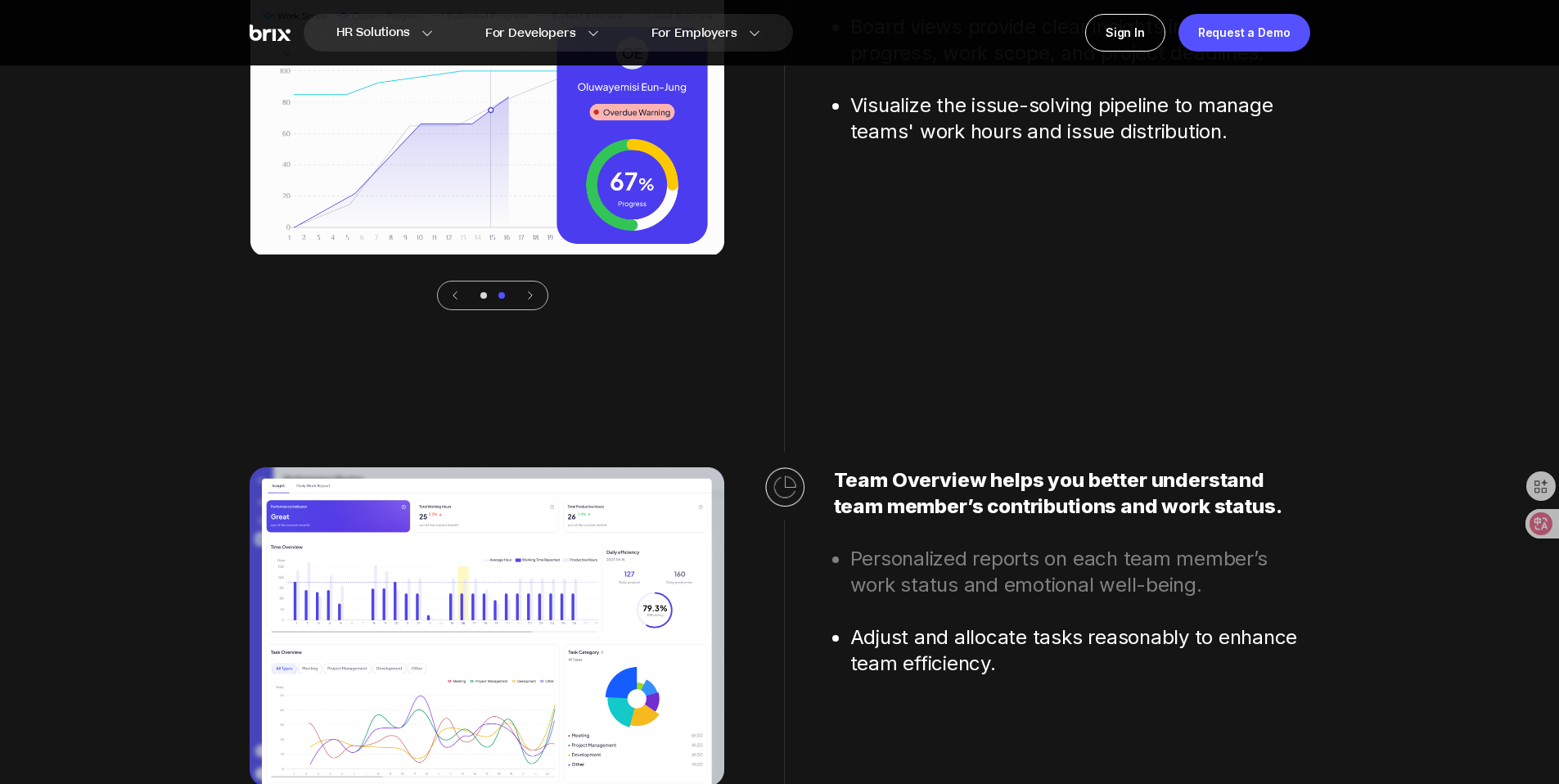
click at [455, 290] on icon at bounding box center [454, 295] width 11 height 11
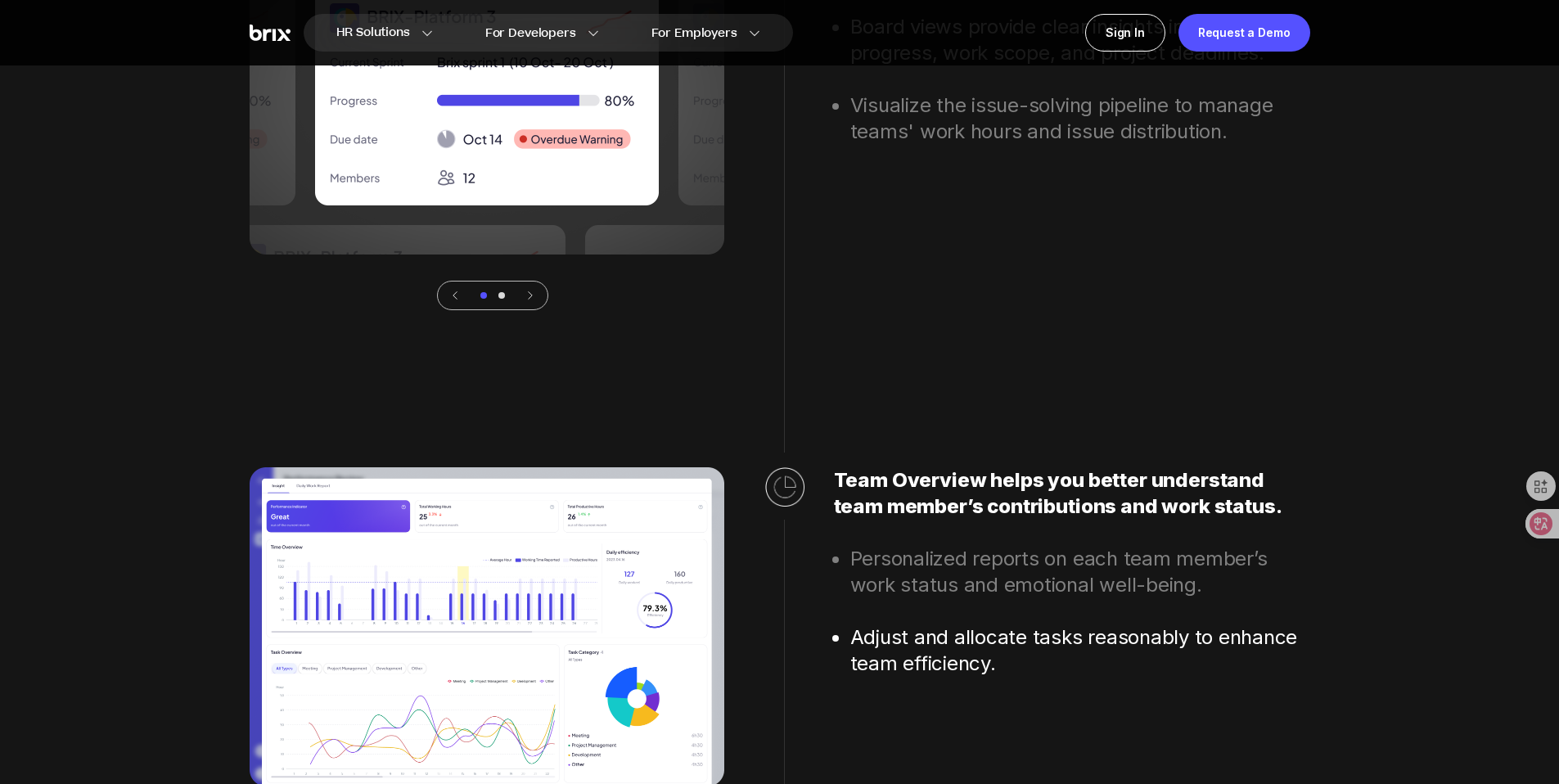
click at [527, 297] on icon at bounding box center [529, 295] width 11 height 11
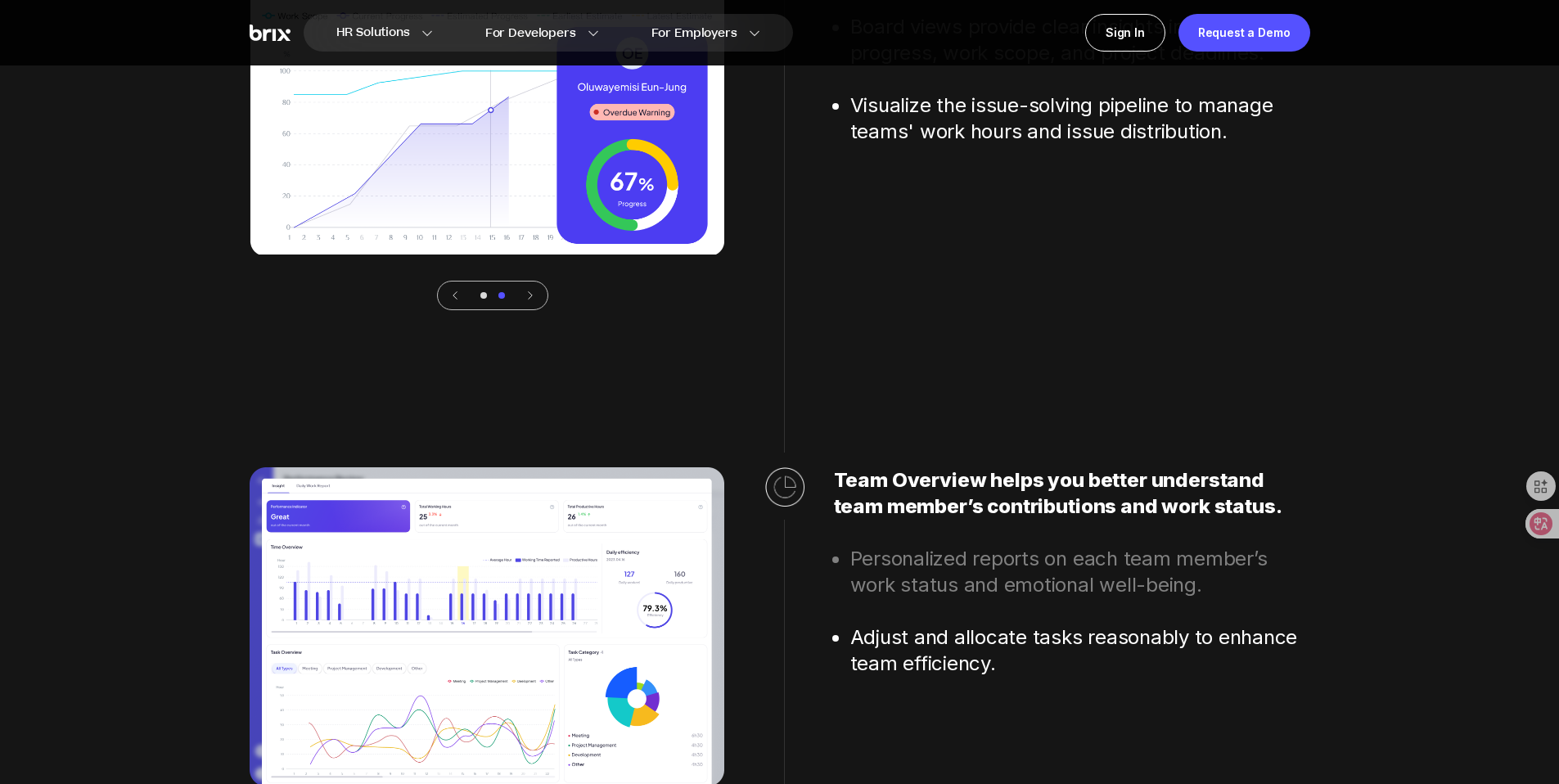
click at [457, 296] on icon at bounding box center [454, 295] width 11 height 11
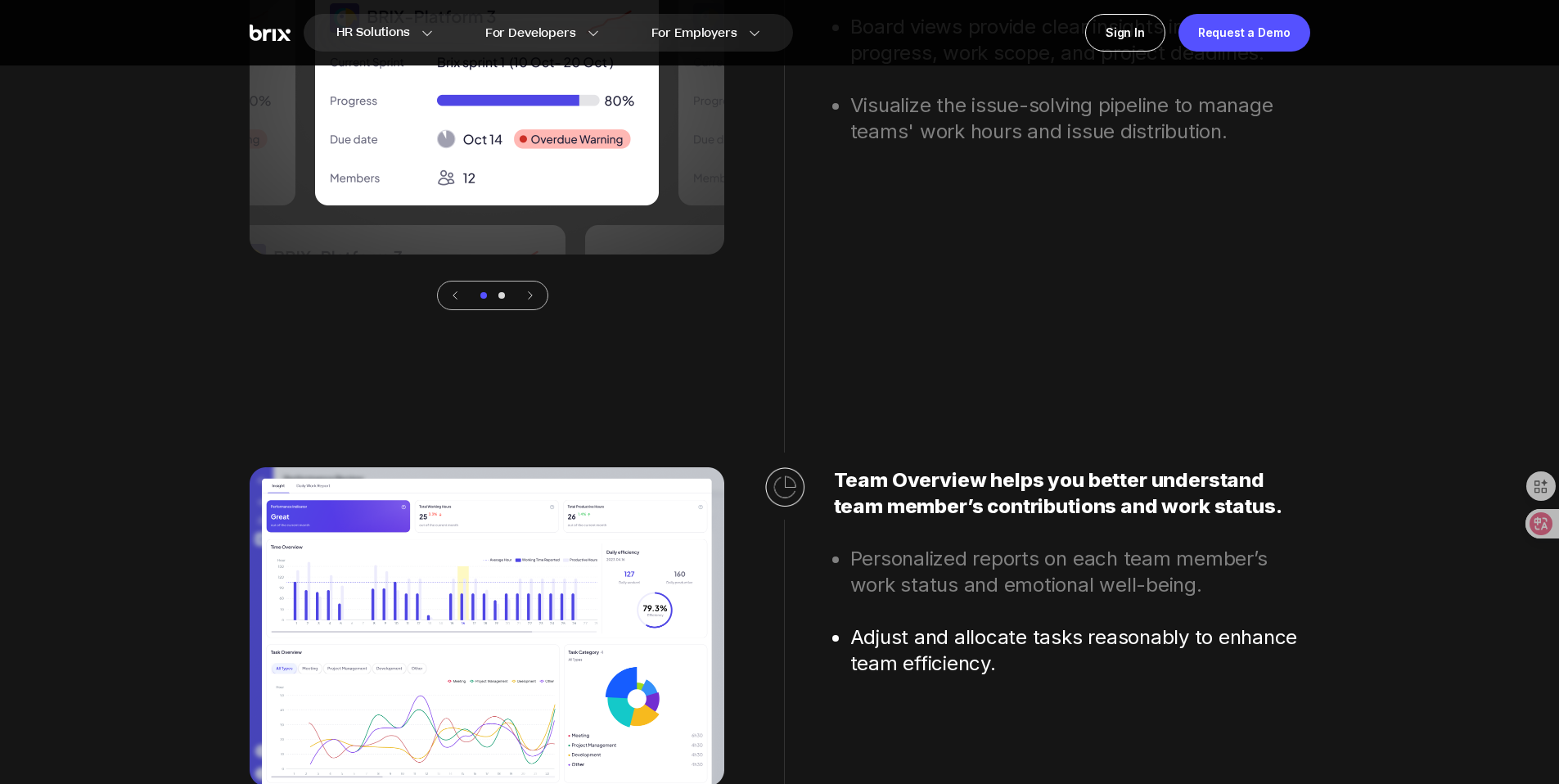
click at [503, 297] on div at bounding box center [502, 296] width 7 height 7
click at [502, 293] on div at bounding box center [502, 296] width 7 height 7
click at [456, 297] on icon at bounding box center [454, 295] width 11 height 11
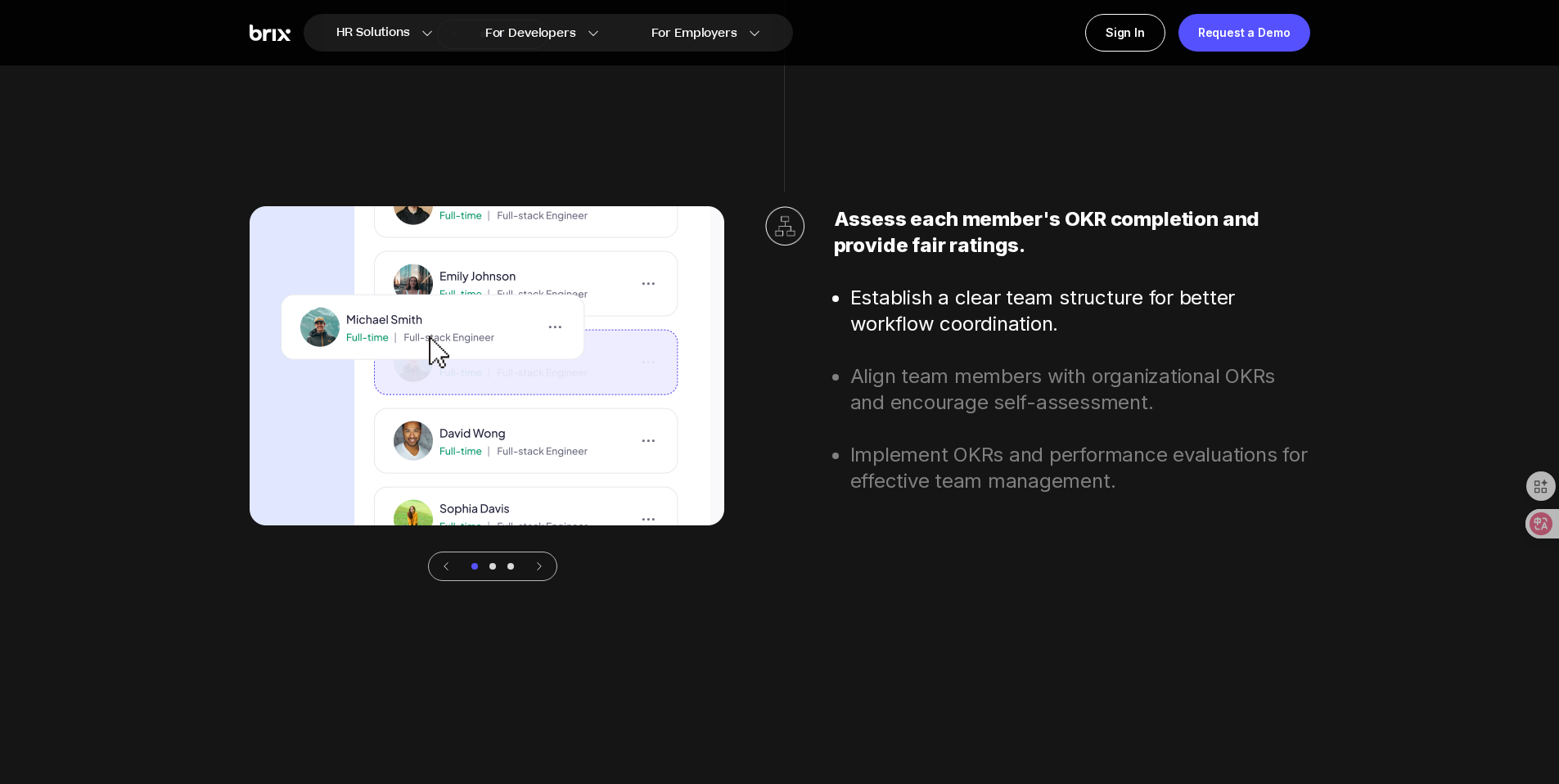
scroll to position [5946, 0]
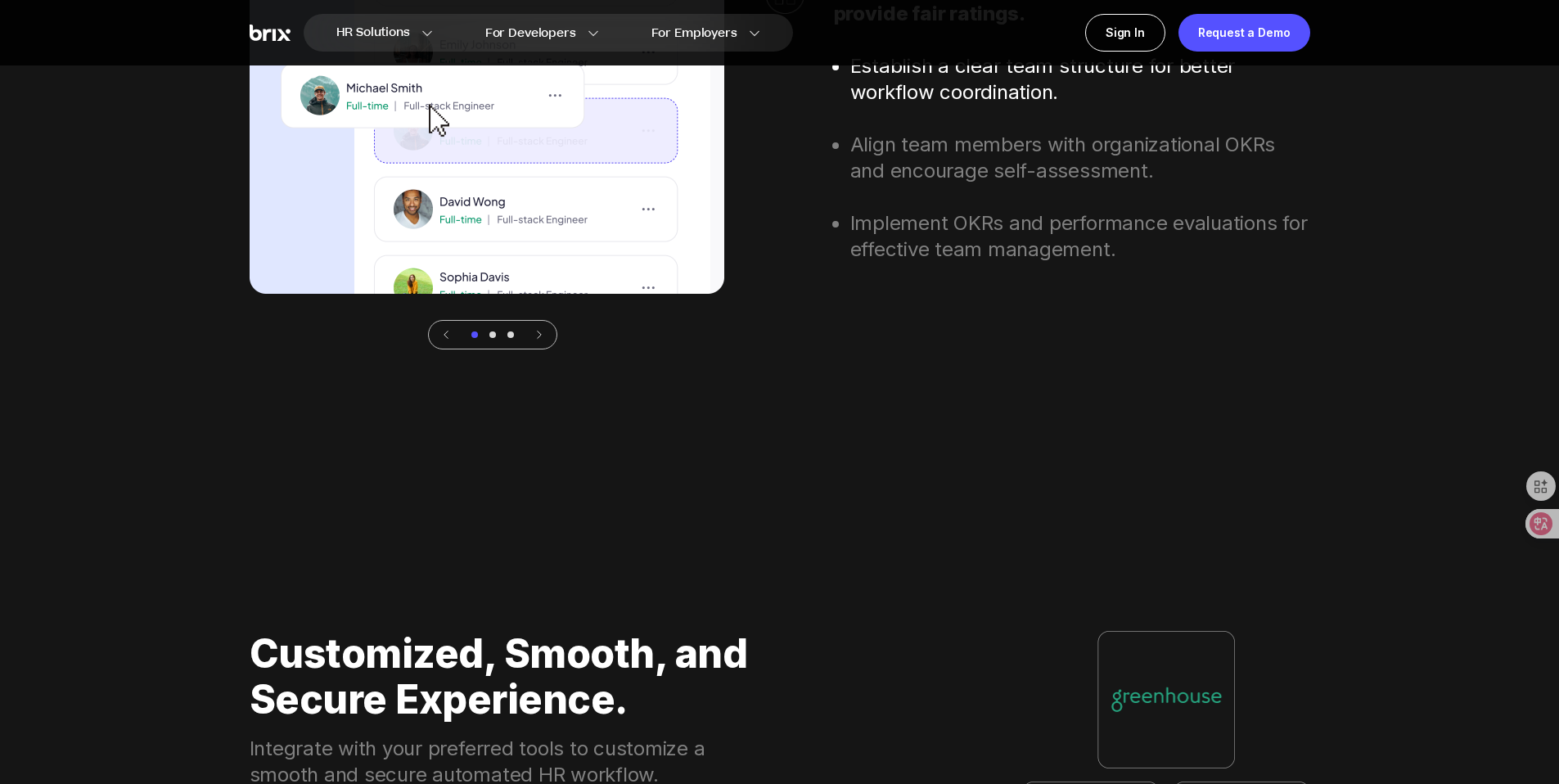
click at [535, 330] on icon at bounding box center [539, 334] width 11 height 11
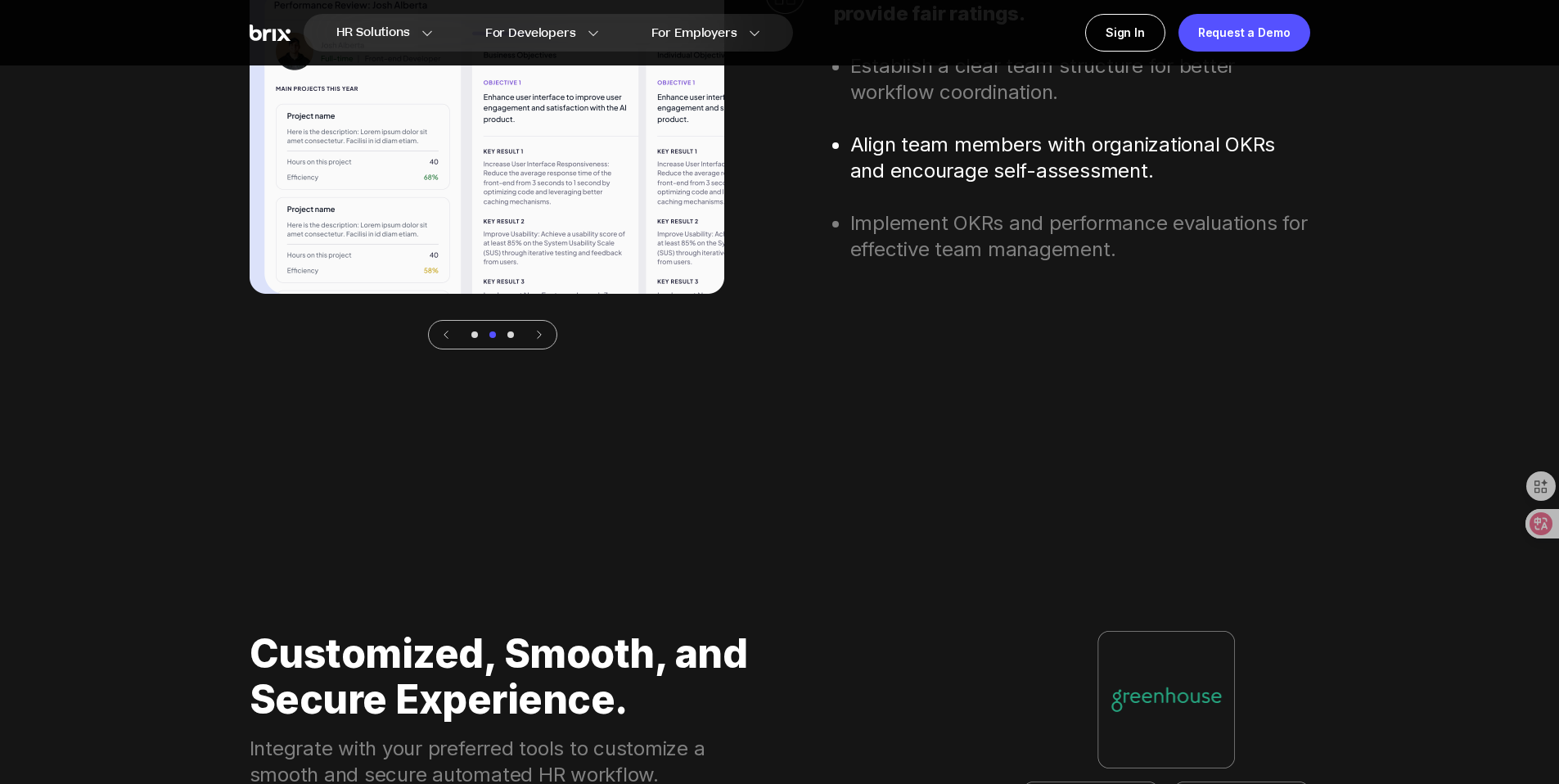
click at [535, 337] on icon at bounding box center [539, 334] width 11 height 11
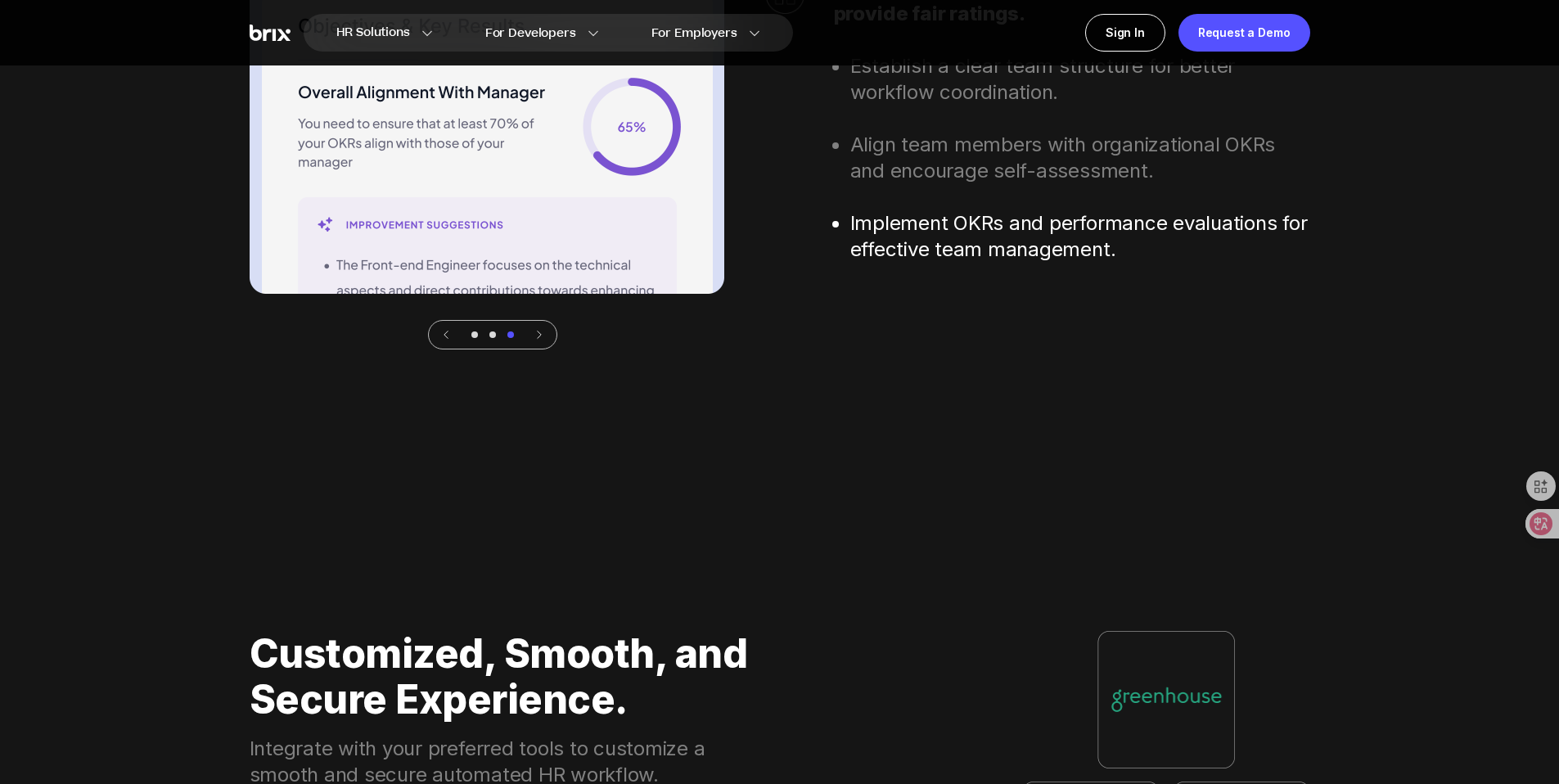
click at [535, 337] on icon at bounding box center [539, 334] width 11 height 11
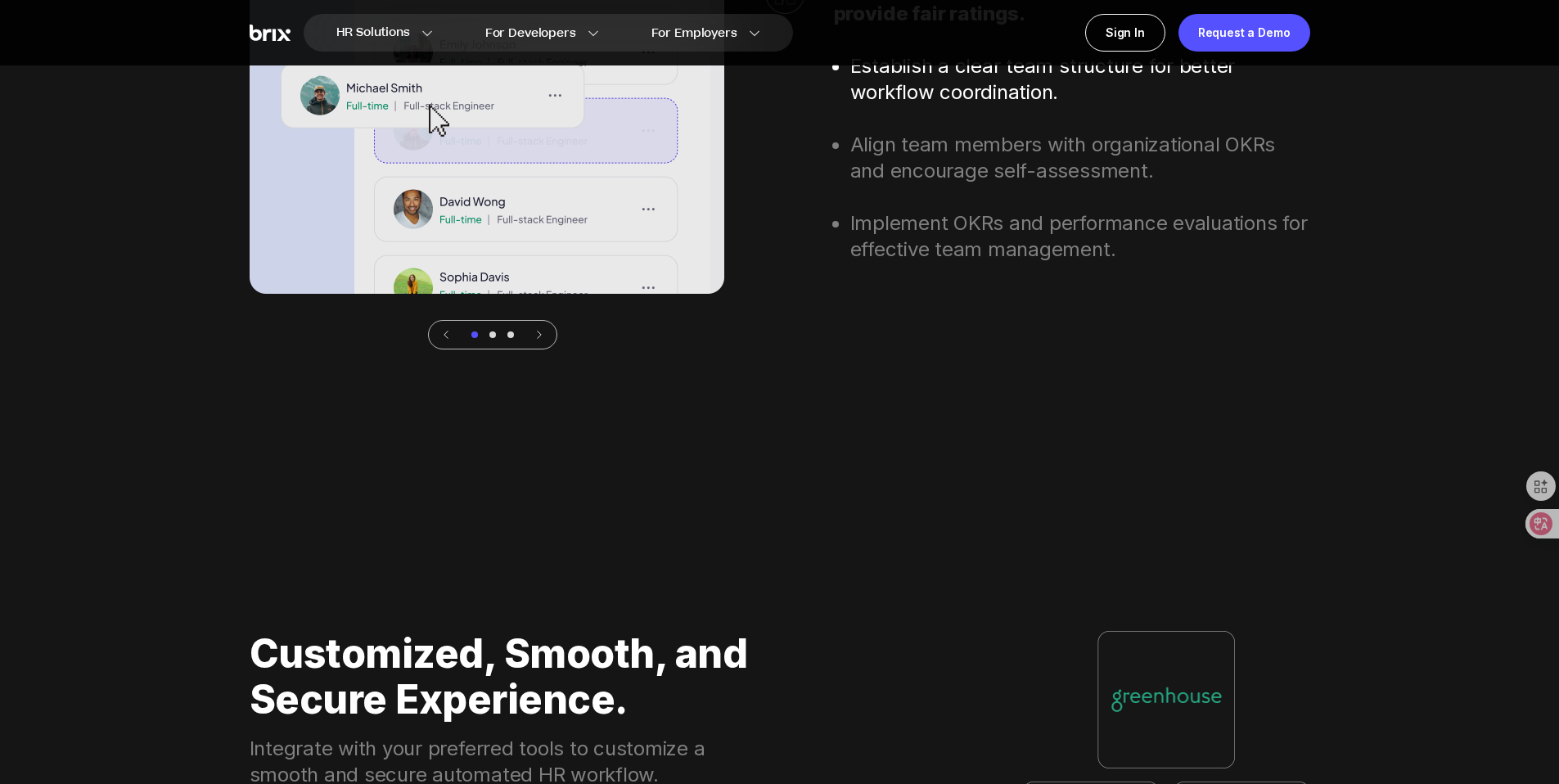
click at [535, 337] on icon at bounding box center [539, 334] width 11 height 11
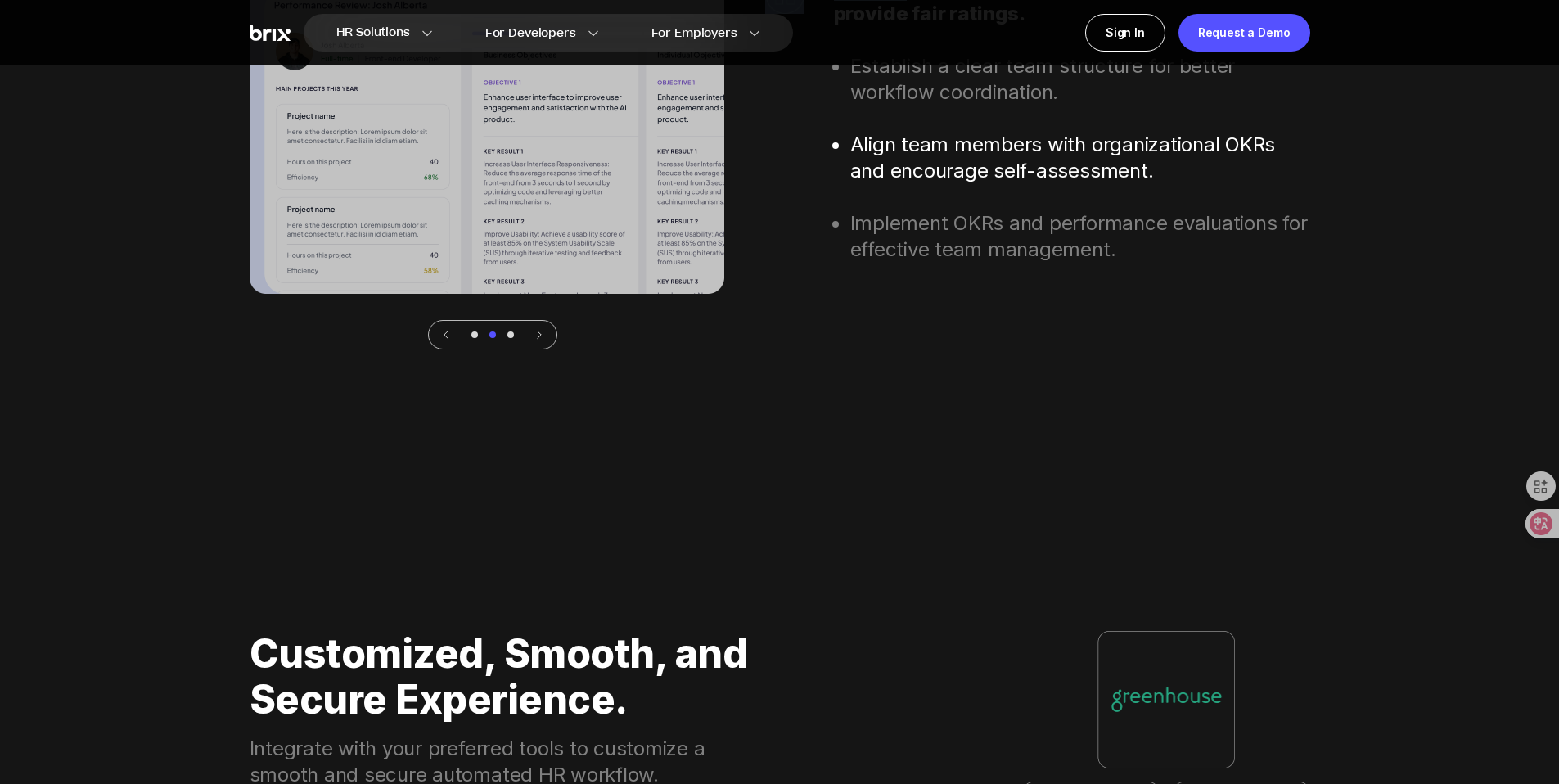
click at [535, 337] on icon at bounding box center [539, 334] width 11 height 11
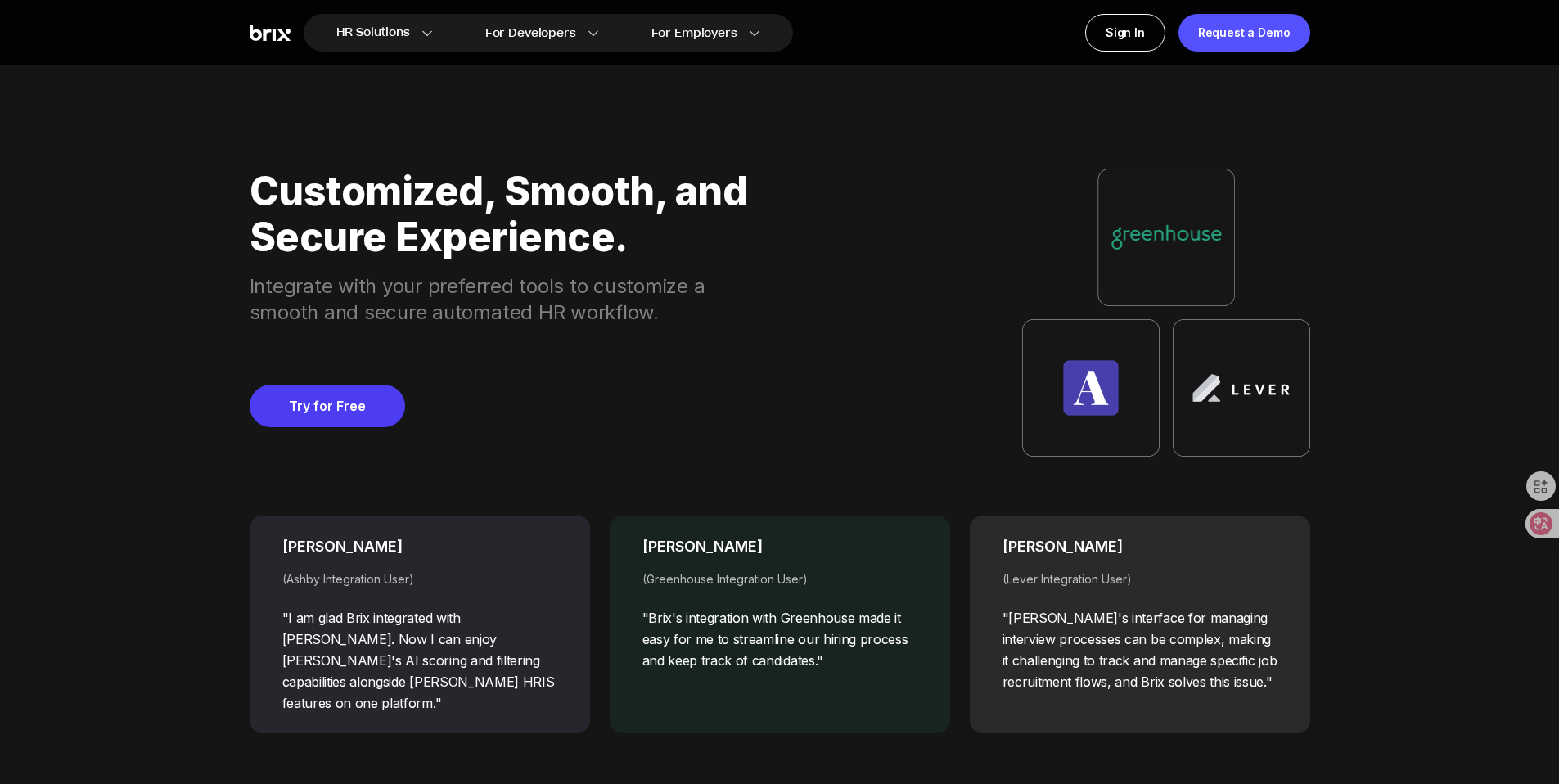
scroll to position [6615, 0]
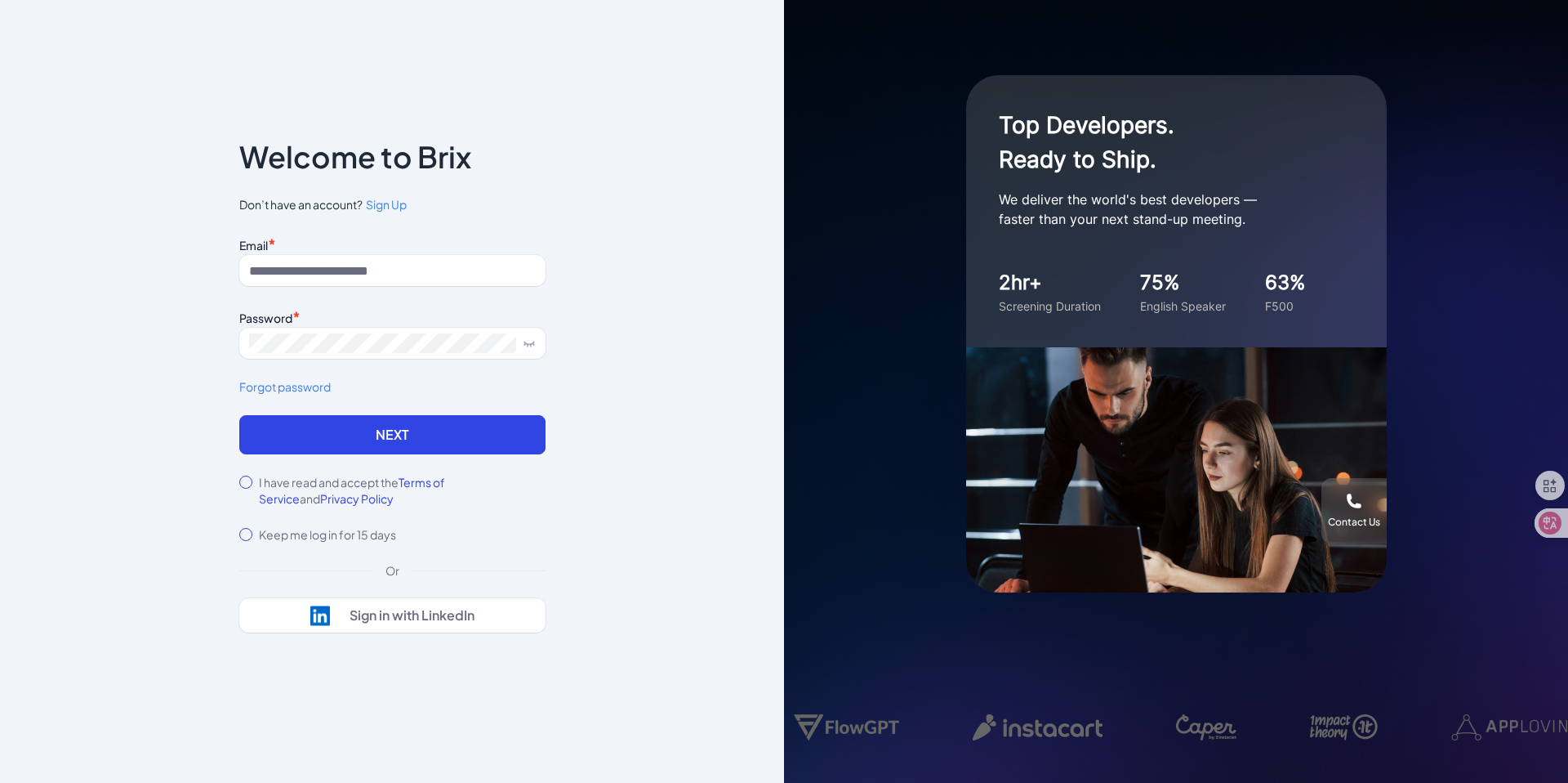
click at [727, 197] on div "Notice To proceed, please agree to the Terms of Service and Privary Policy . Ca…" at bounding box center [392, 392] width 784 height 783
click at [448, 623] on div "Sign in with LinkedIn" at bounding box center [392, 615] width 164 height 20
